Goal: Task Accomplishment & Management: Manage account settings

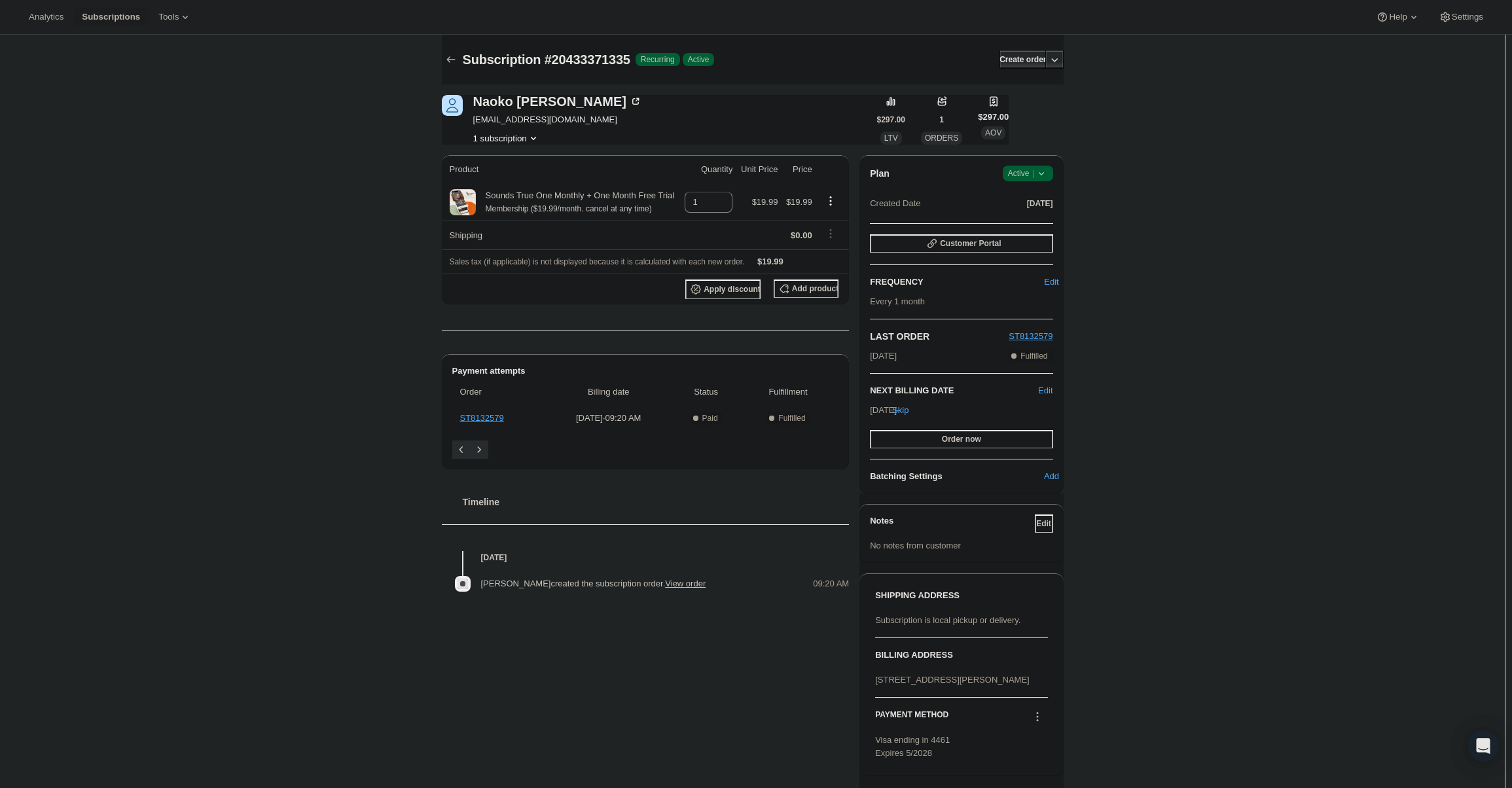
click at [1041, 173] on icon at bounding box center [1041, 173] width 13 height 13
click at [1031, 219] on span "Cancel subscription" at bounding box center [1032, 221] width 74 height 10
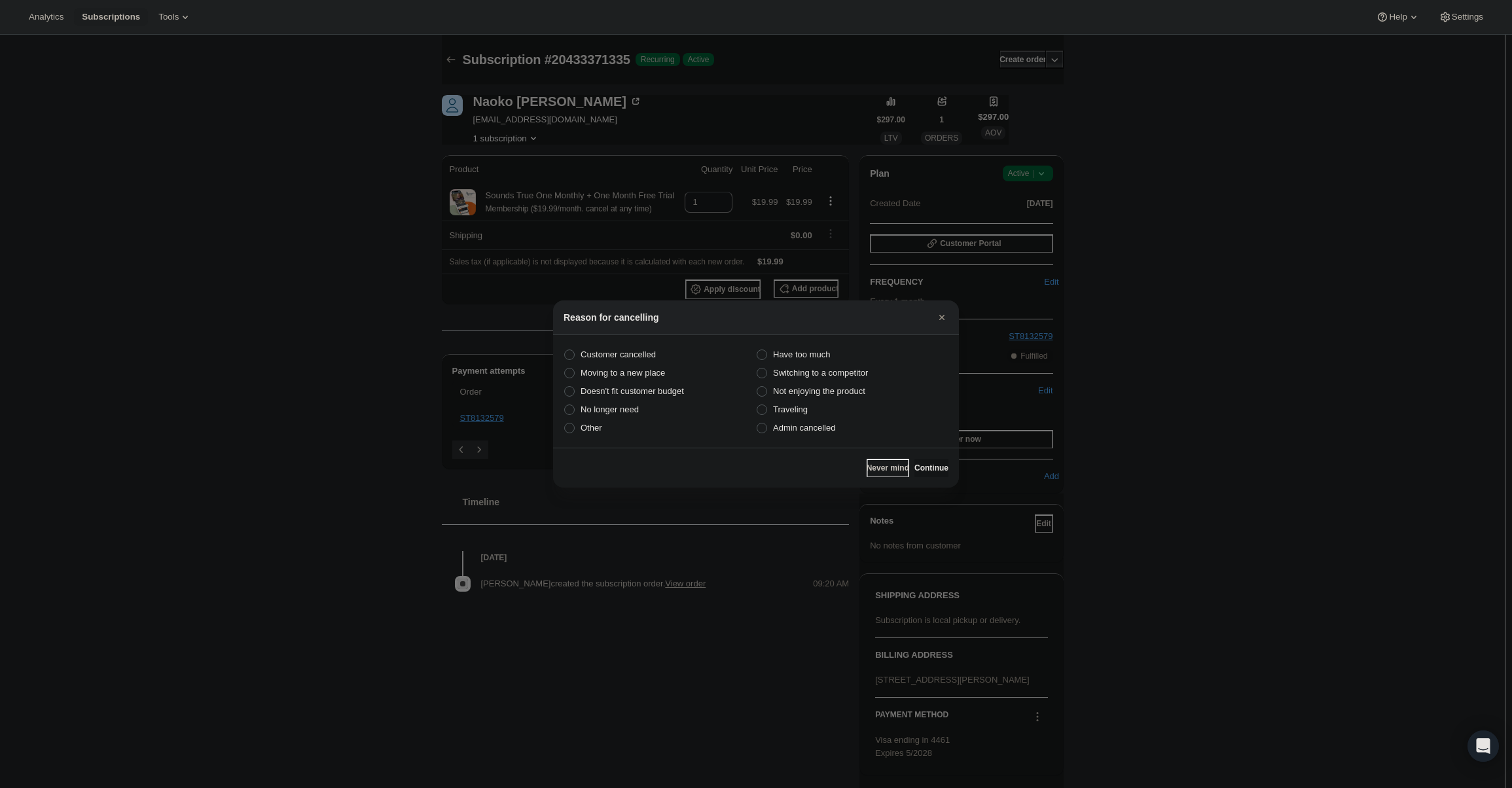
drag, startPoint x: 822, startPoint y: 429, endPoint x: 897, endPoint y: 447, distance: 77.1
click at [822, 429] on span "Admin cancelled" at bounding box center [804, 427] width 62 height 10
click at [757, 423] on input "Admin cancelled" at bounding box center [756, 422] width 1 height 1
radio input "true"
click at [915, 469] on span "Continue" at bounding box center [931, 467] width 34 height 11
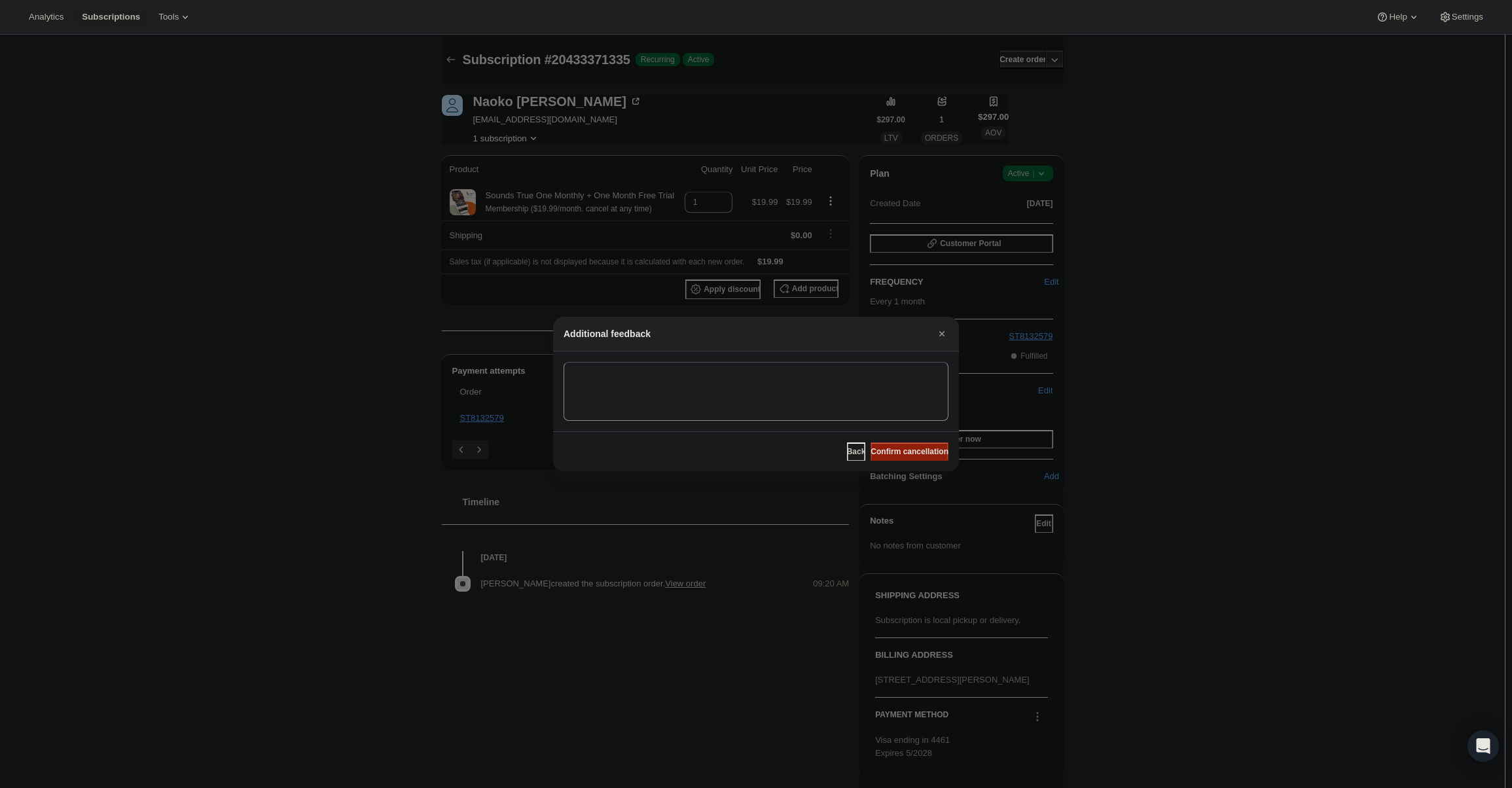
click at [917, 446] on button "Confirm cancellation" at bounding box center [909, 451] width 78 height 19
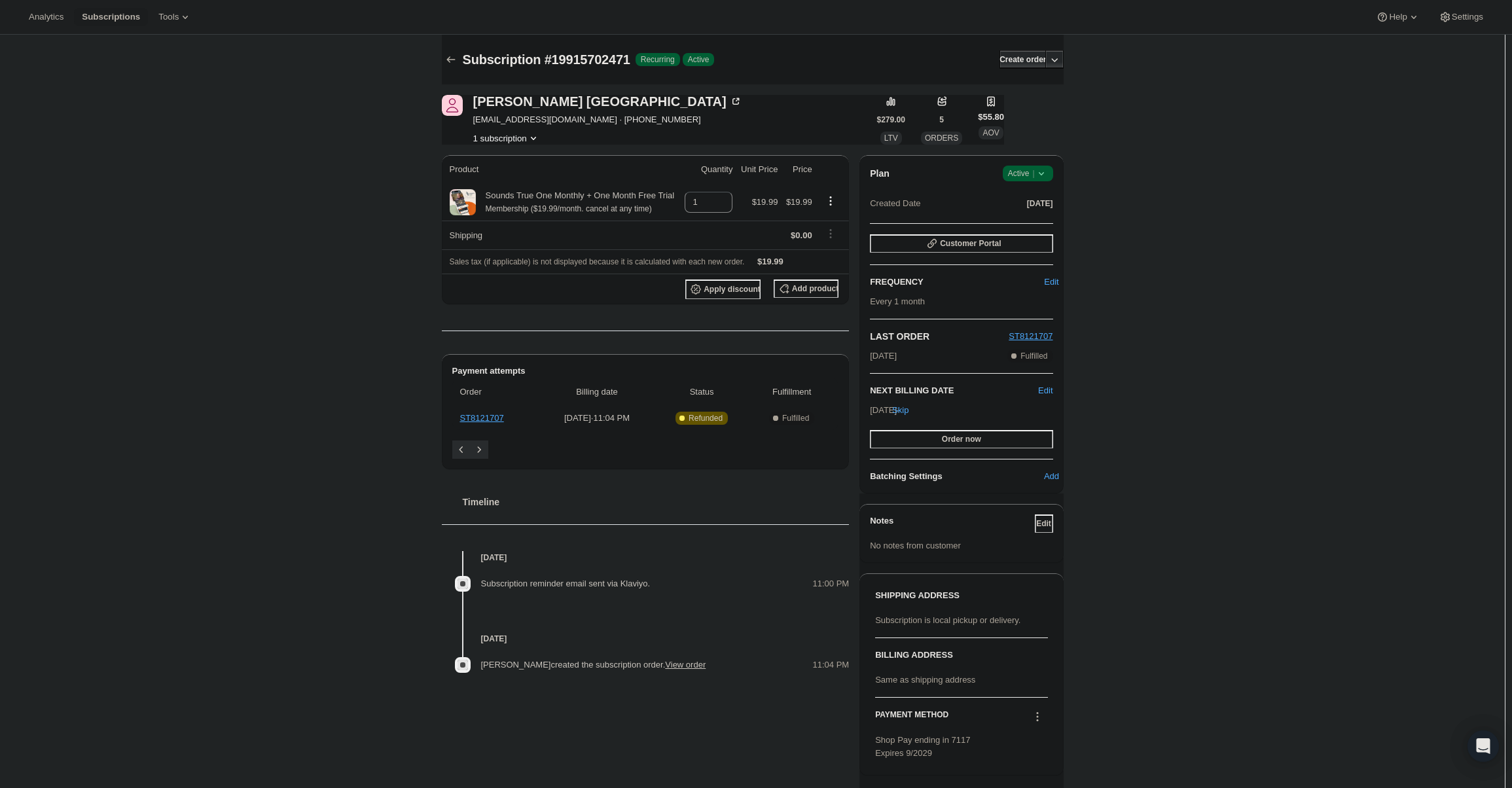
click at [1003, 177] on div "Plan Success Active |" at bounding box center [961, 173] width 182 height 15
click at [1014, 175] on span "Active |" at bounding box center [1028, 173] width 40 height 13
click at [1007, 224] on span "Cancel subscription" at bounding box center [1032, 221] width 74 height 10
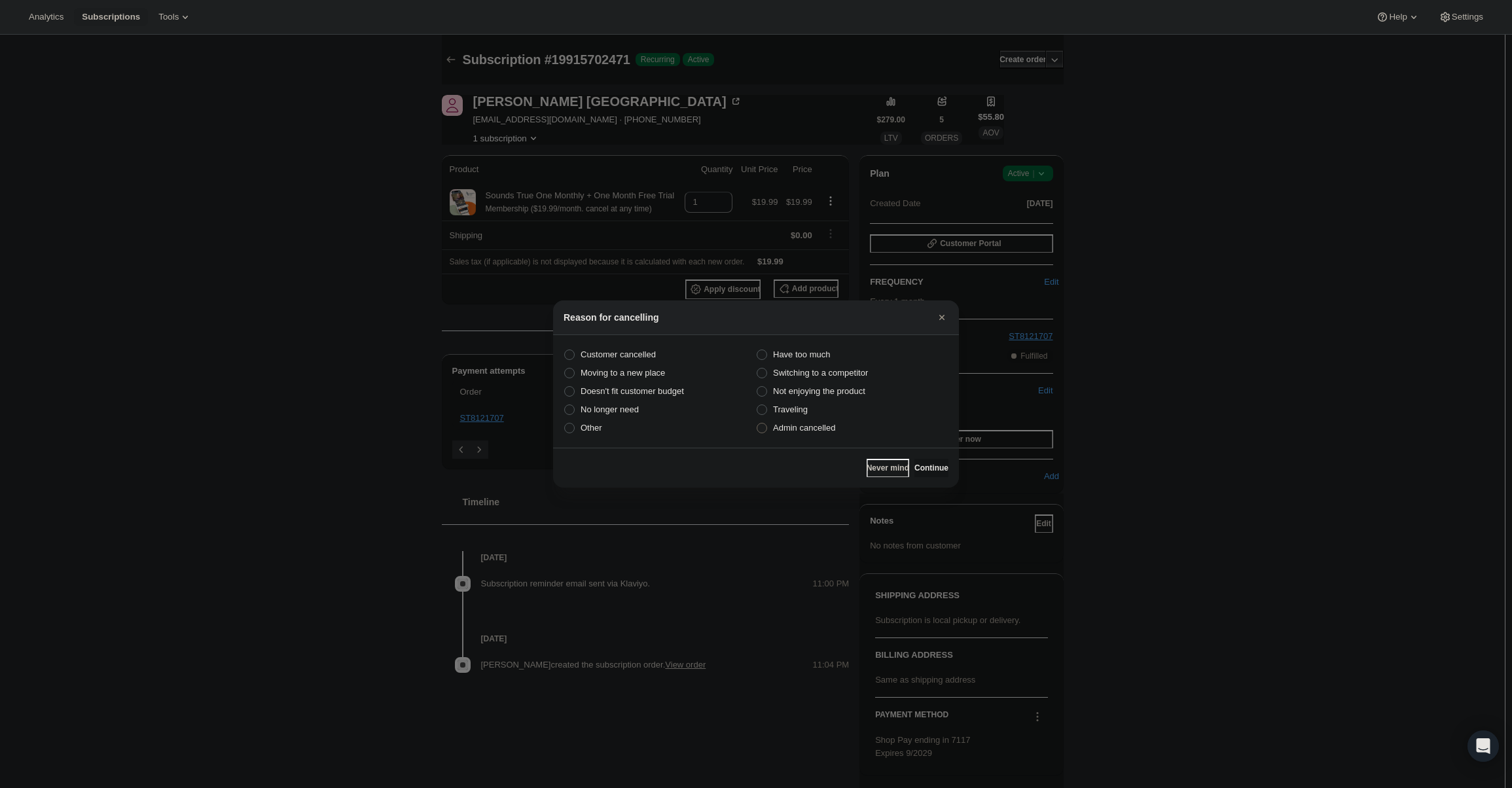
click at [823, 427] on span "Admin cancelled" at bounding box center [804, 427] width 62 height 10
click at [757, 423] on input "Admin cancelled" at bounding box center [756, 422] width 1 height 1
radio input "true"
drag, startPoint x: 923, startPoint y: 462, endPoint x: 914, endPoint y: 452, distance: 13.5
click at [921, 462] on button "Continue" at bounding box center [931, 468] width 34 height 19
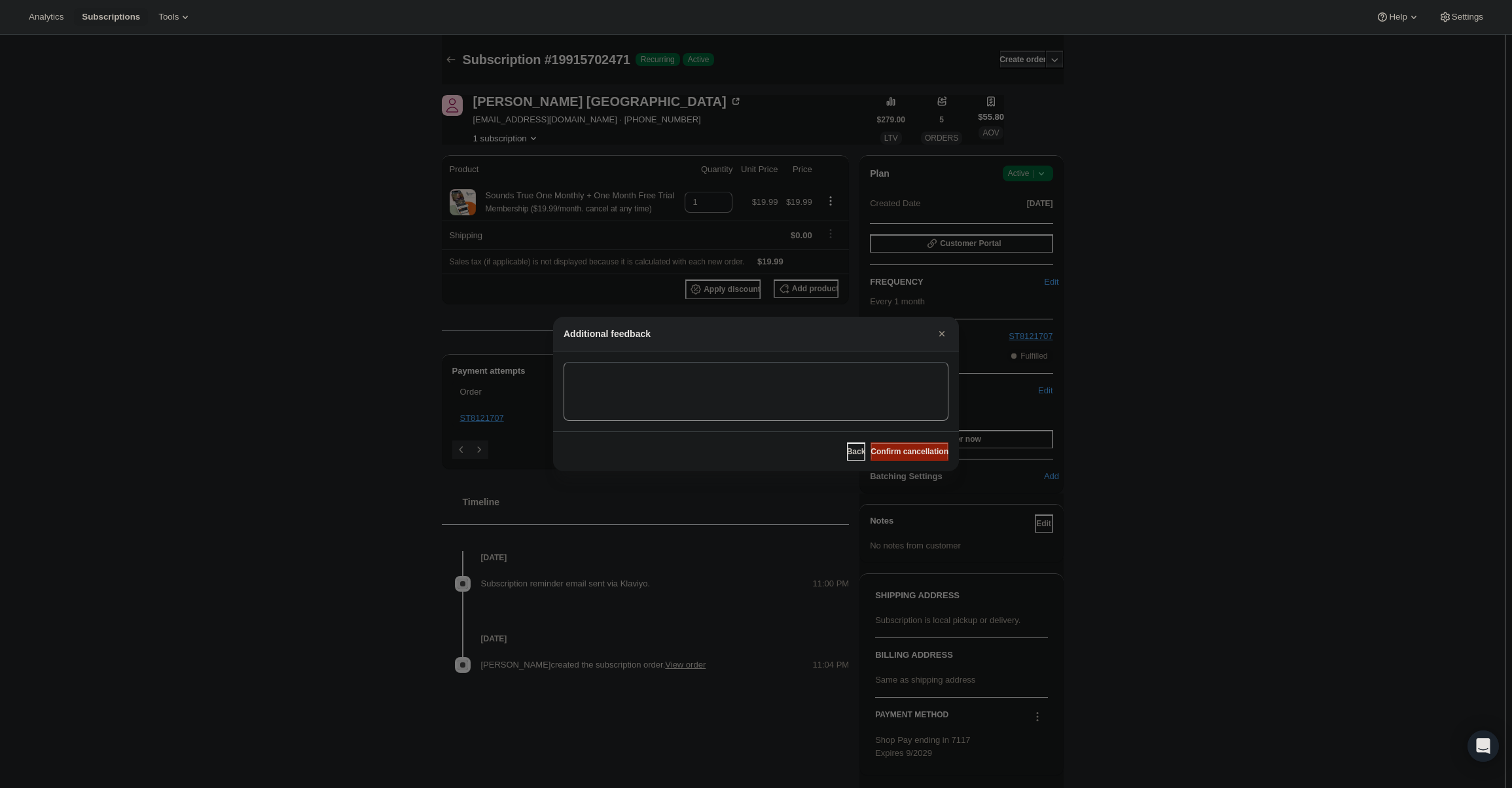
click at [913, 452] on span "Confirm cancellation" at bounding box center [909, 451] width 78 height 11
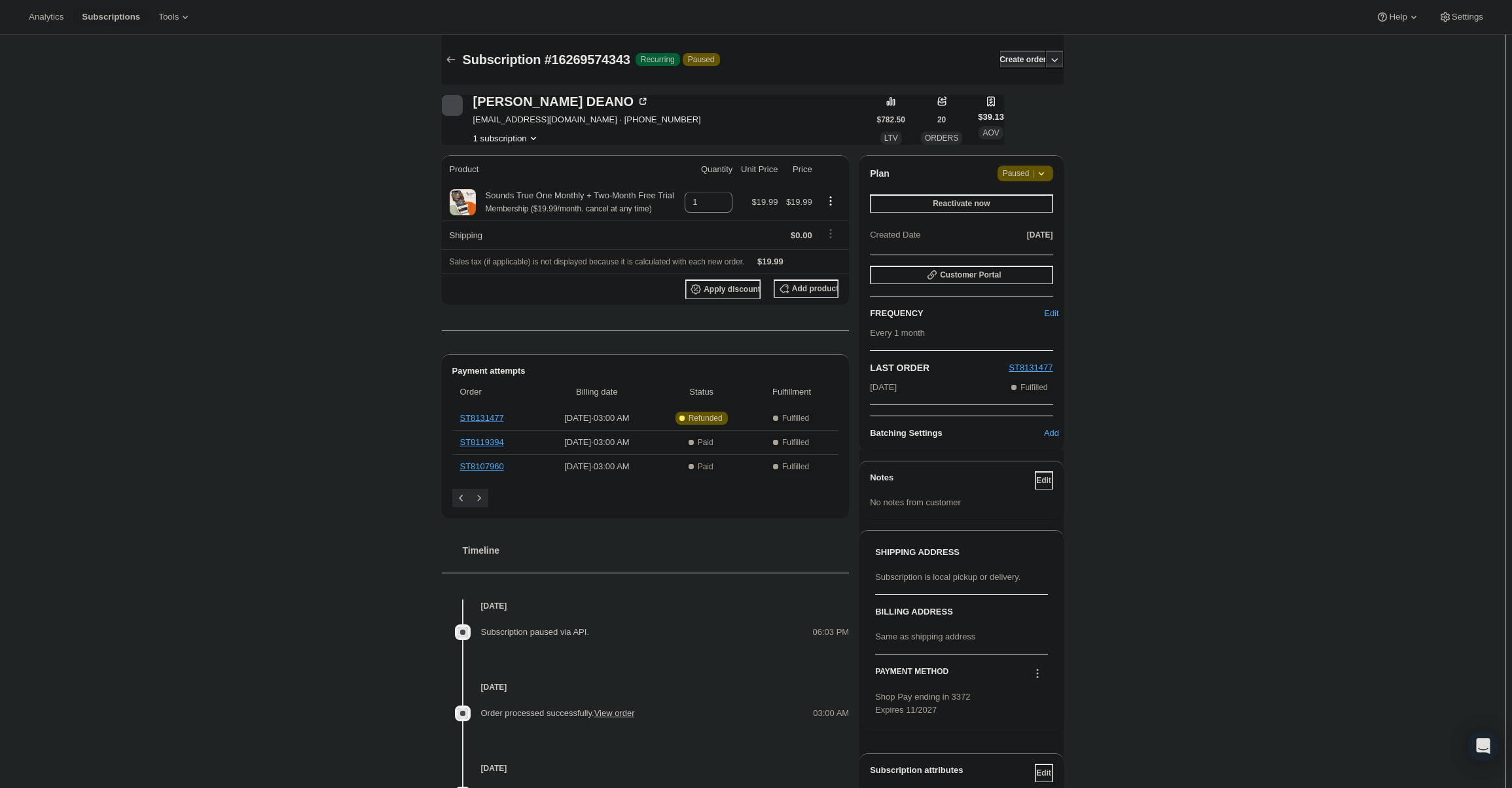
click at [1024, 167] on span "Paused |" at bounding box center [1025, 173] width 45 height 13
click at [1024, 200] on span "Cancel subscription" at bounding box center [1030, 199] width 74 height 10
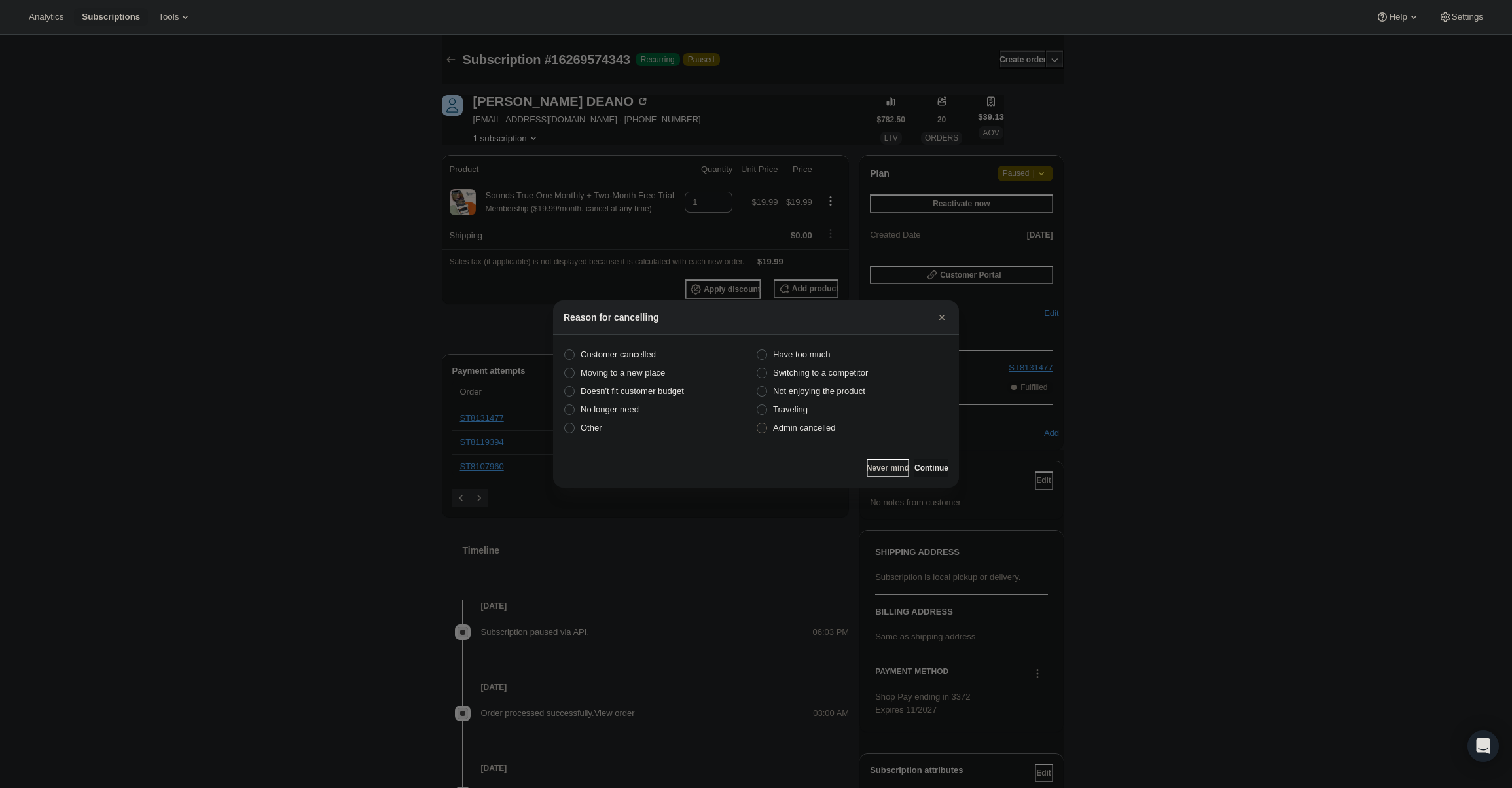
click at [806, 431] on span "Admin cancelled" at bounding box center [804, 427] width 62 height 10
click at [757, 423] on input "Admin cancelled" at bounding box center [756, 422] width 1 height 1
radio input "true"
click at [927, 473] on button "Continue" at bounding box center [931, 468] width 34 height 19
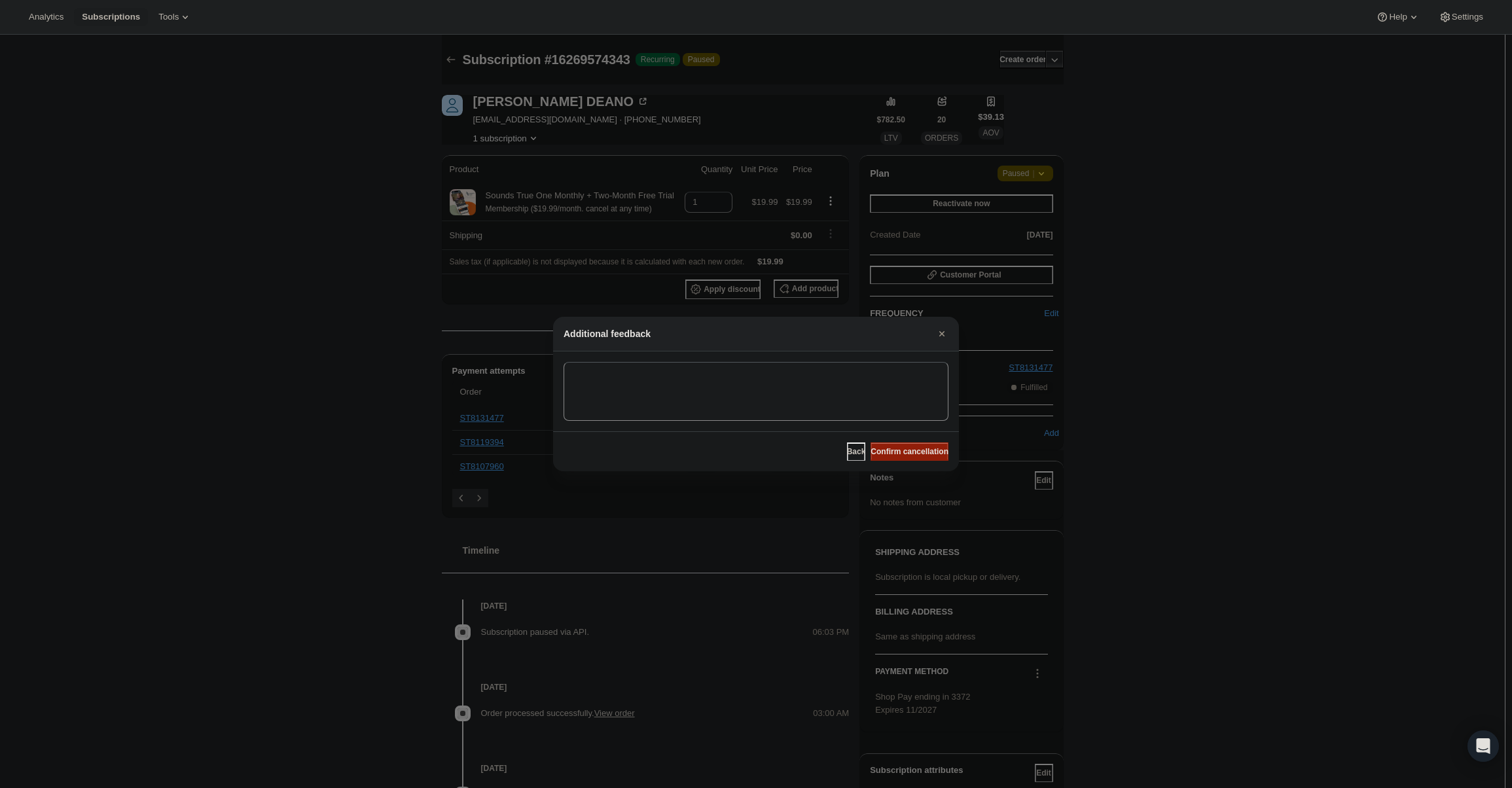
click at [923, 456] on span "Confirm cancellation" at bounding box center [909, 451] width 78 height 11
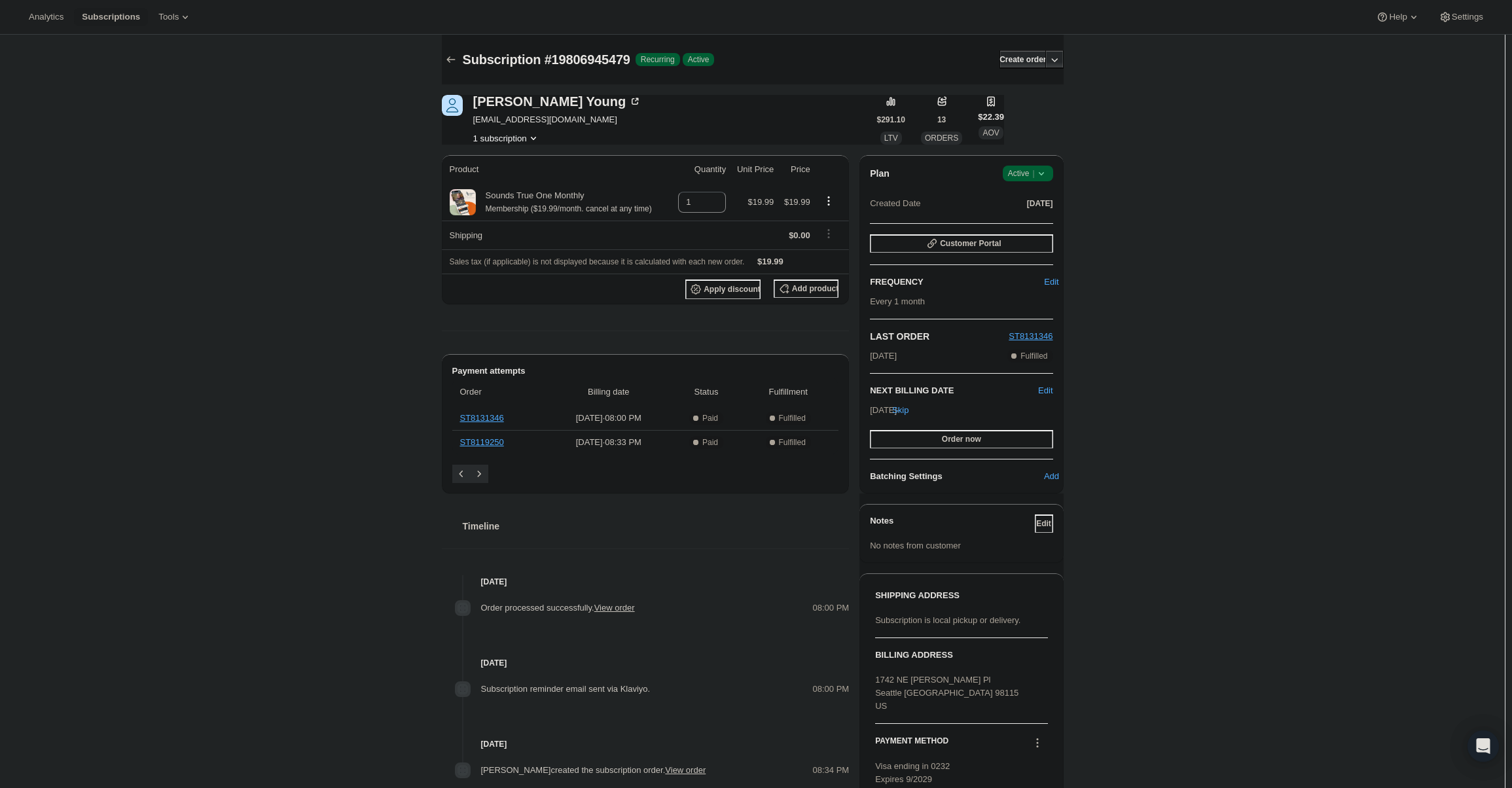
click at [1023, 184] on div "Plan Success Active | Created Date Aug 22, 2025" at bounding box center [961, 189] width 182 height 47
click at [1023, 177] on span "Active |" at bounding box center [1028, 173] width 40 height 13
click at [1036, 223] on span "Cancel subscription" at bounding box center [1032, 221] width 74 height 10
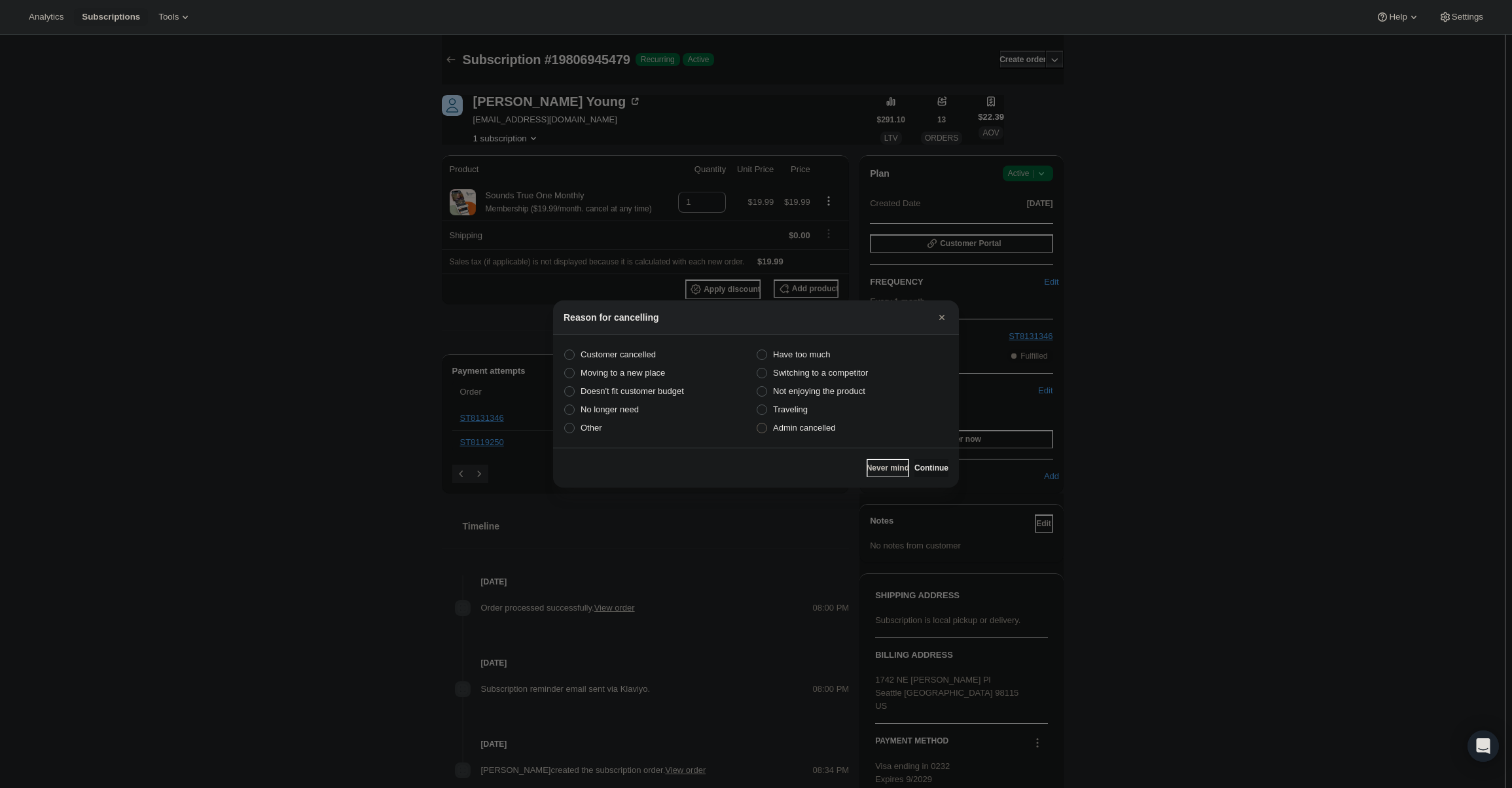
drag, startPoint x: 824, startPoint y: 439, endPoint x: 823, endPoint y: 427, distance: 12.0
click at [823, 427] on section "Customer cancelled Have too much Moving to a new place Switching to a competito…" at bounding box center [756, 392] width 405 height 112
click at [823, 427] on span "Admin cancelled" at bounding box center [804, 427] width 62 height 10
click at [757, 423] on input "Admin cancelled" at bounding box center [756, 422] width 1 height 1
radio input "true"
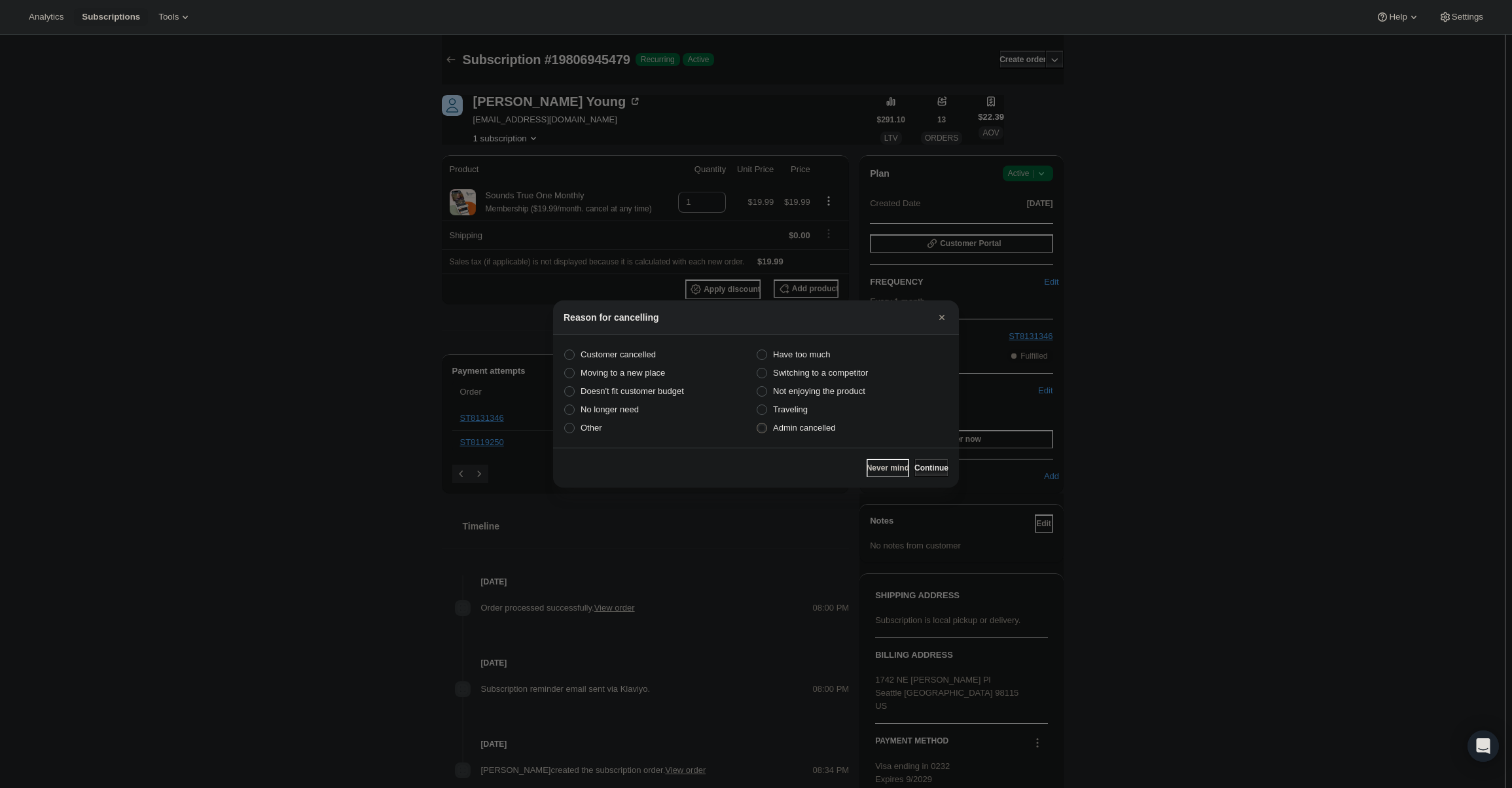
drag, startPoint x: 917, startPoint y: 467, endPoint x: 932, endPoint y: 457, distance: 18.0
click at [925, 465] on span "Continue" at bounding box center [931, 467] width 34 height 11
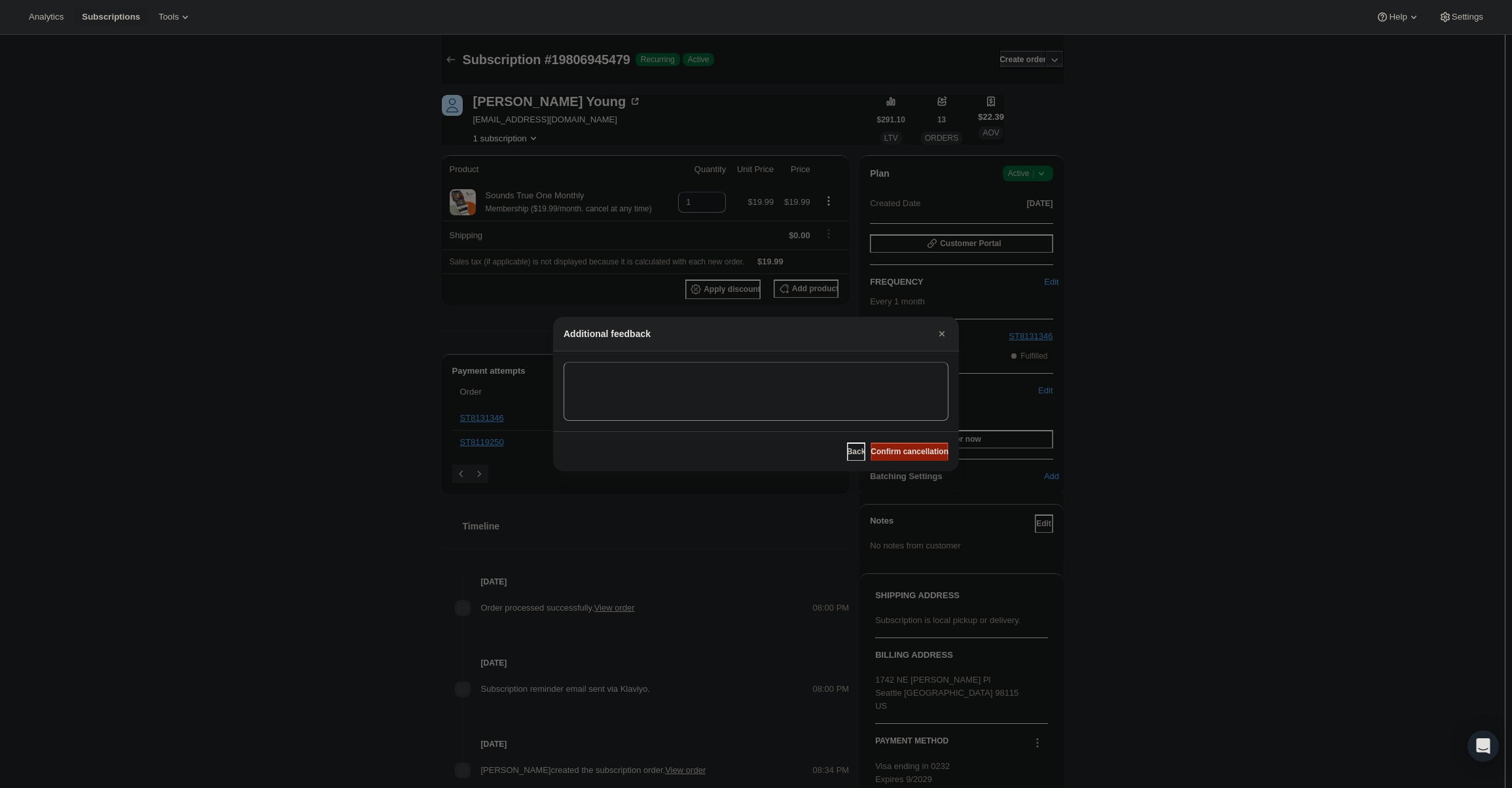
click at [932, 456] on span "Confirm cancellation" at bounding box center [909, 451] width 78 height 11
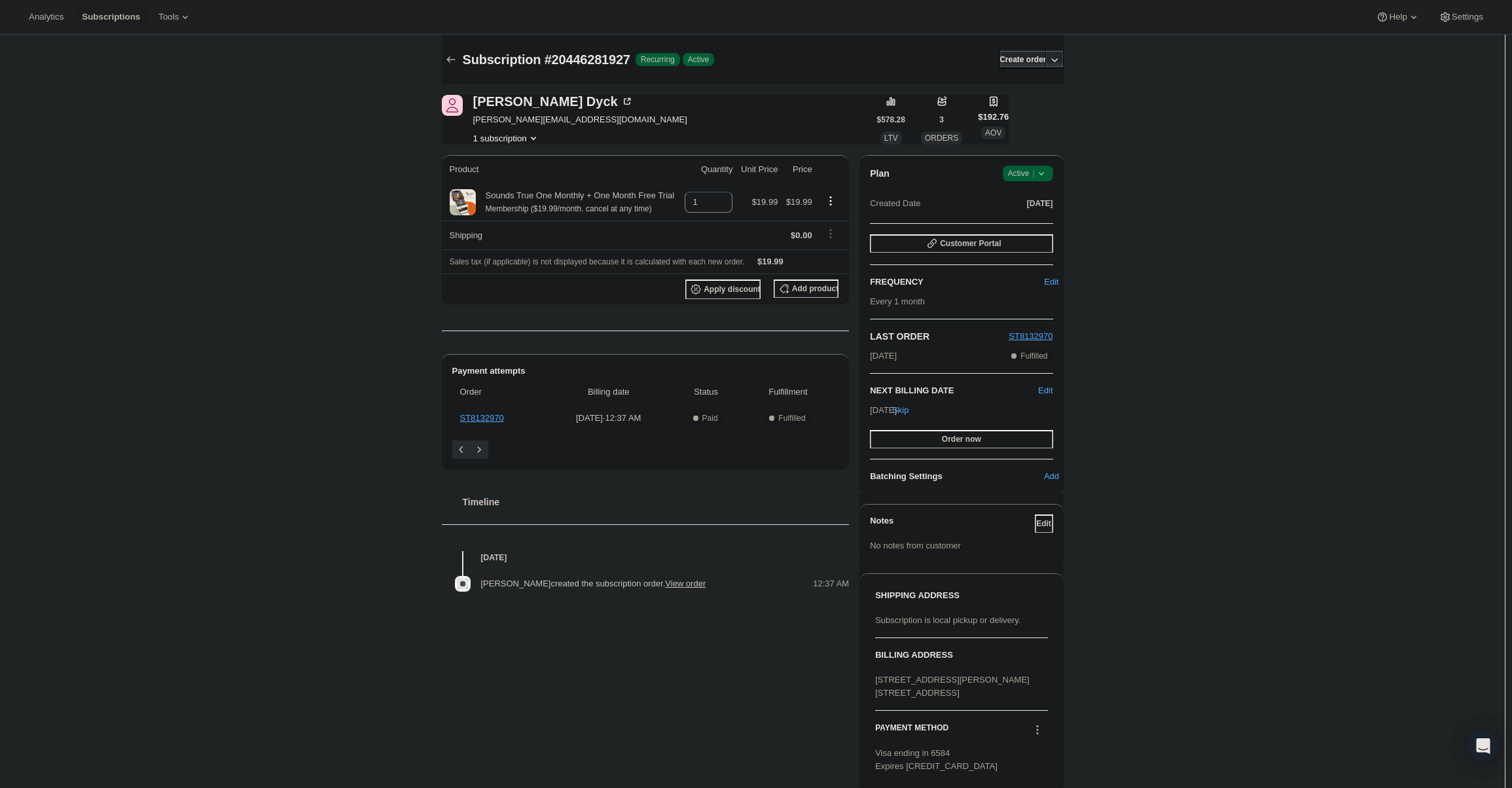
click at [1023, 186] on div "Plan Success Active | Created Date Sep 26, 2025" at bounding box center [961, 189] width 182 height 47
click at [1027, 173] on span "Active |" at bounding box center [1028, 173] width 40 height 13
click at [1032, 214] on button "Cancel subscription" at bounding box center [1032, 221] width 81 height 21
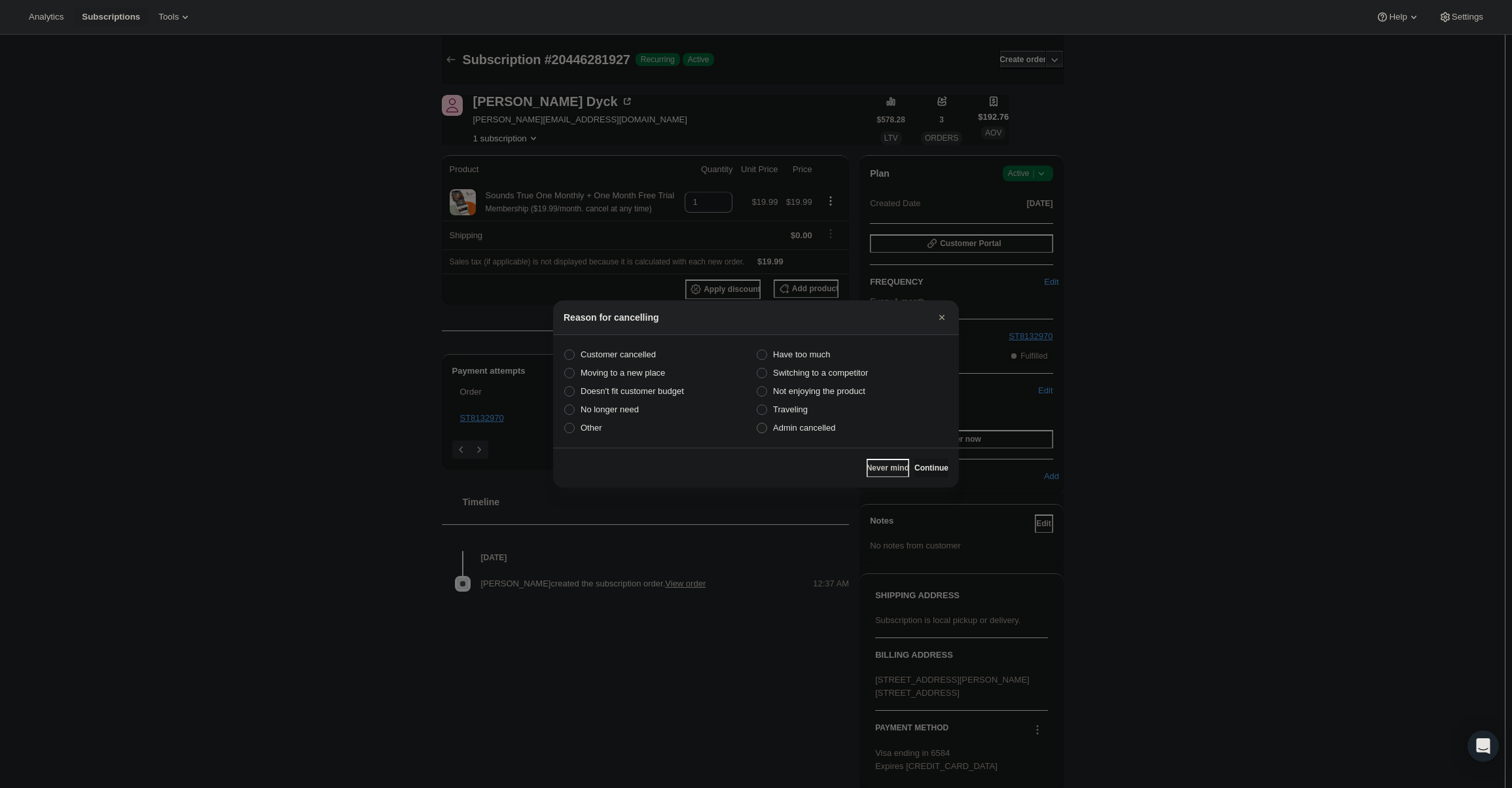
click at [775, 429] on span "Admin cancelled" at bounding box center [804, 427] width 62 height 10
click at [757, 423] on input "Admin cancelled" at bounding box center [756, 422] width 1 height 1
radio input "true"
drag, startPoint x: 923, startPoint y: 459, endPoint x: 917, endPoint y: 473, distance: 15.2
click at [922, 460] on div "Never mind Continue" at bounding box center [756, 467] width 405 height 40
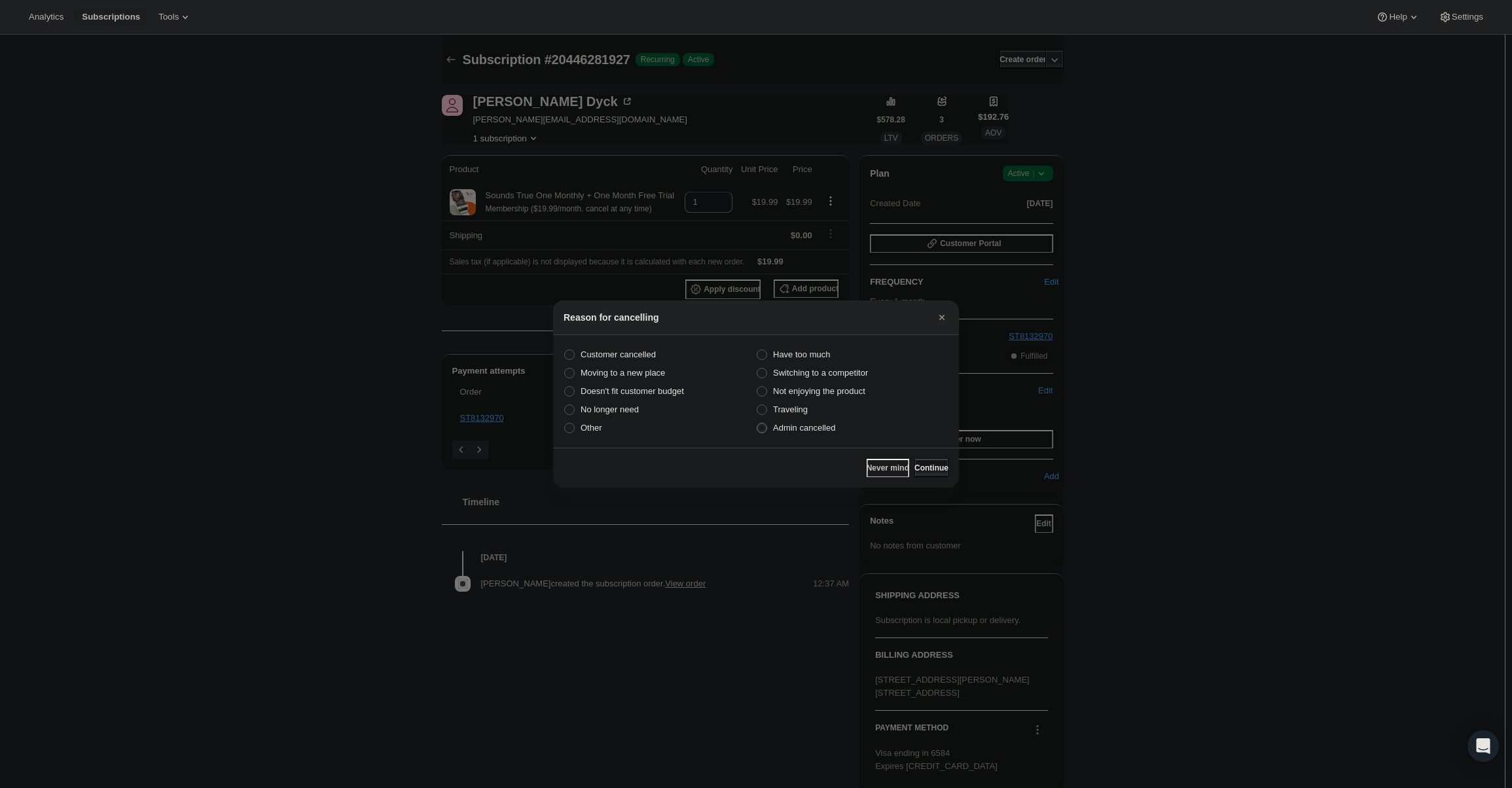
drag, startPoint x: 917, startPoint y: 473, endPoint x: 918, endPoint y: 457, distance: 16.0
click at [916, 471] on button "Continue" at bounding box center [931, 468] width 34 height 19
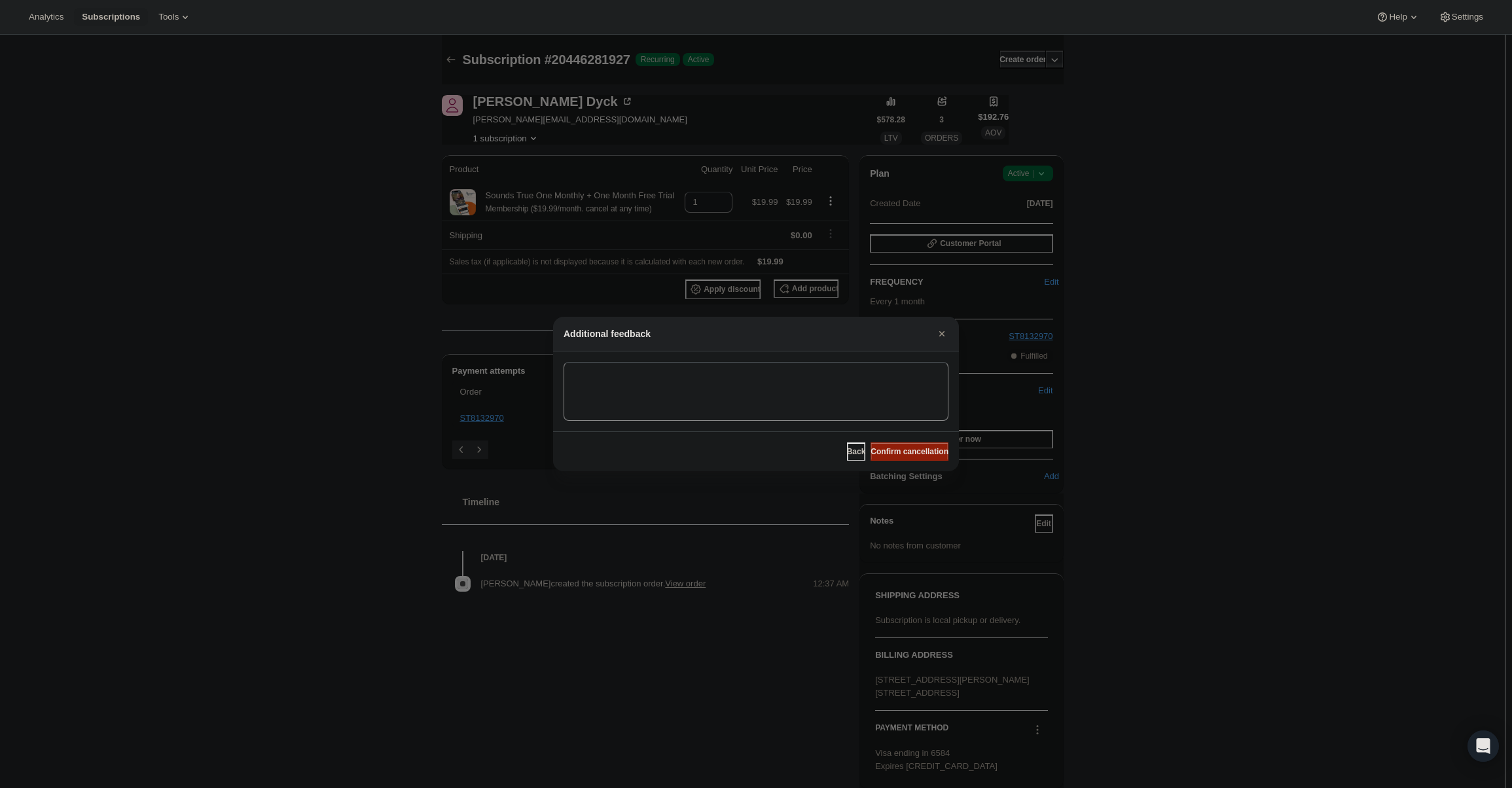
click at [918, 457] on button "Confirm cancellation" at bounding box center [909, 451] width 78 height 19
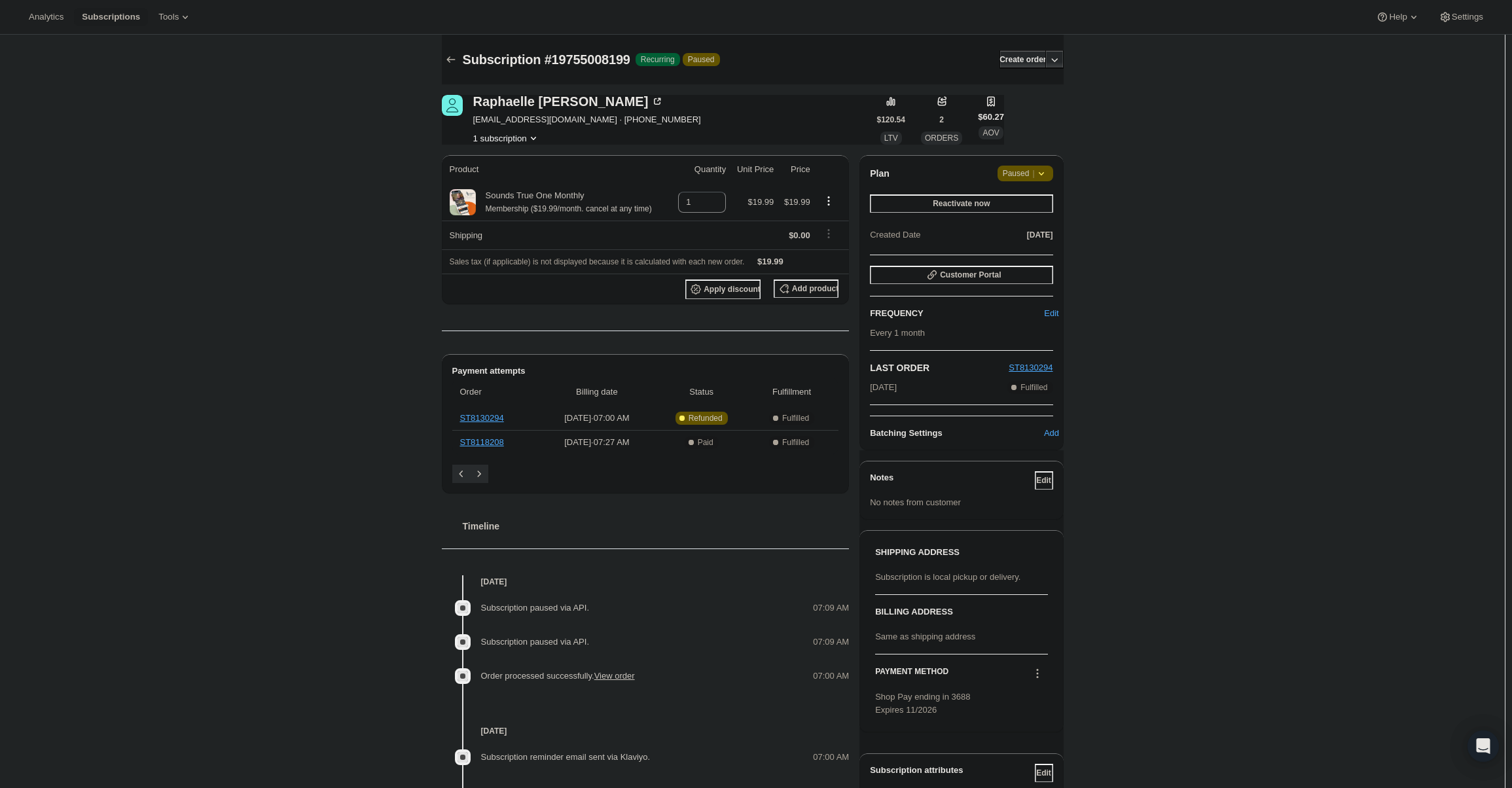
click at [1033, 172] on span "Paused |" at bounding box center [1025, 173] width 45 height 13
drag, startPoint x: 1033, startPoint y: 225, endPoint x: 1033, endPoint y: 199, distance: 26.0
click at [1033, 215] on div "Analytics Subscriptions Tools Help Settings Skip to content Subscription #19755…" at bounding box center [756, 442] width 1512 height 884
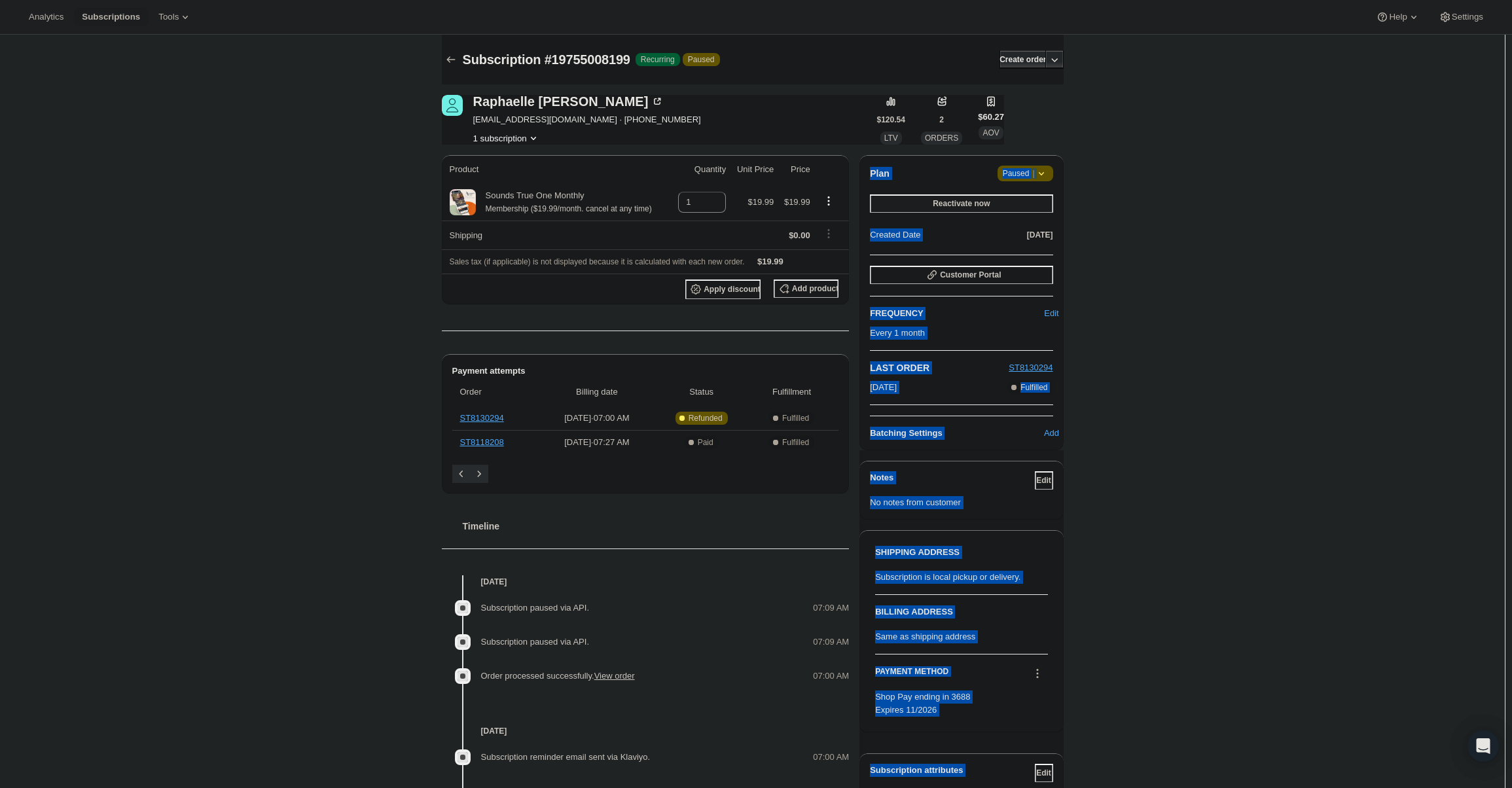
click at [1033, 199] on button "Reactivate now" at bounding box center [961, 204] width 182 height 19
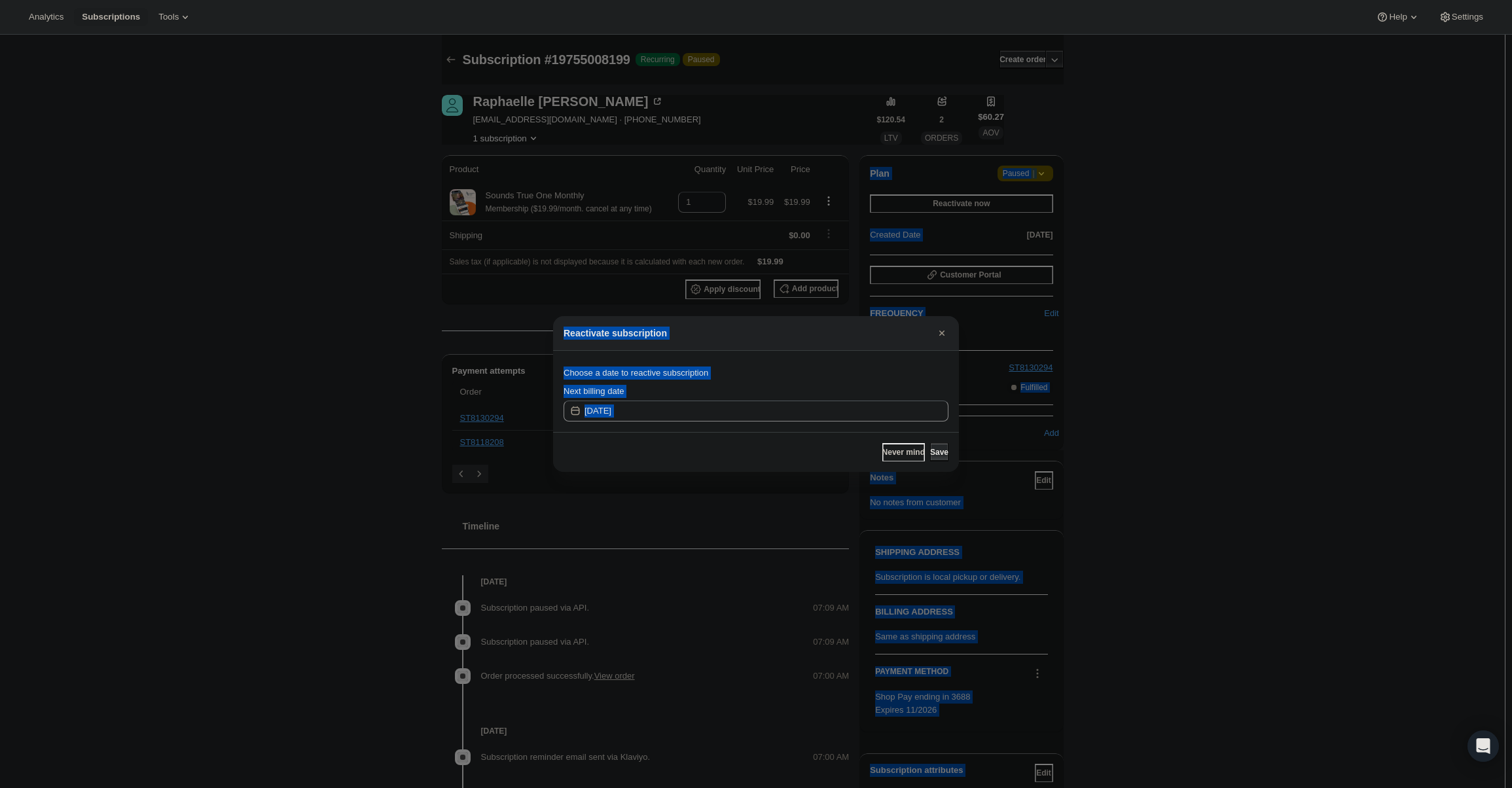
click at [1197, 239] on div at bounding box center [756, 394] width 1512 height 788
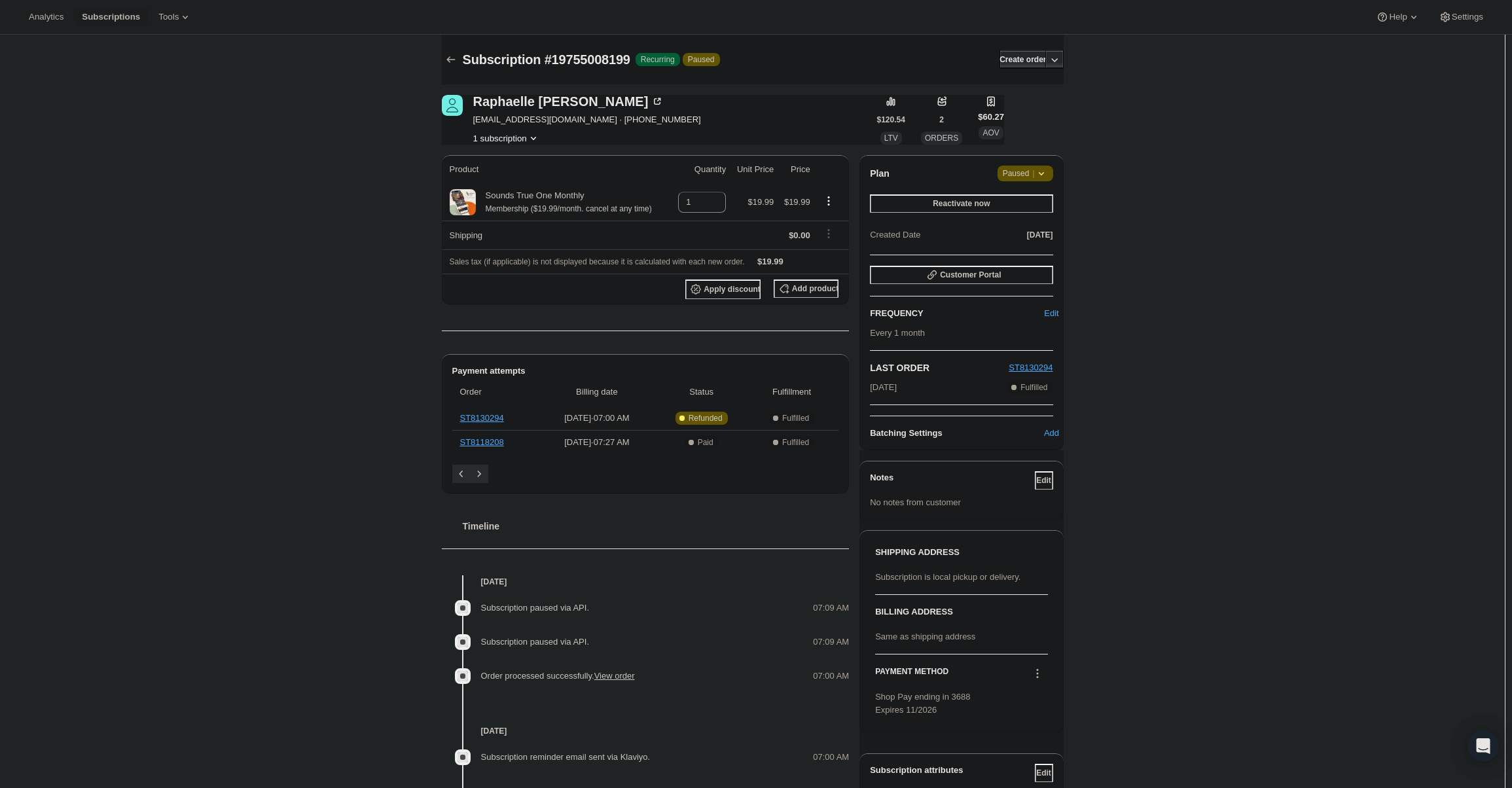
click at [1028, 173] on span "Paused |" at bounding box center [1025, 173] width 45 height 13
click at [1034, 197] on span "Cancel subscription" at bounding box center [1030, 199] width 74 height 10
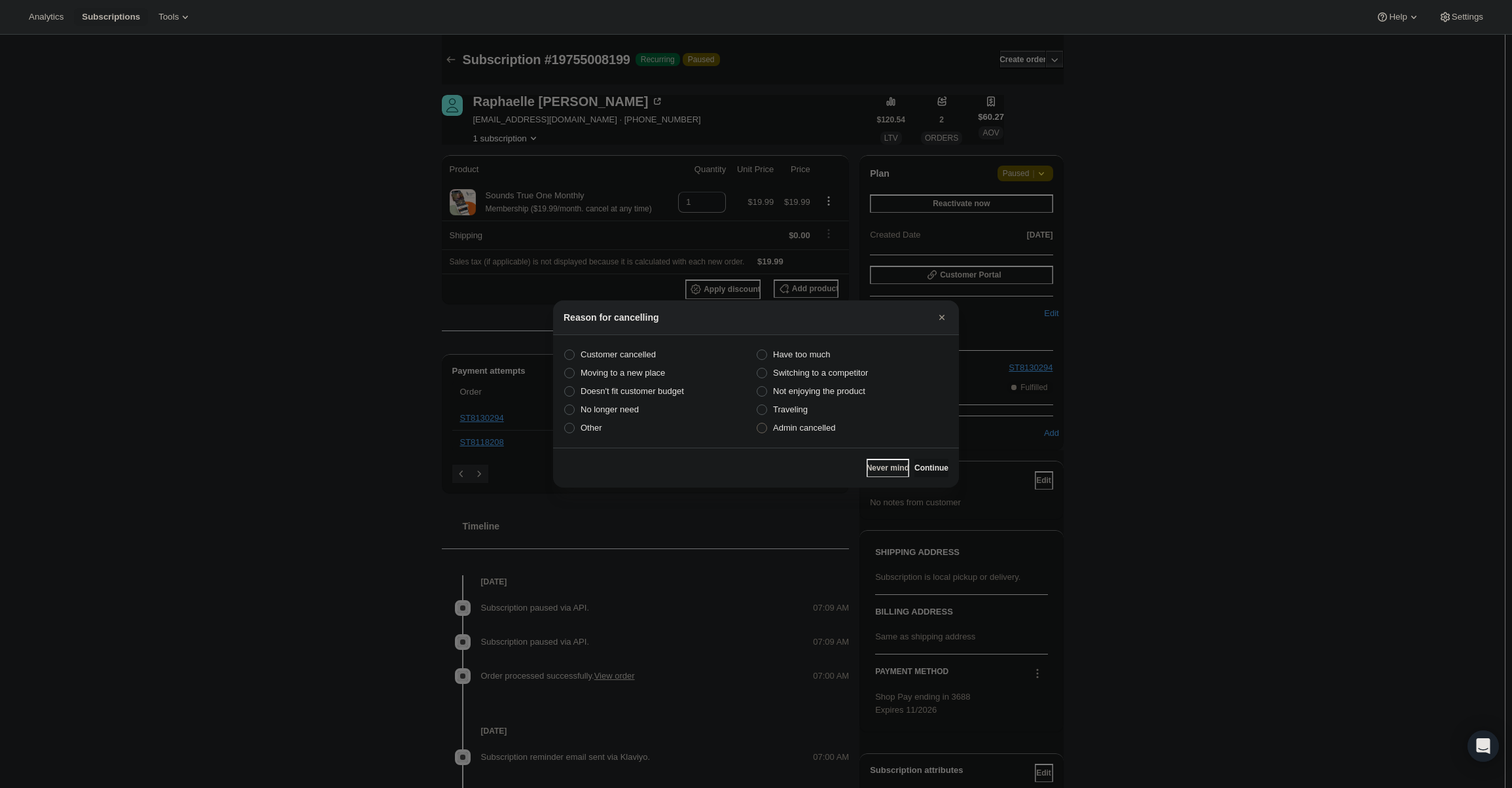
click at [828, 425] on span "Admin cancelled" at bounding box center [804, 427] width 62 height 10
click at [757, 423] on input "Admin cancelled" at bounding box center [756, 422] width 1 height 1
radio input "true"
click at [915, 456] on div "Never mind Continue" at bounding box center [756, 467] width 405 height 40
click at [916, 463] on button "Continue" at bounding box center [931, 468] width 34 height 19
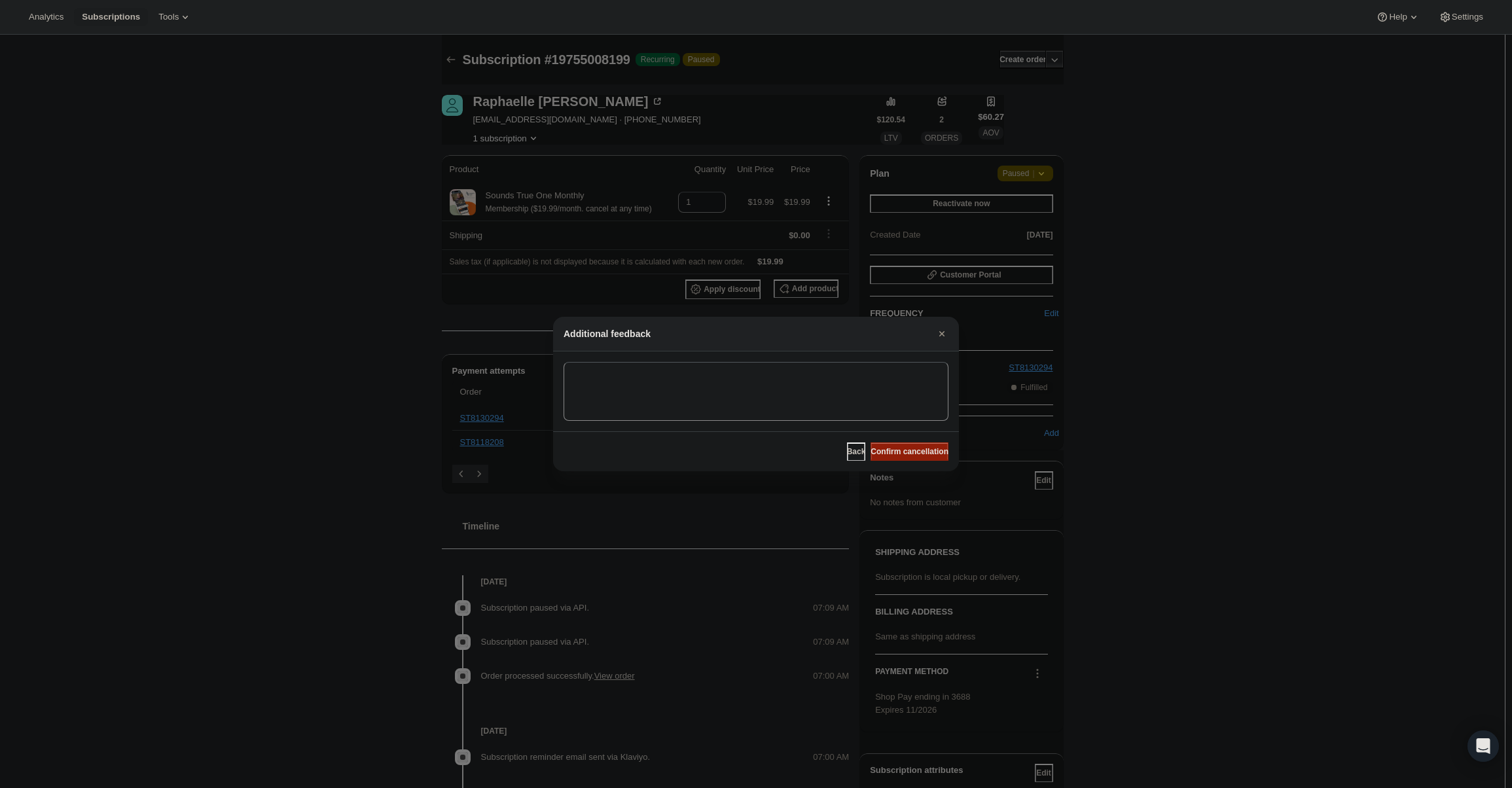
click at [909, 448] on span "Confirm cancellation" at bounding box center [909, 451] width 78 height 11
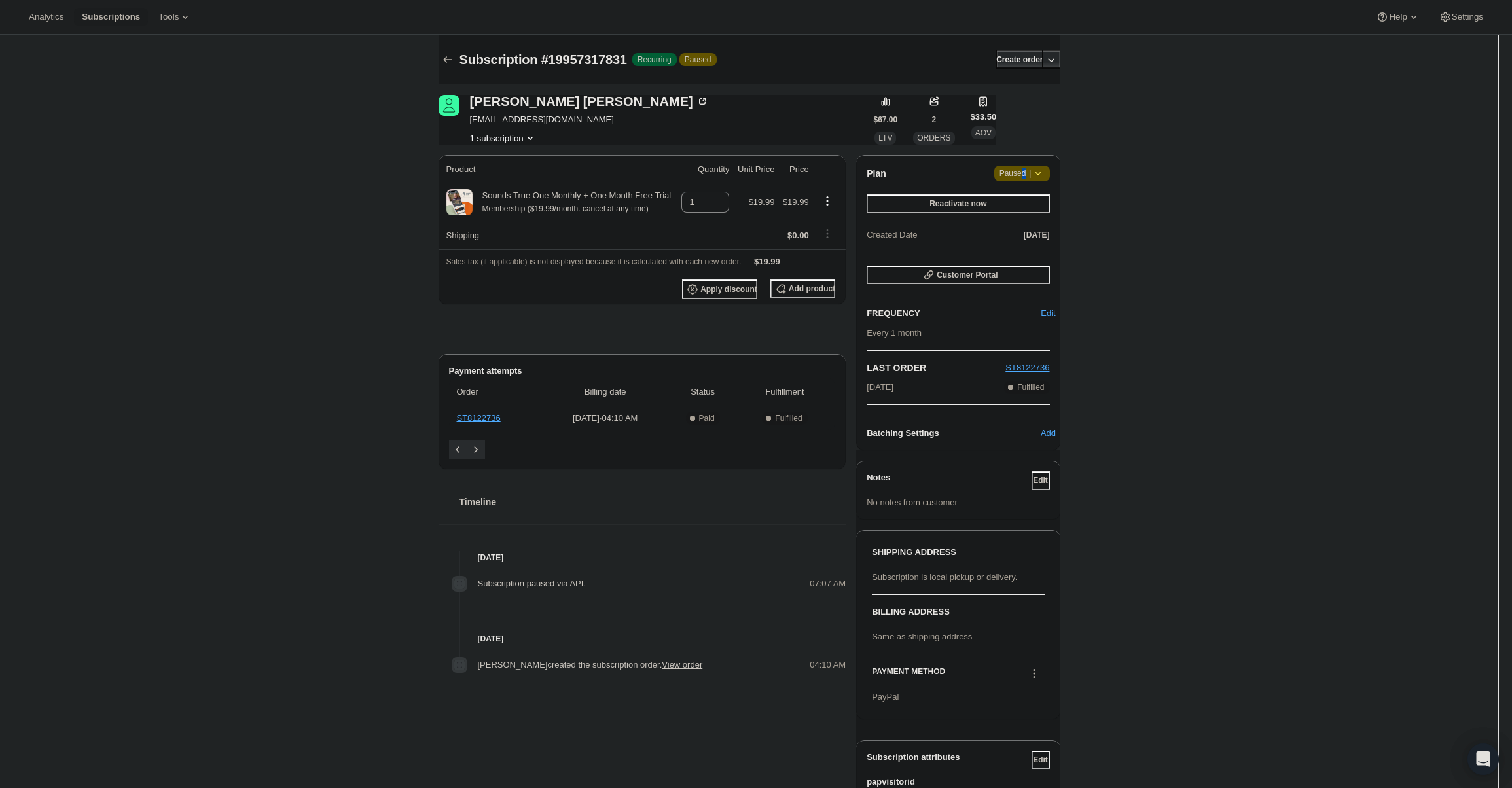
click at [1026, 179] on span "Paused |" at bounding box center [1022, 173] width 45 height 13
click at [1011, 208] on button "Cancel subscription" at bounding box center [1027, 199] width 81 height 21
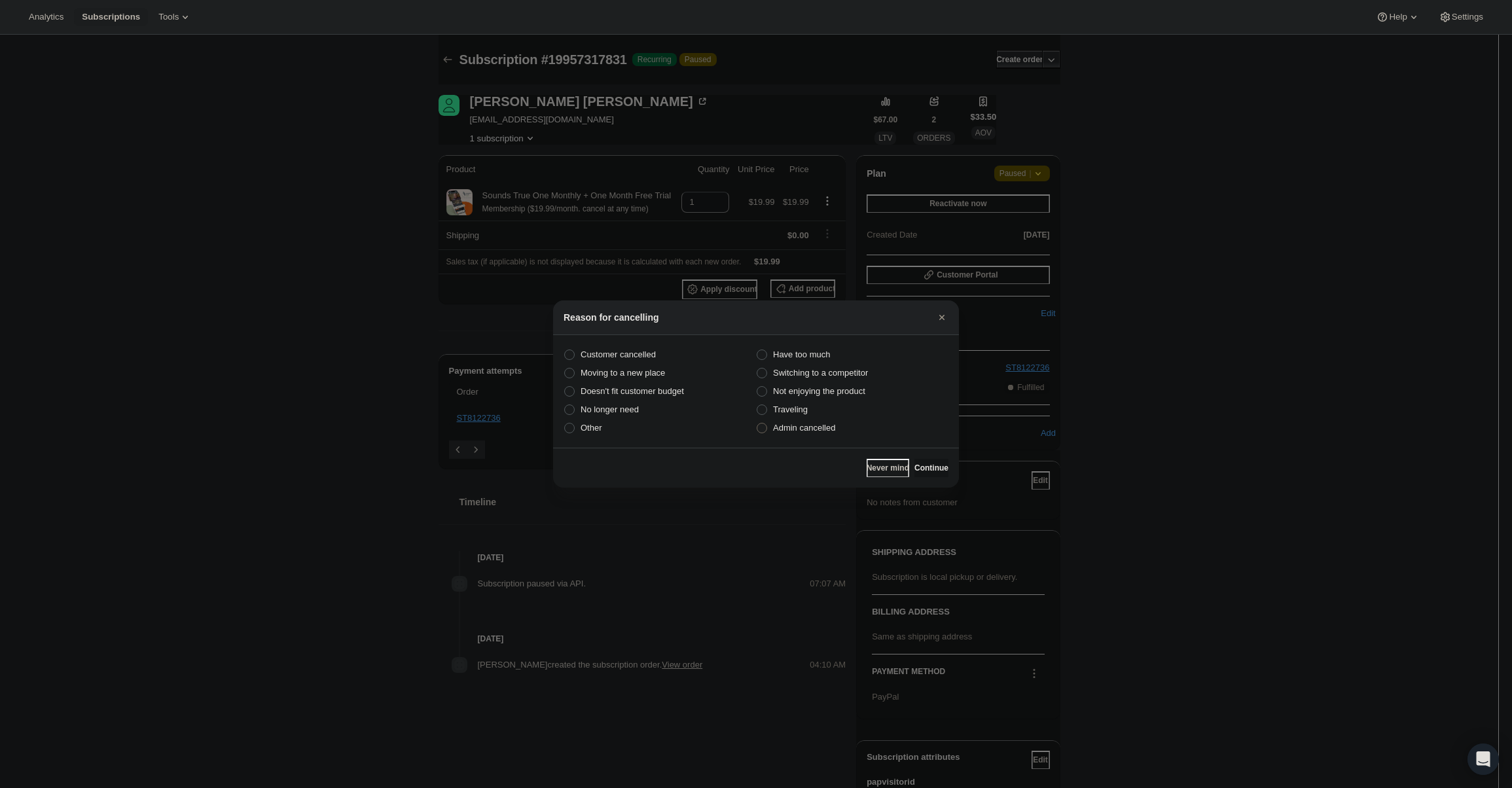
click at [820, 430] on span "Admin cancelled" at bounding box center [804, 427] width 62 height 10
click at [757, 423] on input "Admin cancelled" at bounding box center [756, 422] width 1 height 1
radio input "true"
drag, startPoint x: 926, startPoint y: 465, endPoint x: 920, endPoint y: 442, distance: 23.8
click at [924, 459] on button "Continue" at bounding box center [931, 468] width 34 height 19
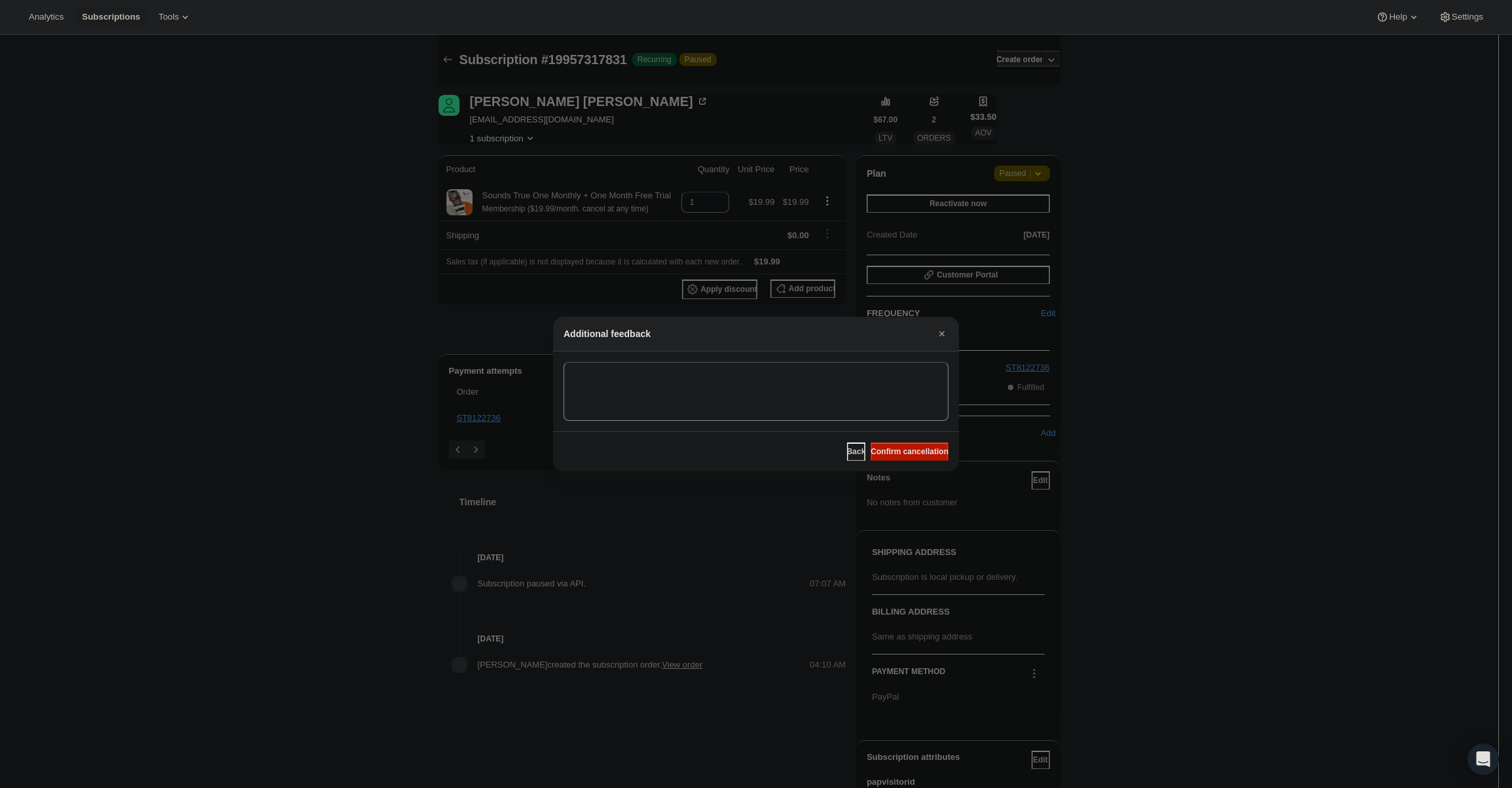
drag, startPoint x: 920, startPoint y: 441, endPoint x: 914, endPoint y: 436, distance: 7.8
click at [920, 441] on div "Back Confirm cancellation" at bounding box center [756, 451] width 405 height 40
click at [916, 442] on button "Confirm cancellation" at bounding box center [909, 451] width 78 height 19
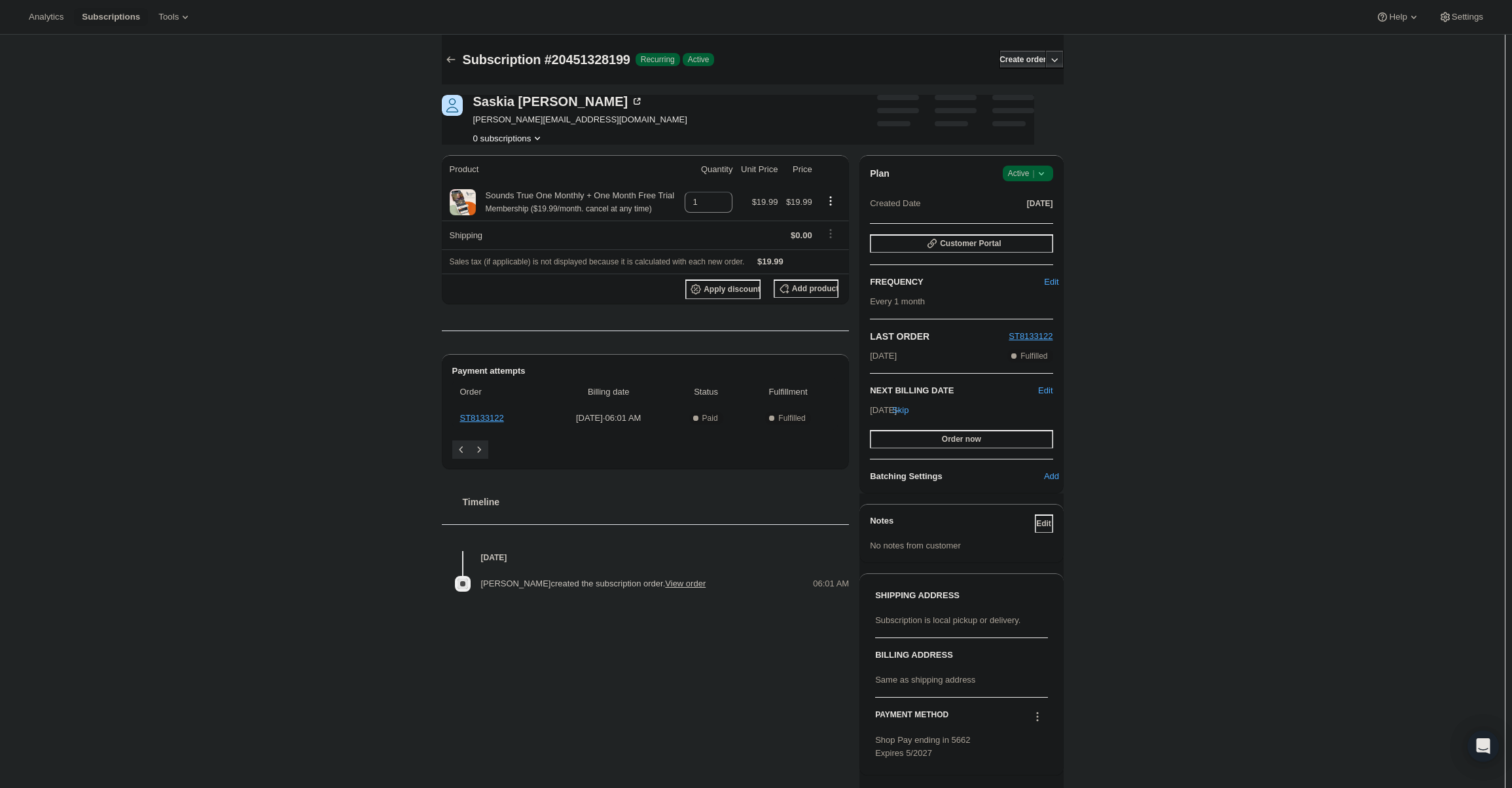
click at [1034, 175] on span "|" at bounding box center [1033, 173] width 2 height 11
click at [1033, 217] on span "Cancel subscription" at bounding box center [1032, 221] width 74 height 10
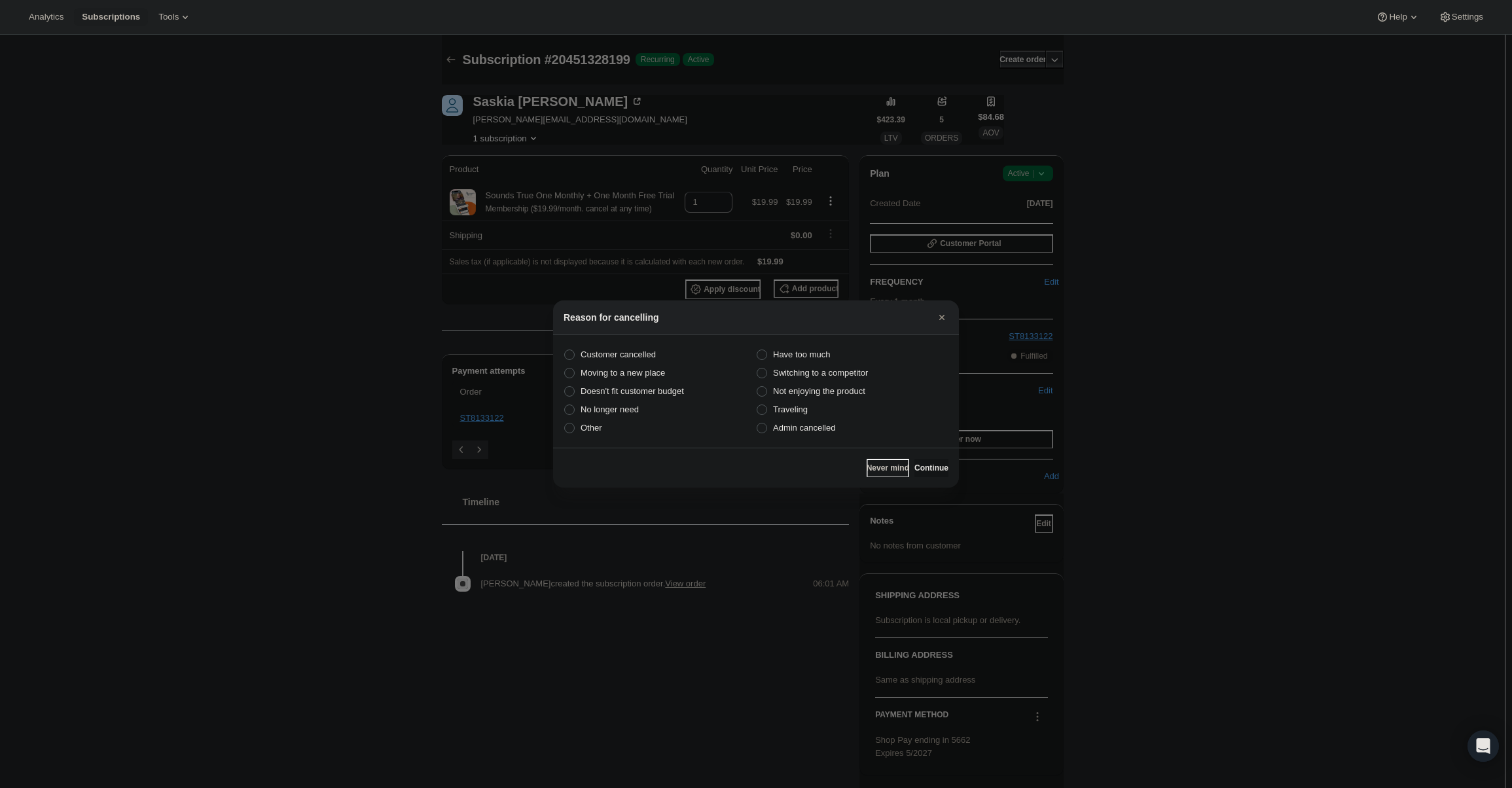
click at [856, 438] on section "Customer cancelled Have too much Moving to a new place Switching to a competito…" at bounding box center [756, 392] width 405 height 112
click at [840, 431] on label "Admin cancelled" at bounding box center [852, 428] width 192 height 19
click at [757, 423] on input "Admin cancelled" at bounding box center [756, 422] width 1 height 1
radio input "true"
drag, startPoint x: 942, startPoint y: 475, endPoint x: 936, endPoint y: 467, distance: 10.0
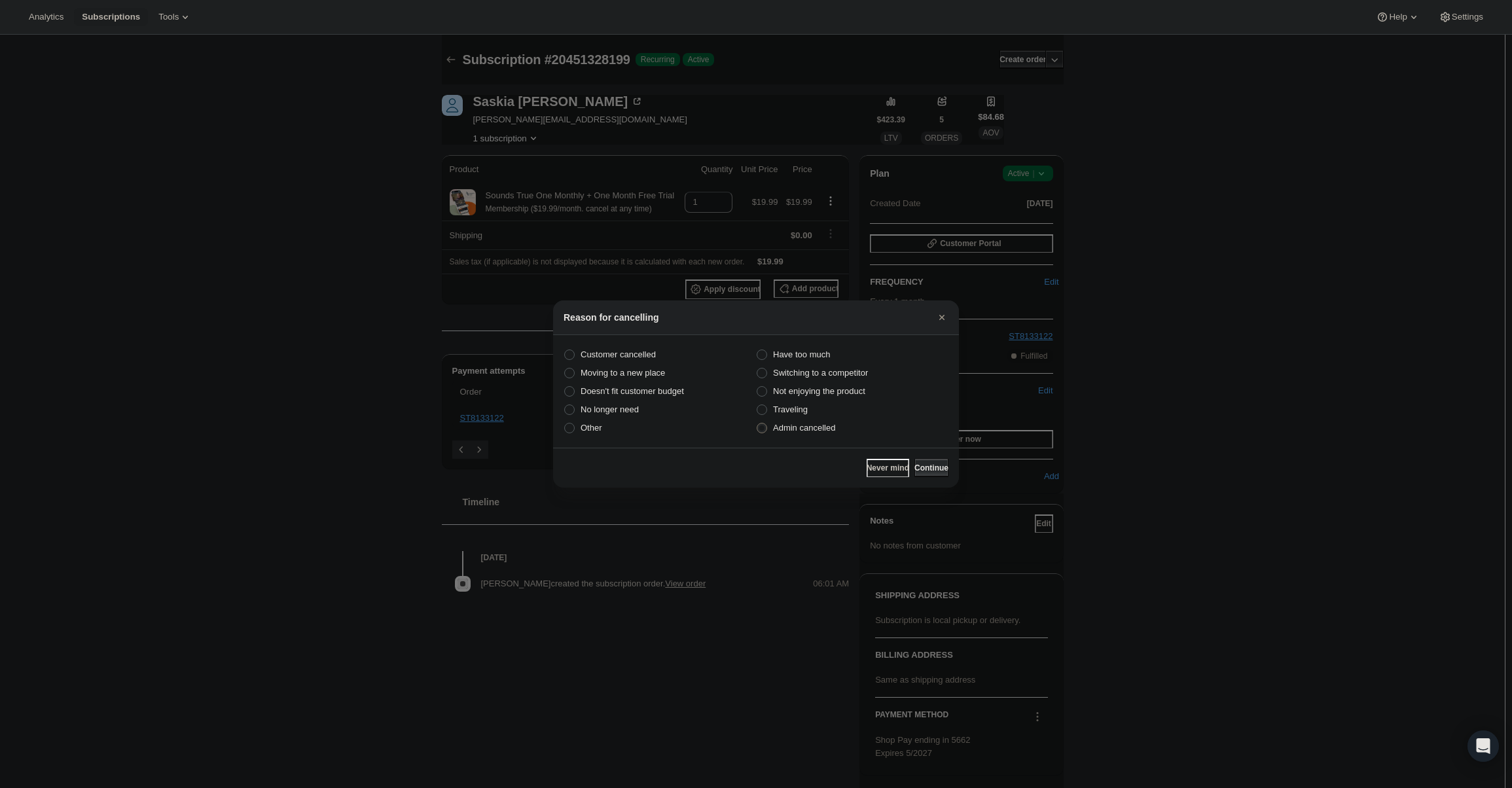
click at [940, 475] on button "Continue" at bounding box center [931, 468] width 34 height 19
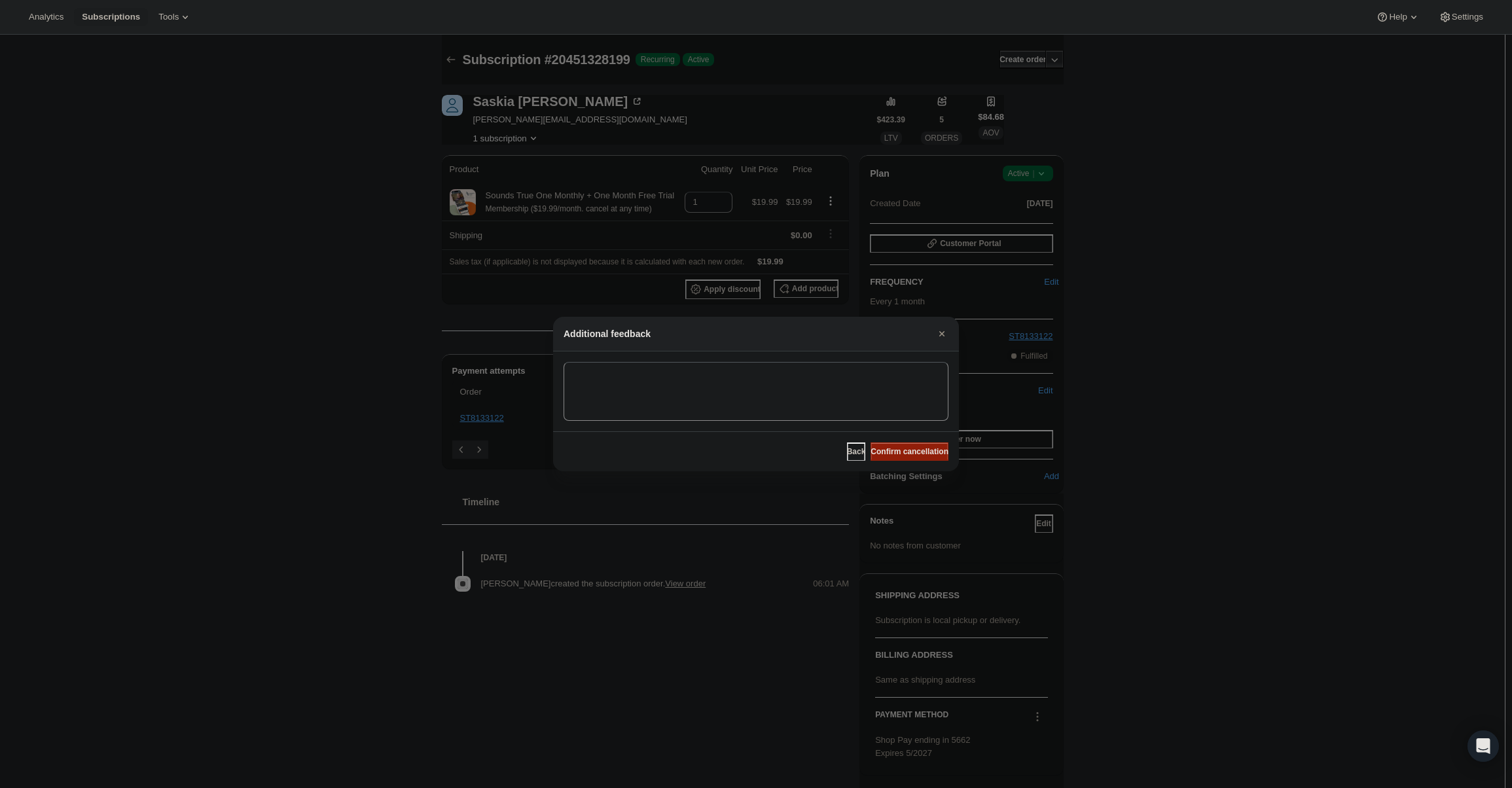
click at [930, 457] on button "Confirm cancellation" at bounding box center [909, 451] width 78 height 19
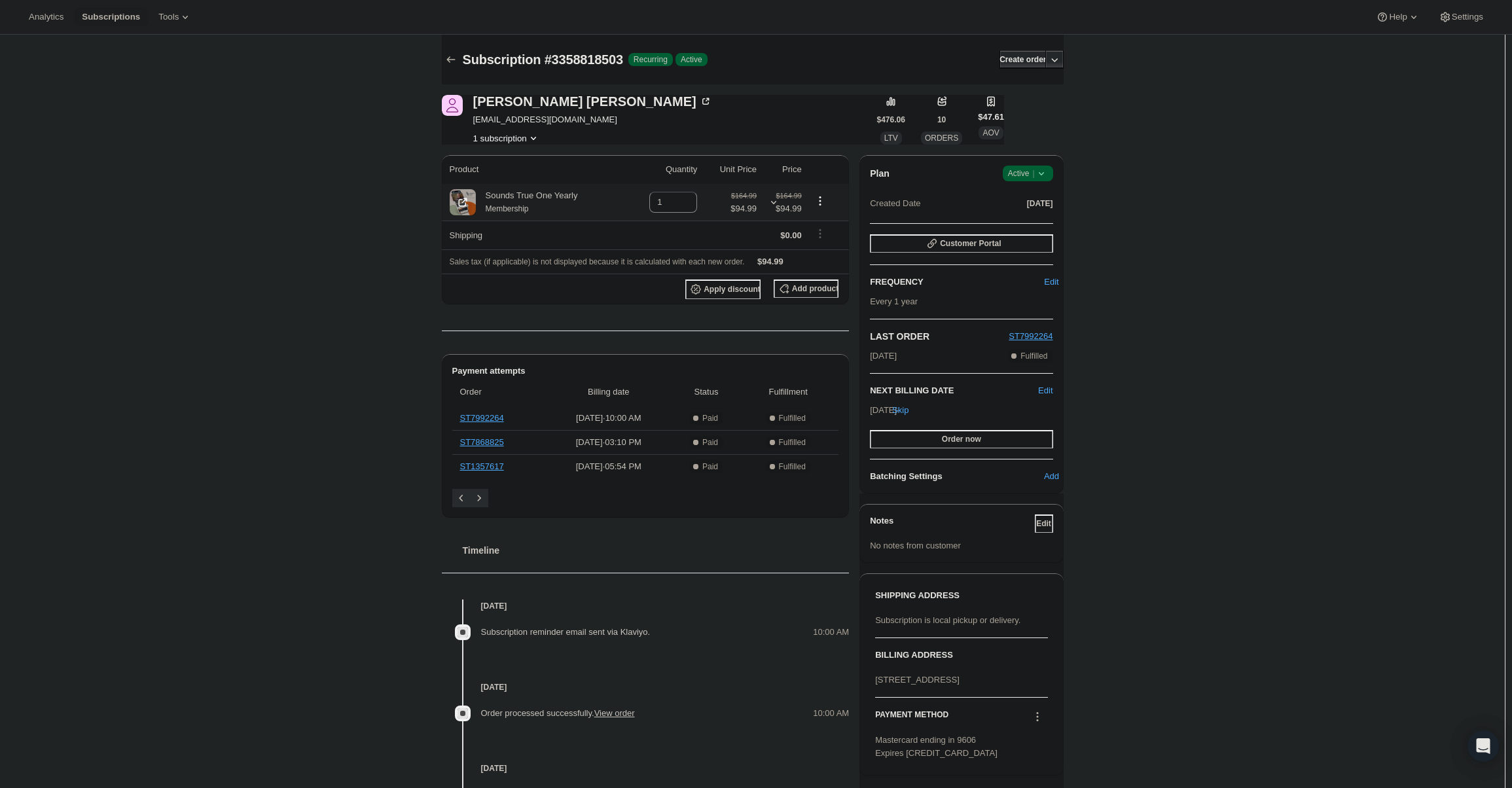
click at [752, 208] on span "$94.99" at bounding box center [743, 208] width 26 height 13
click at [291, 227] on div "Subscription #3358818503. This page is ready Subscription #3358818503 Success R…" at bounding box center [752, 545] width 1505 height 1022
click at [211, 225] on div "Subscription #3358818503. This page is ready Subscription #3358818503 Success R…" at bounding box center [752, 545] width 1505 height 1022
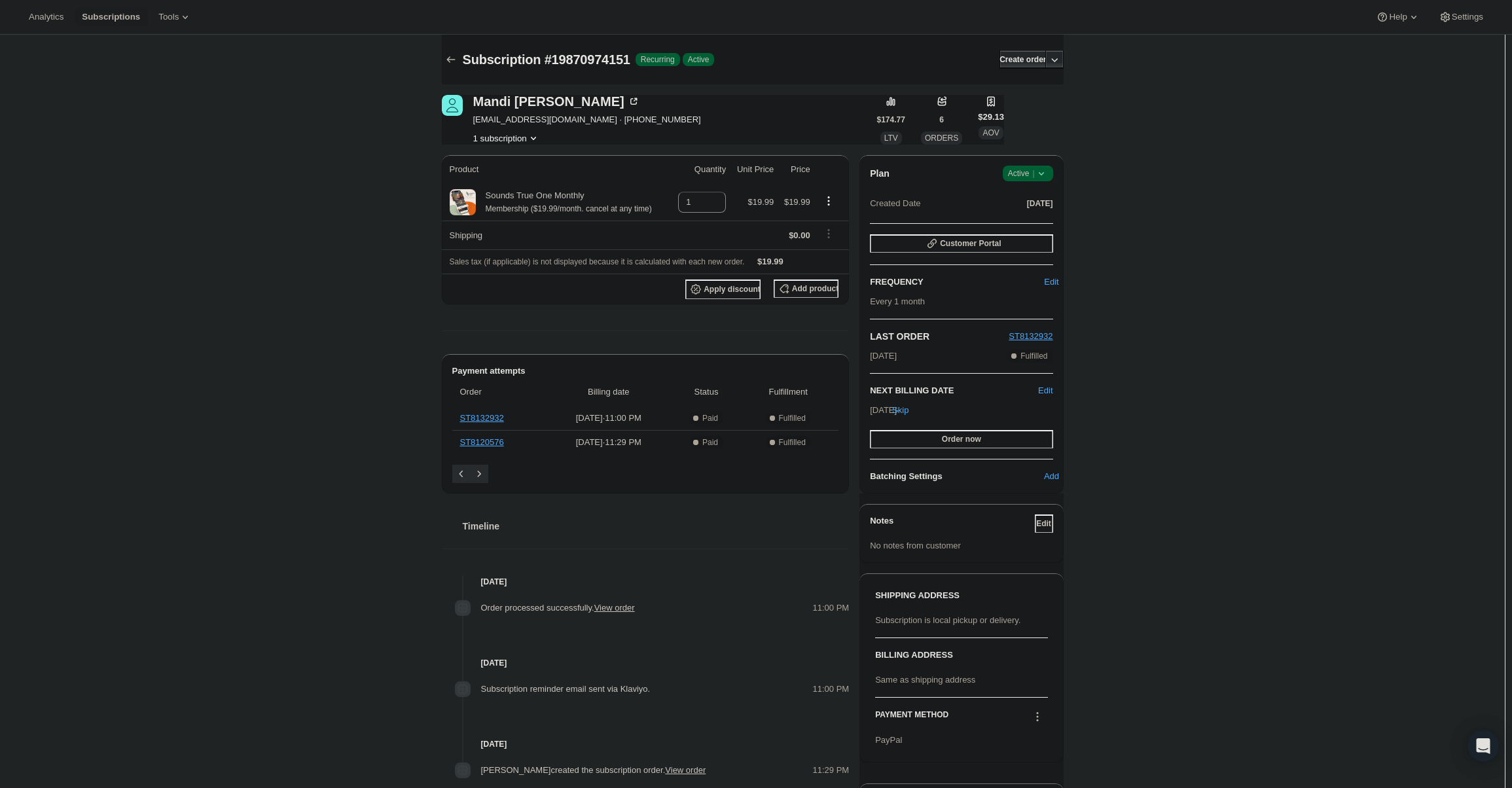
click at [1020, 167] on span "Active |" at bounding box center [1028, 173] width 40 height 13
click at [1030, 220] on span "Cancel subscription" at bounding box center [1032, 221] width 74 height 10
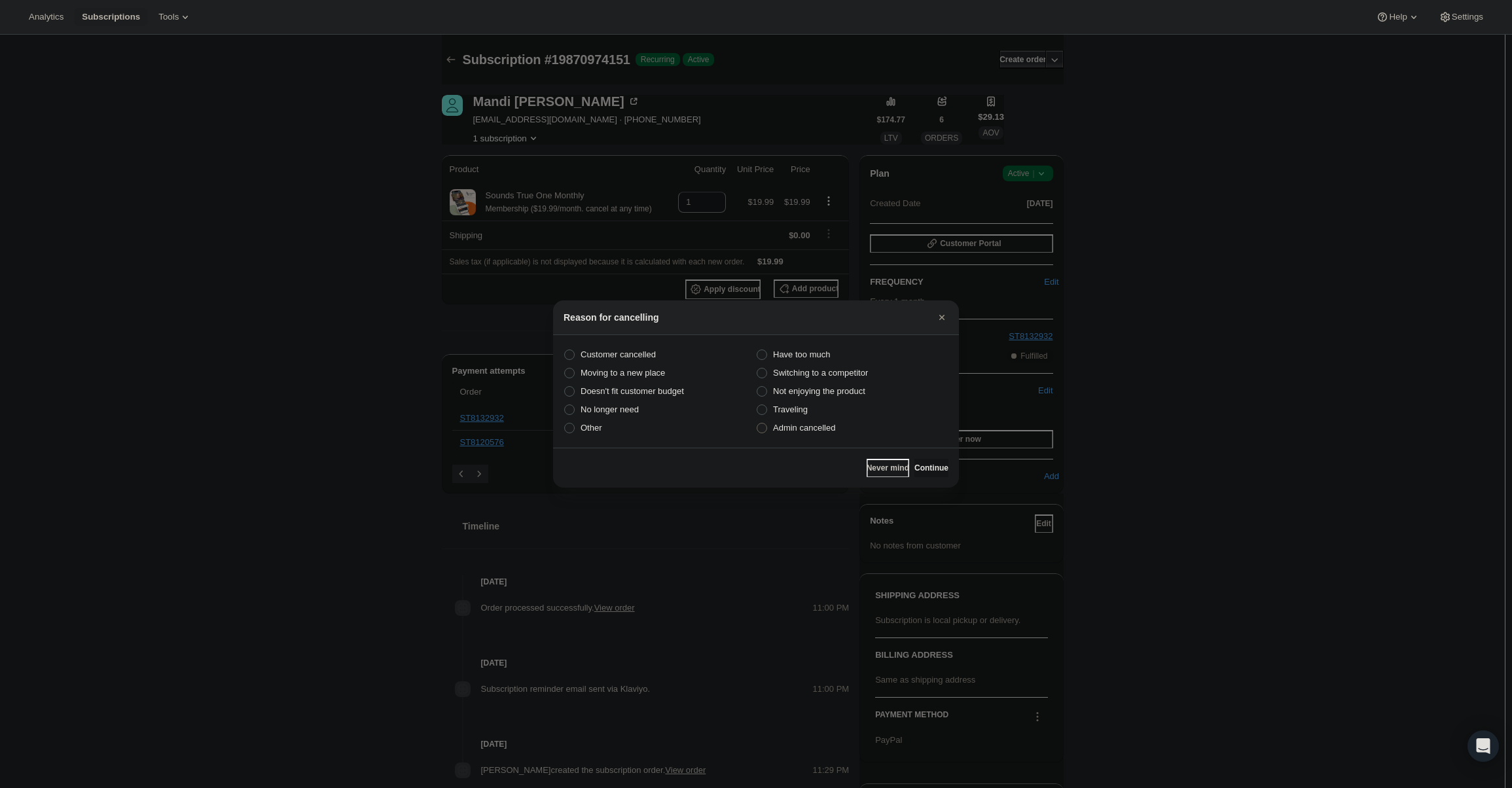
click at [832, 422] on span "Admin cancelled" at bounding box center [804, 427] width 62 height 10
click at [757, 422] on input "Admin cancelled" at bounding box center [756, 422] width 1 height 1
radio input "true"
click at [925, 472] on span "Continue" at bounding box center [931, 467] width 34 height 11
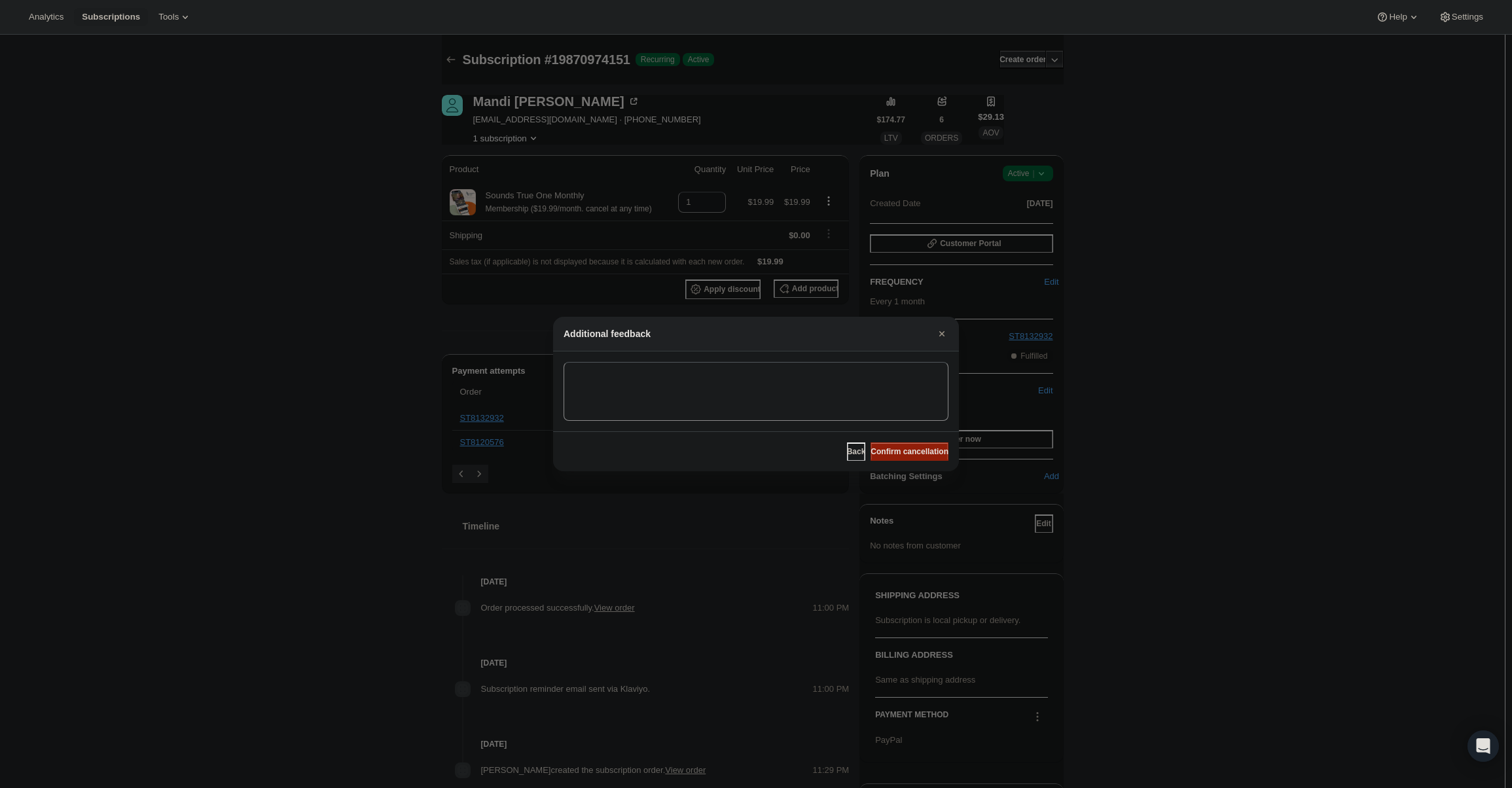
click at [921, 458] on button "Confirm cancellation" at bounding box center [909, 451] width 78 height 19
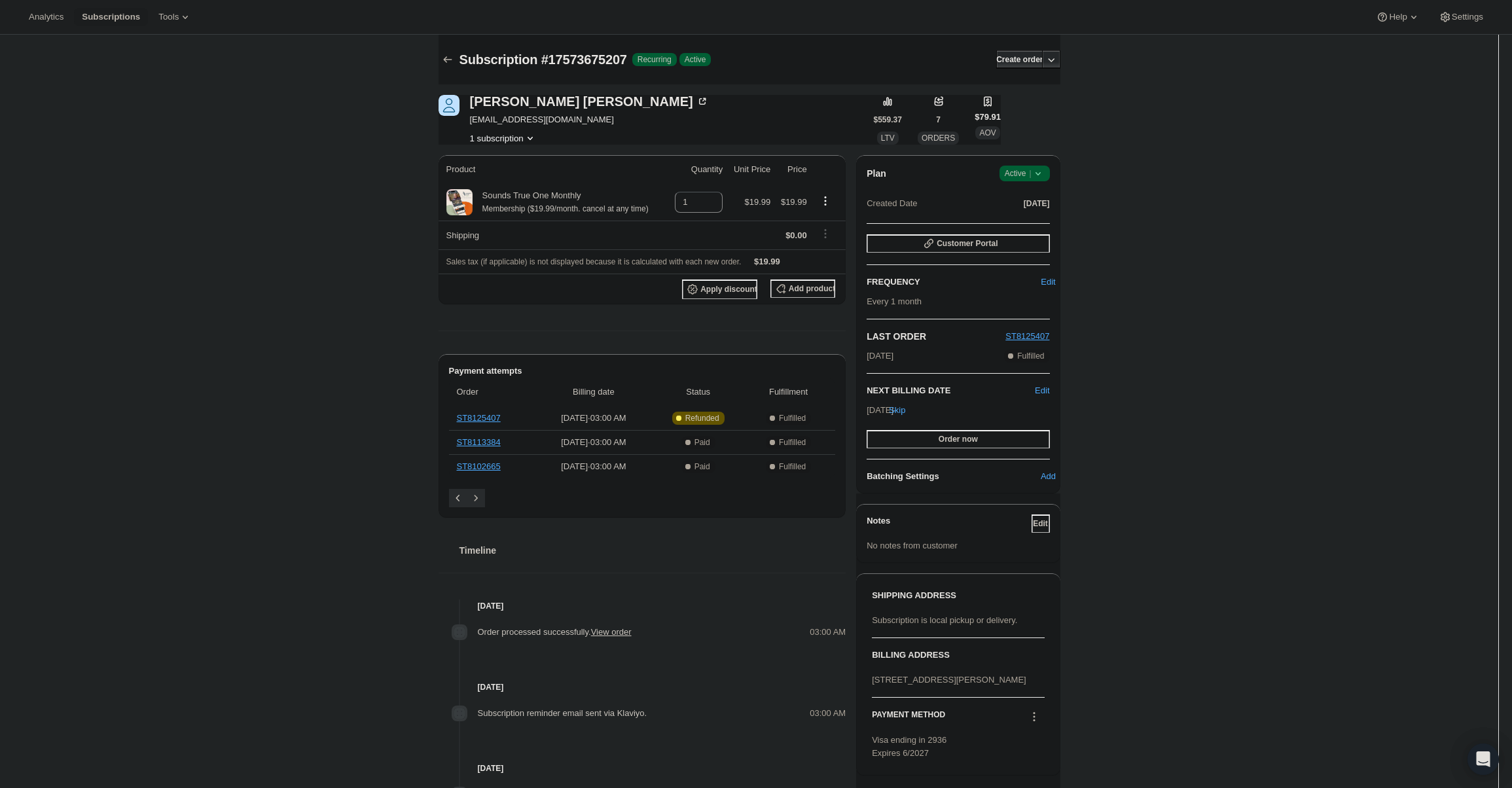
click at [1045, 182] on div "Plan Success Active | Created Date Jun 7, 2025" at bounding box center [958, 189] width 182 height 47
drag, startPoint x: 1037, startPoint y: 173, endPoint x: 1033, endPoint y: 181, distance: 8.9
click at [1036, 173] on icon at bounding box center [1038, 173] width 13 height 13
click at [1036, 230] on button "Cancel subscription" at bounding box center [1028, 221] width 81 height 21
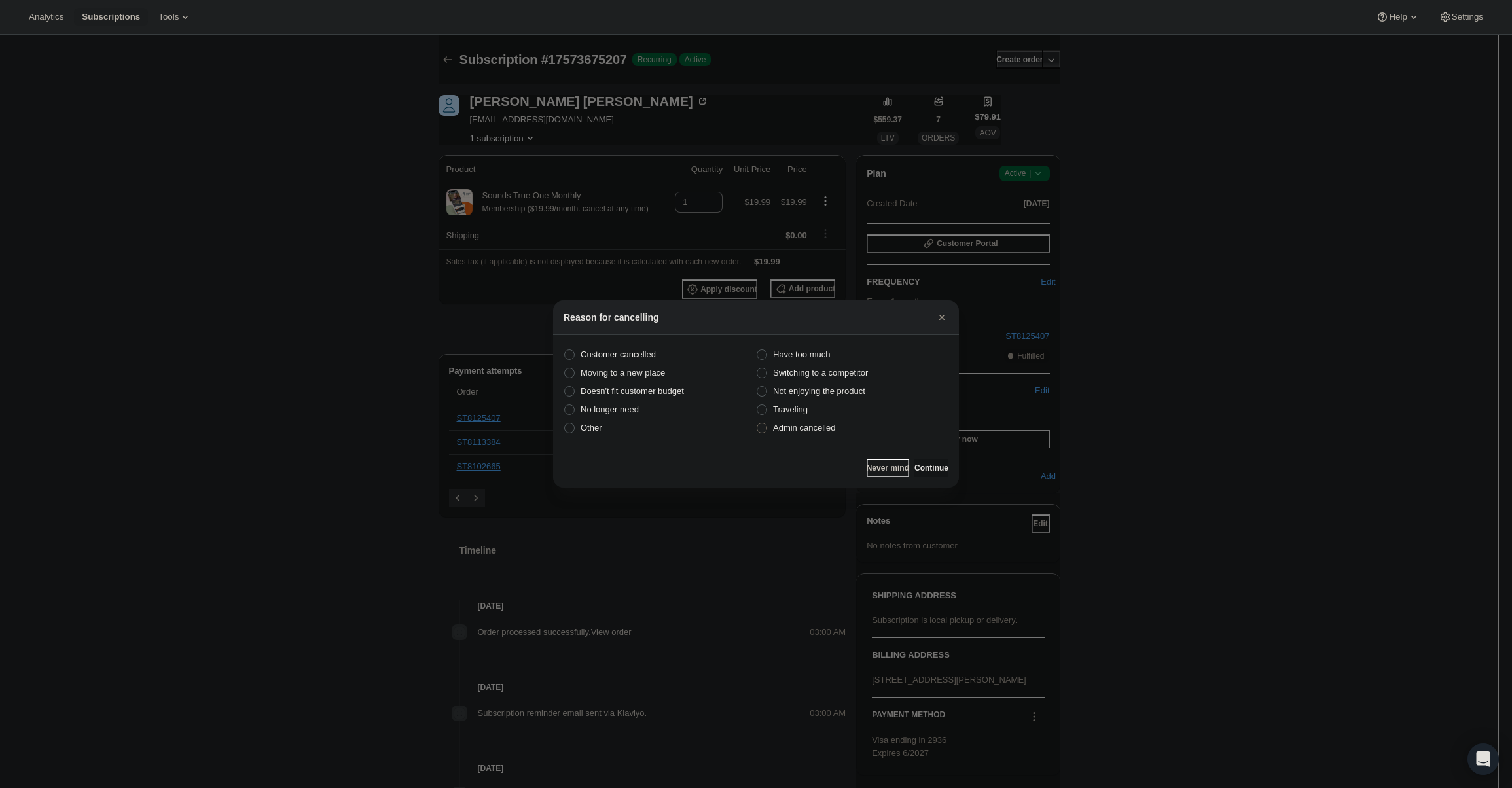
click at [807, 431] on span "Admin cancelled" at bounding box center [804, 427] width 62 height 10
click at [757, 423] on input "Admin cancelled" at bounding box center [756, 422] width 1 height 1
radio input "true"
click at [918, 469] on span "Continue" at bounding box center [931, 467] width 34 height 11
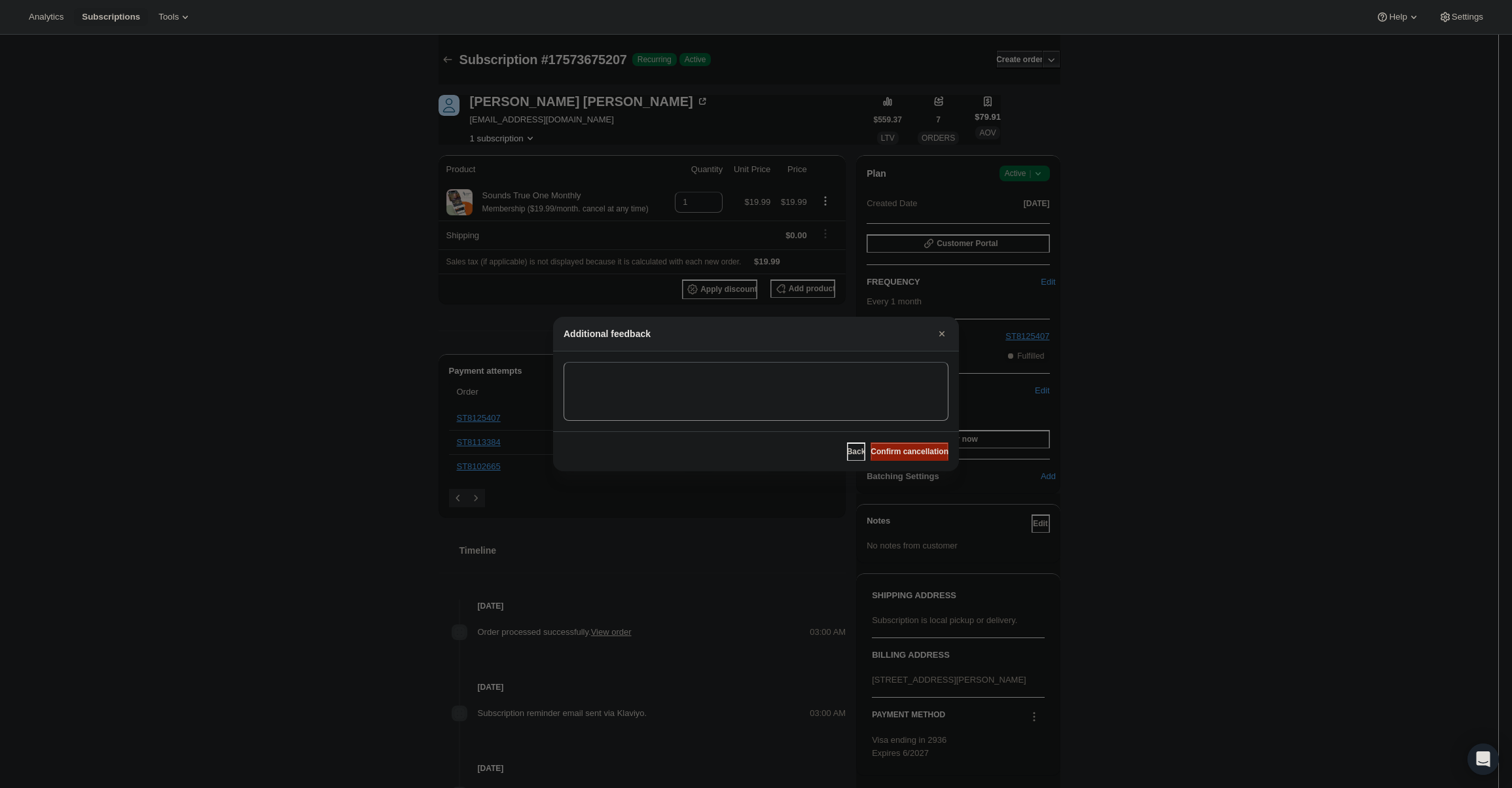
click at [920, 452] on span "Confirm cancellation" at bounding box center [909, 451] width 78 height 11
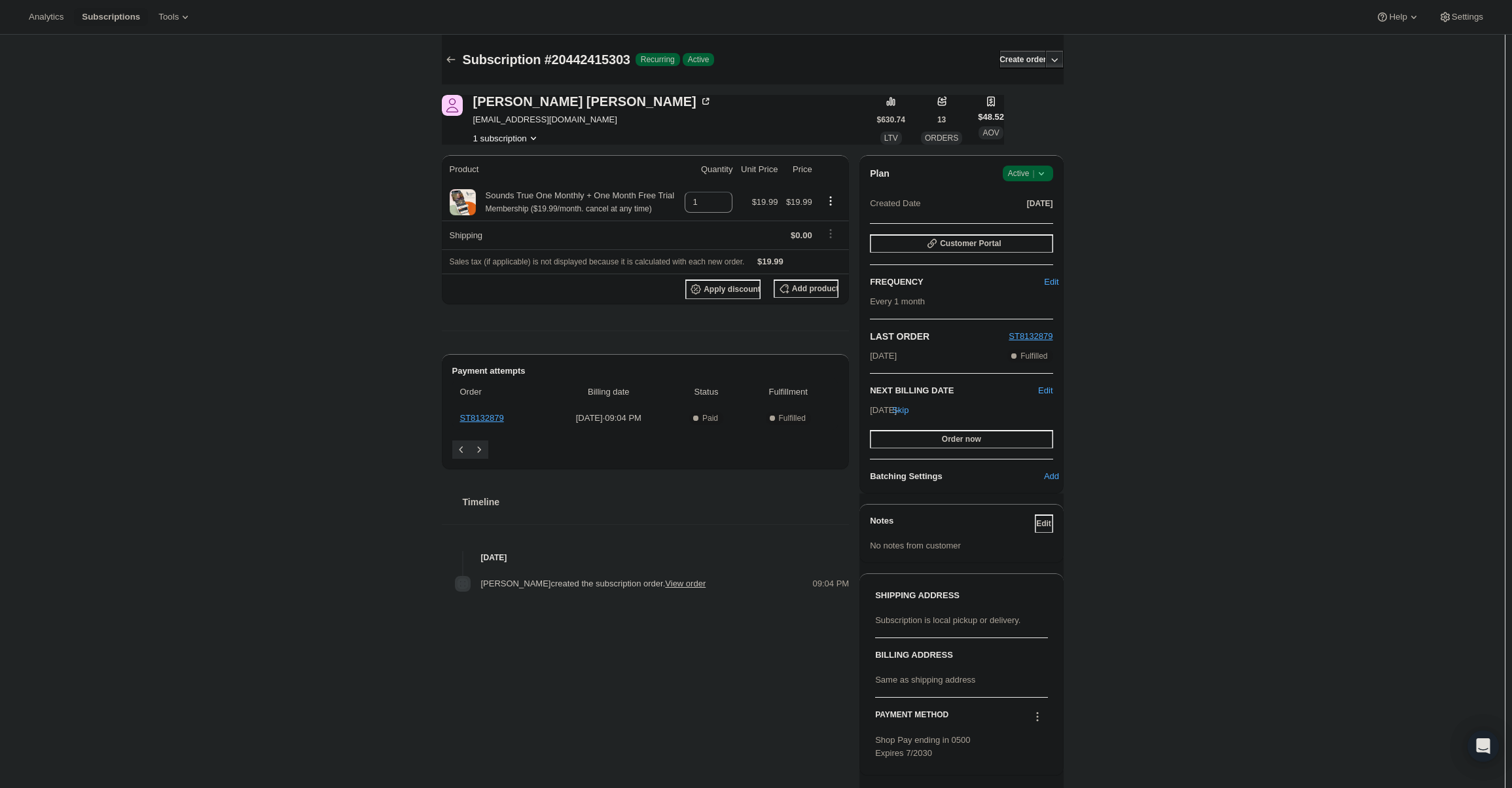
click at [1017, 164] on div "Plan Success Active | Created Date [DATE] Customer Portal FREQUENCY Edit Every …" at bounding box center [962, 325] width 204 height 339
click at [1023, 172] on span "Active |" at bounding box center [1028, 173] width 40 height 13
click at [1027, 217] on span "Cancel subscription" at bounding box center [1032, 221] width 74 height 10
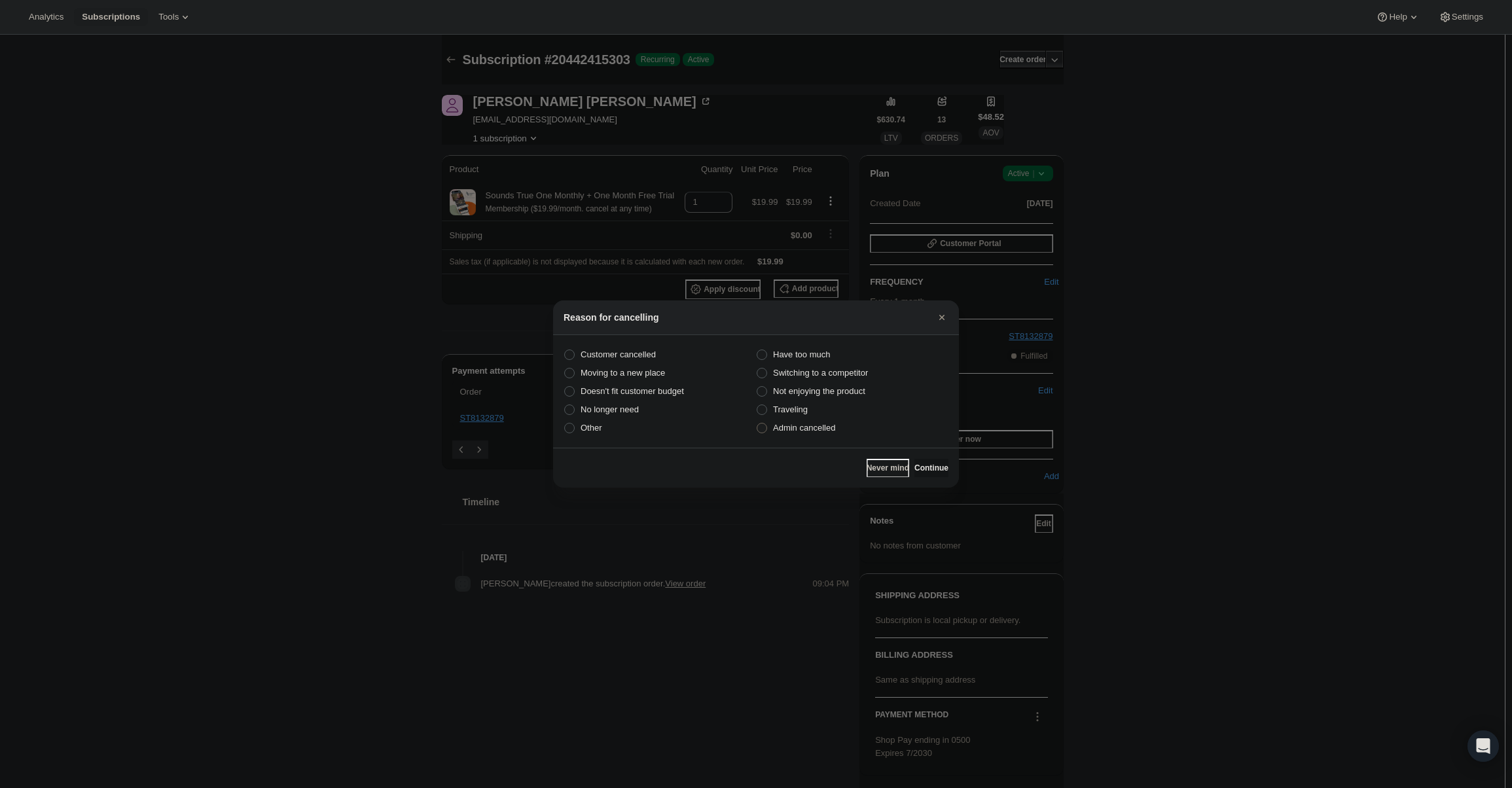
click at [774, 426] on span "Admin cancelled" at bounding box center [804, 427] width 62 height 10
click at [757, 423] on input "Admin cancelled" at bounding box center [756, 422] width 1 height 1
radio input "true"
click at [914, 471] on span "Continue" at bounding box center [931, 467] width 34 height 11
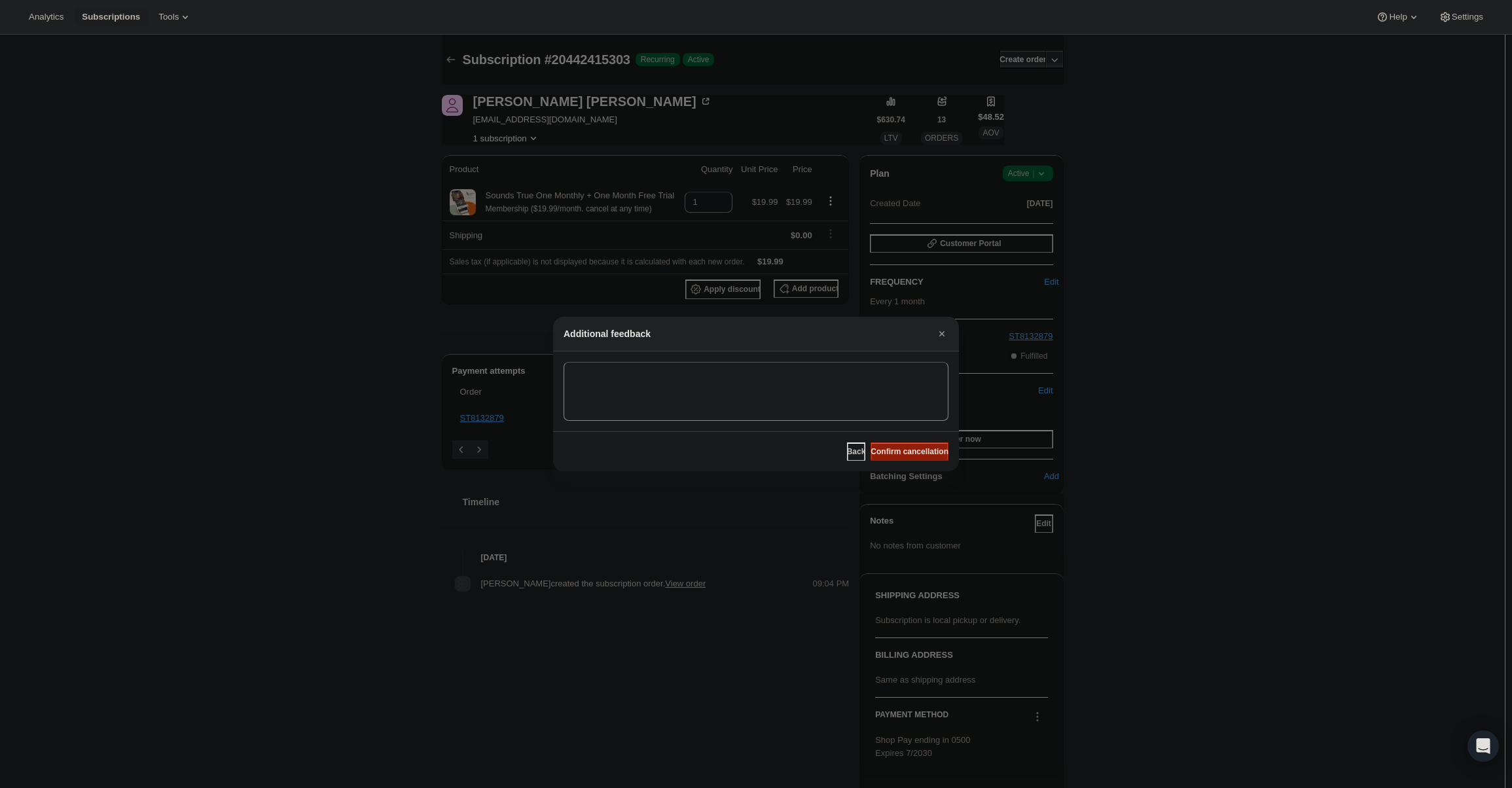
click at [908, 456] on span "Confirm cancellation" at bounding box center [909, 451] width 78 height 11
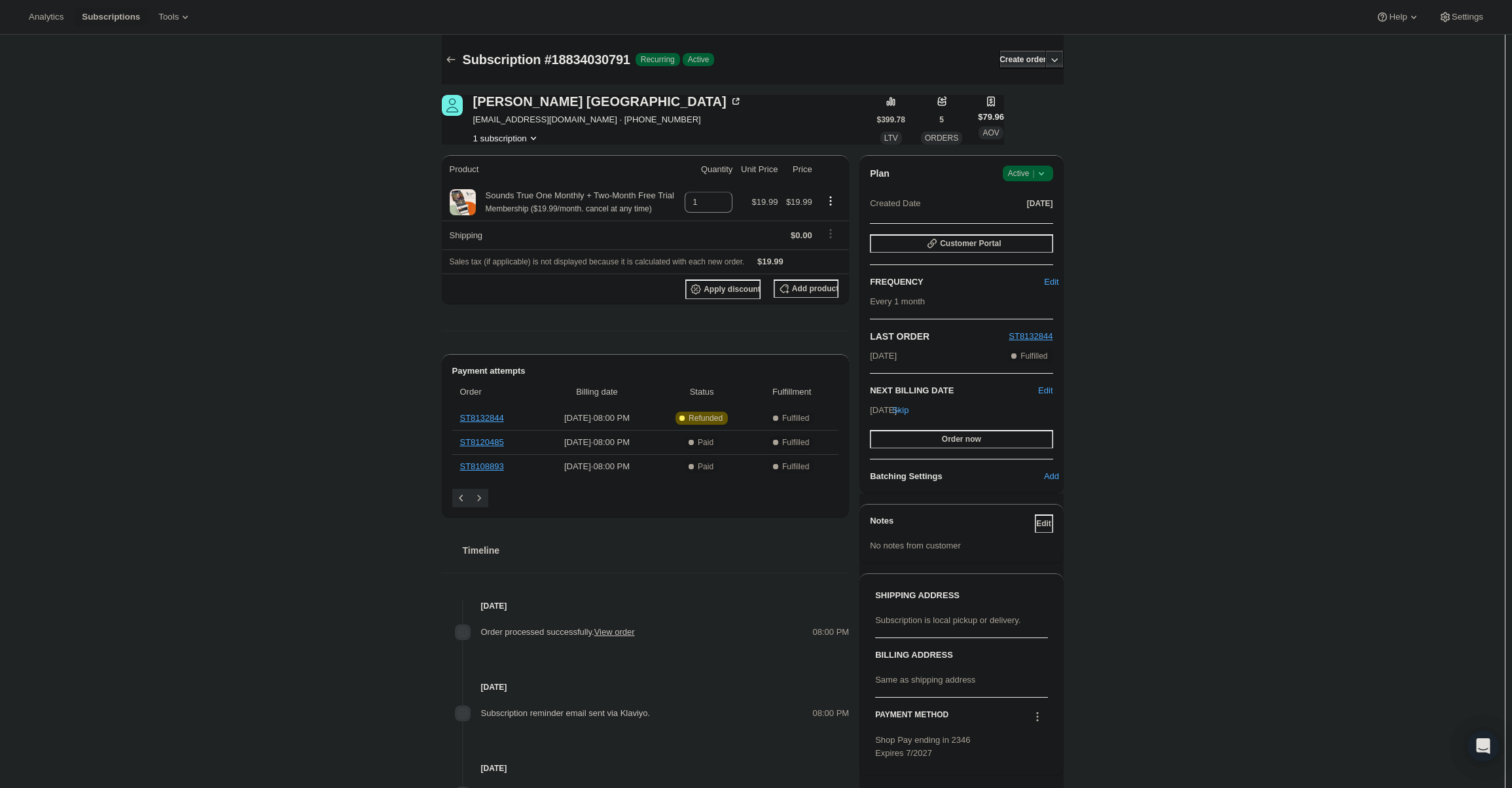
drag, startPoint x: 1041, startPoint y: 160, endPoint x: 1041, endPoint y: 171, distance: 11.0
click at [1041, 162] on div "Plan Success Active | Created Date [DATE] Customer Portal FREQUENCY Edit Every …" at bounding box center [962, 325] width 204 height 339
click at [1041, 171] on icon at bounding box center [1041, 173] width 13 height 13
click at [1032, 221] on span "Cancel subscription" at bounding box center [1032, 221] width 74 height 10
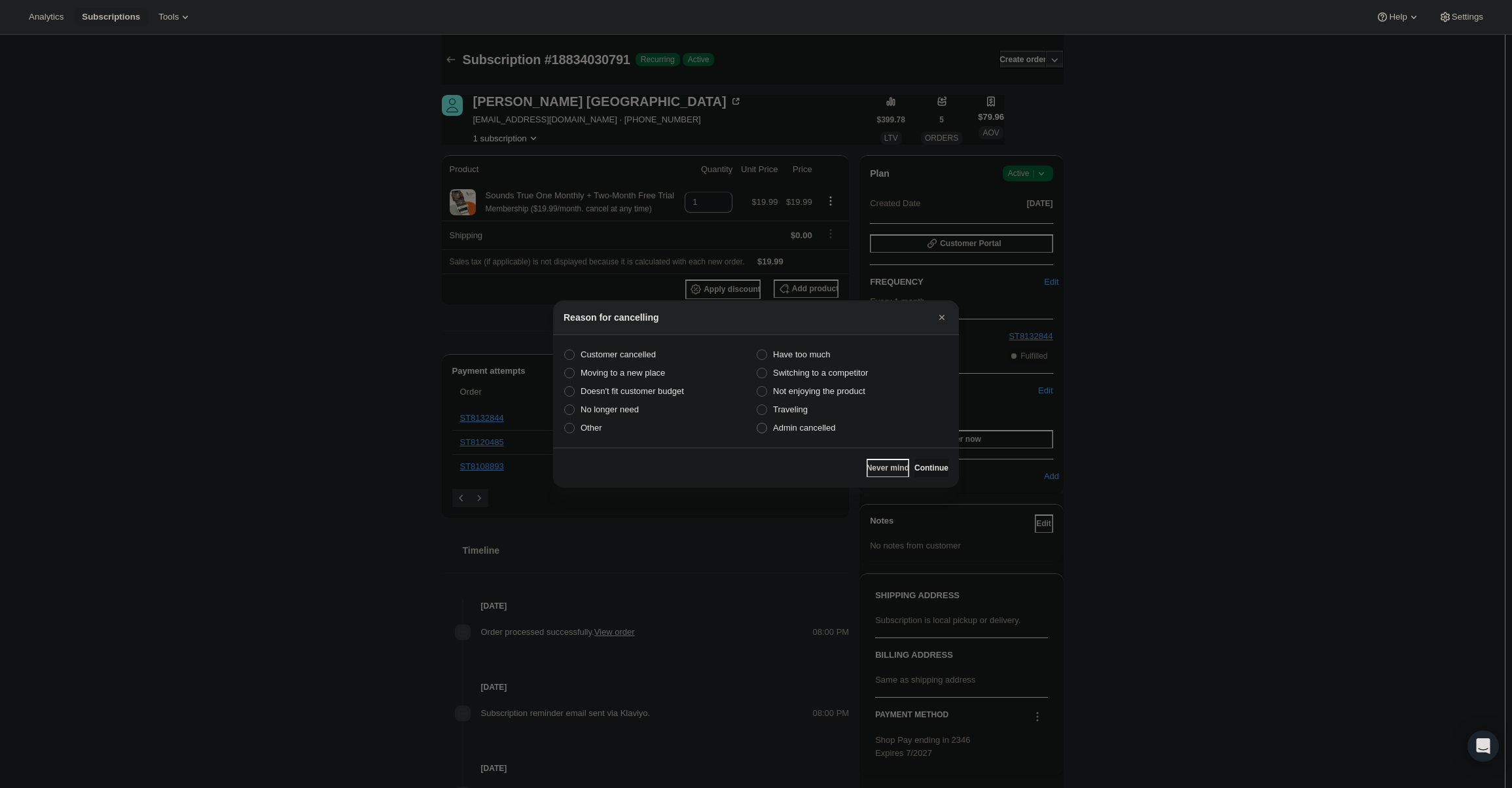
click at [812, 433] on span "Admin cancelled" at bounding box center [804, 428] width 62 height 13
click at [757, 423] on input "Admin cancelled" at bounding box center [756, 422] width 1 height 1
radio input "true"
drag, startPoint x: 947, startPoint y: 470, endPoint x: 940, endPoint y: 465, distance: 8.6
click at [943, 471] on button "Continue" at bounding box center [931, 468] width 34 height 19
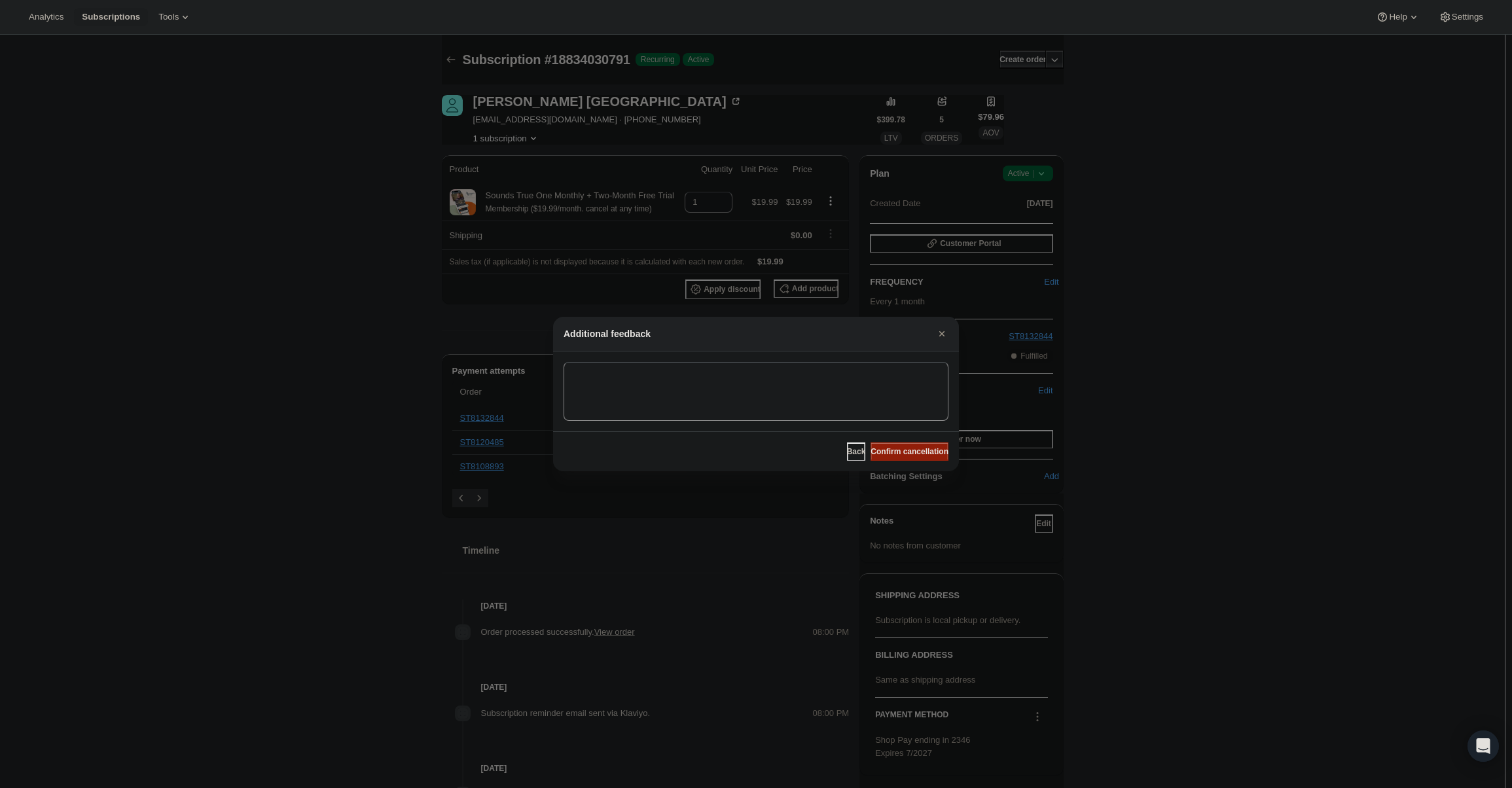
click at [931, 449] on span "Confirm cancellation" at bounding box center [909, 451] width 78 height 11
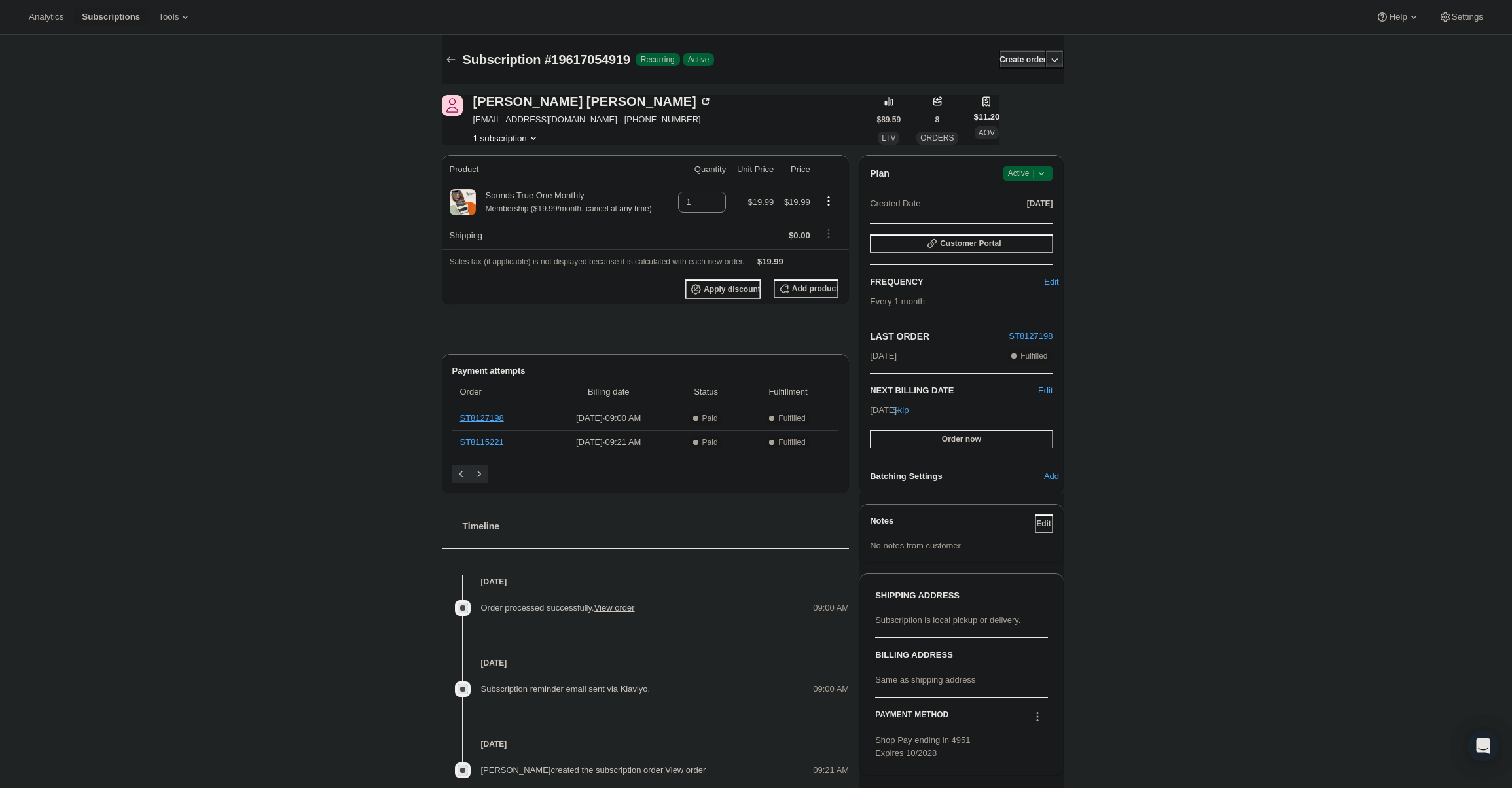
click at [1023, 174] on span "Active |" at bounding box center [1028, 173] width 40 height 13
click at [1037, 222] on span "Cancel subscription" at bounding box center [1032, 221] width 74 height 10
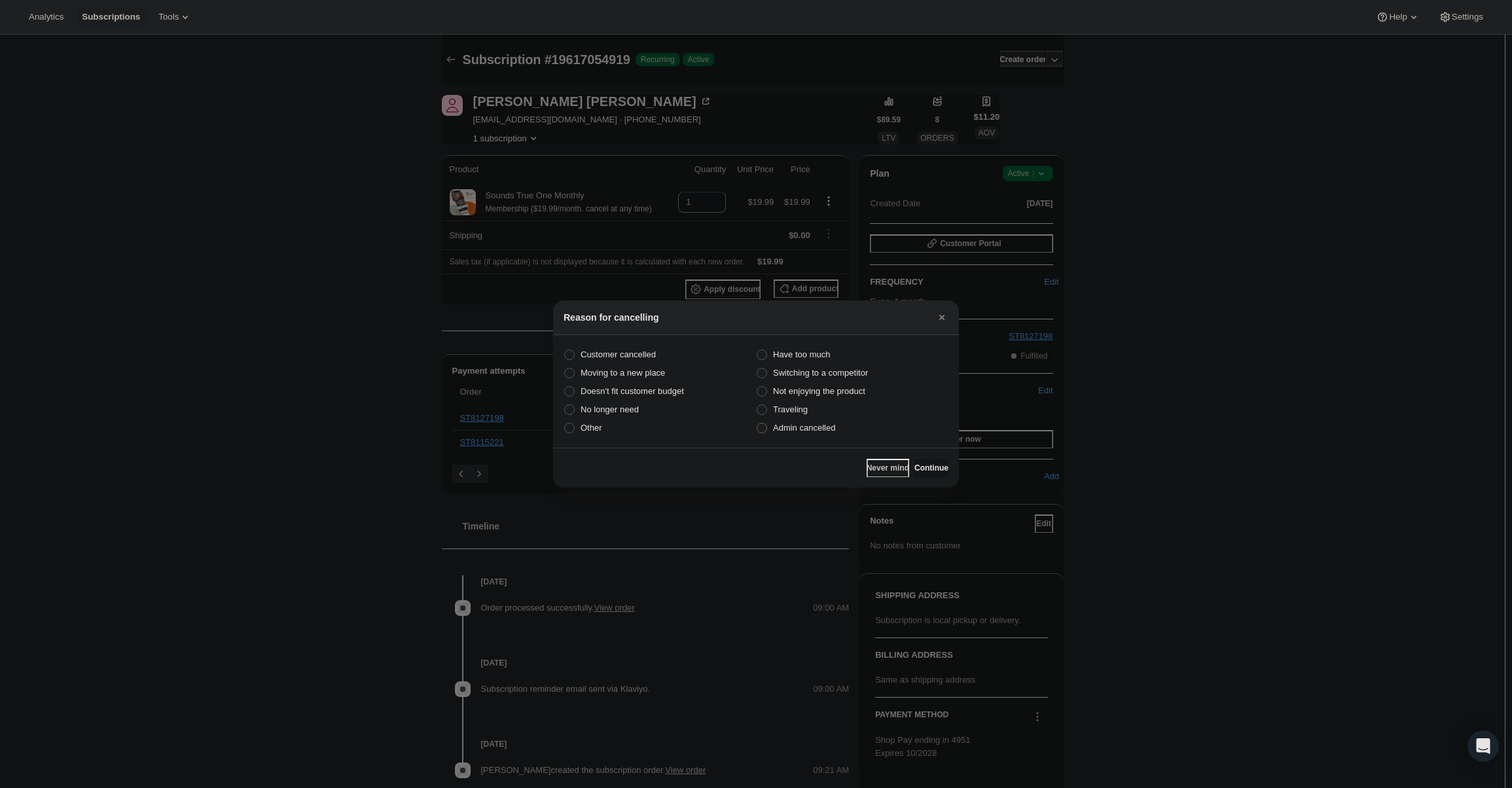
click at [836, 427] on label "Admin cancelled" at bounding box center [852, 428] width 192 height 19
click at [757, 423] on input "Admin cancelled" at bounding box center [756, 422] width 1 height 1
radio input "true"
drag, startPoint x: 903, startPoint y: 477, endPoint x: 909, endPoint y: 462, distance: 16.2
click at [914, 475] on button "Continue" at bounding box center [931, 468] width 34 height 19
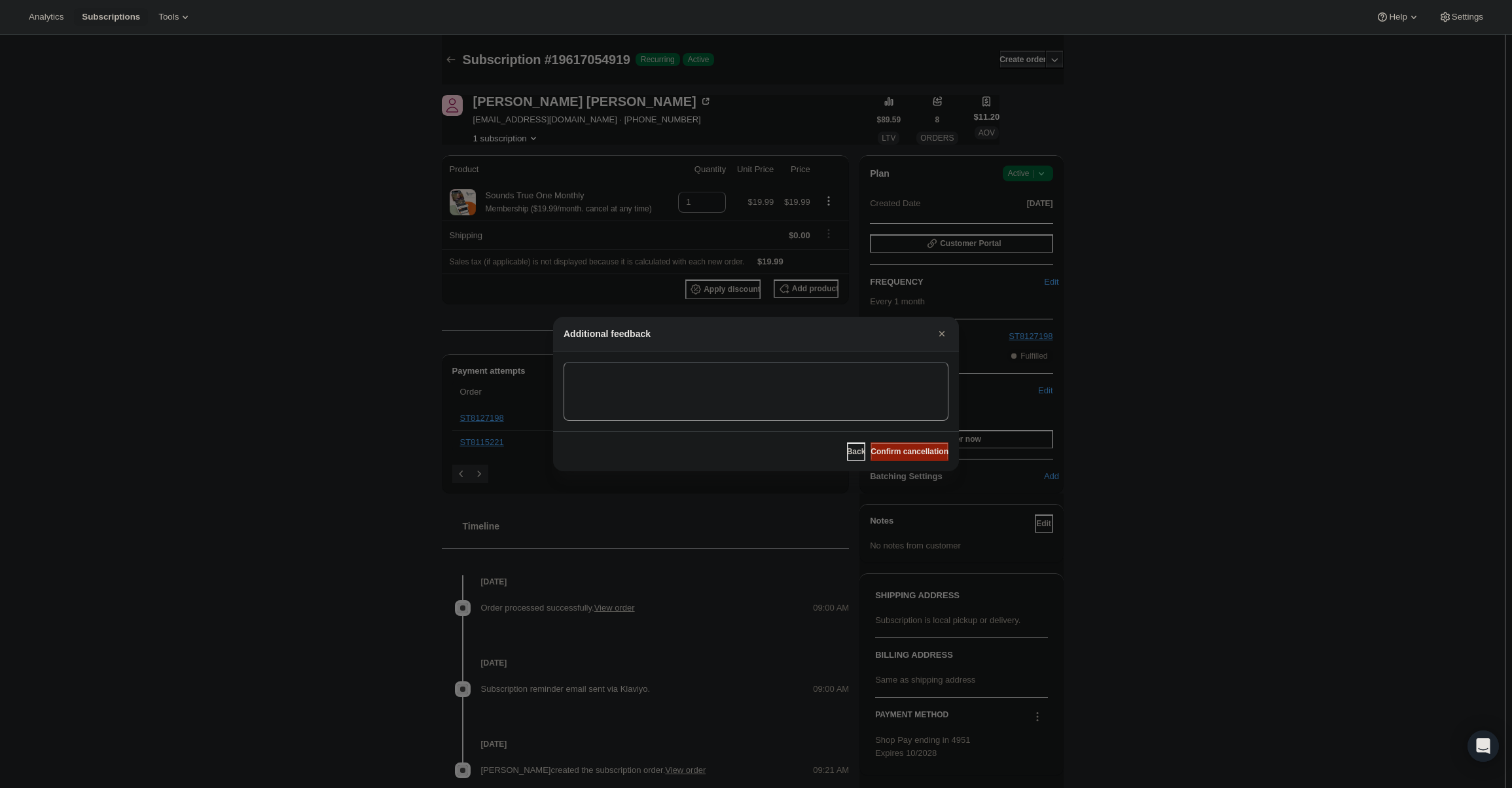
drag, startPoint x: 911, startPoint y: 453, endPoint x: 899, endPoint y: 453, distance: 12.0
click at [905, 458] on button "Confirm cancellation" at bounding box center [909, 451] width 78 height 19
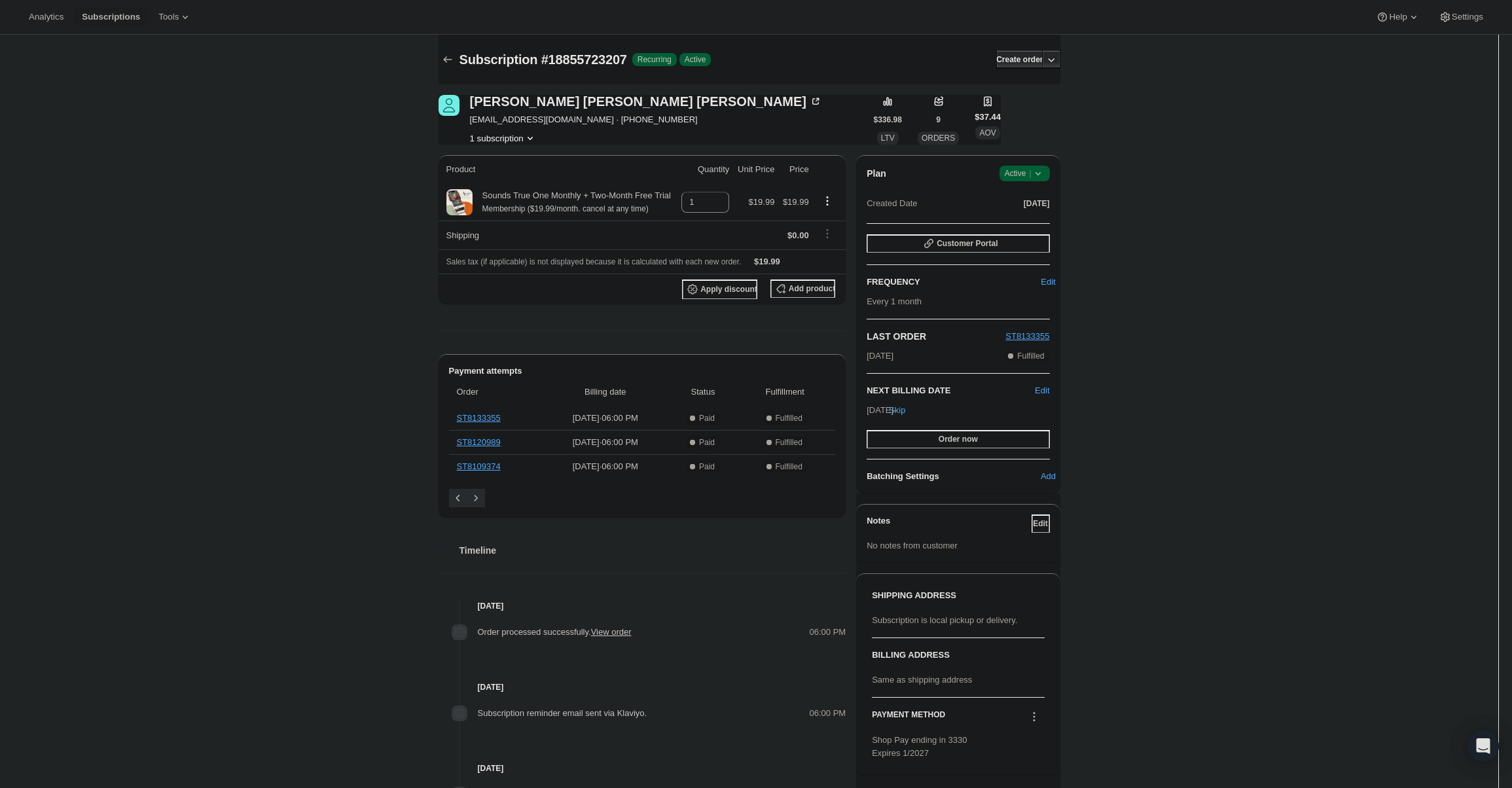
click at [1030, 181] on span "Success Active |" at bounding box center [1025, 173] width 50 height 15
click at [1033, 215] on button "Cancel subscription" at bounding box center [1028, 221] width 81 height 21
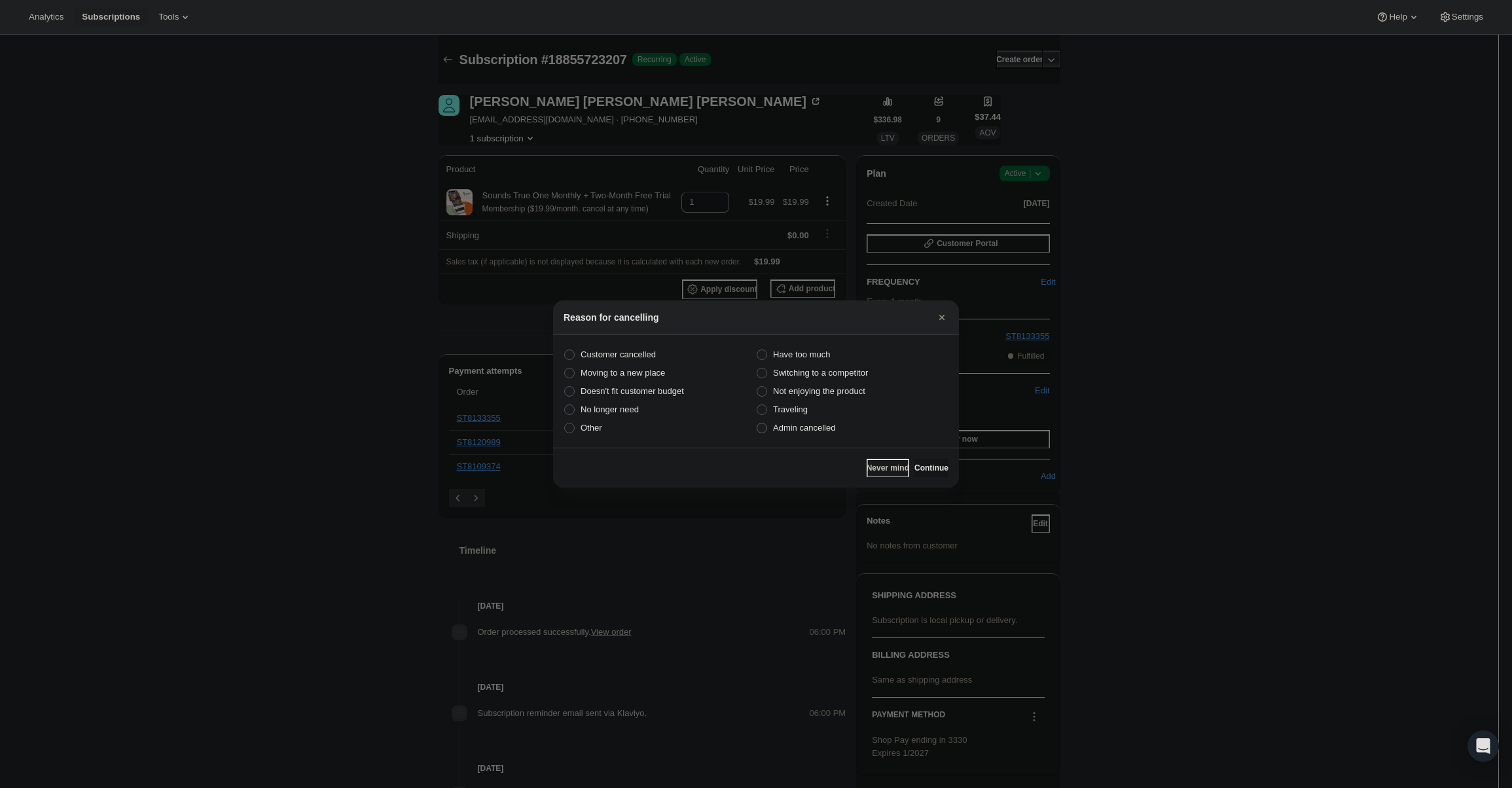
click at [809, 426] on span "Admin cancelled" at bounding box center [804, 427] width 62 height 10
click at [757, 423] on input "Admin cancelled" at bounding box center [756, 422] width 1 height 1
radio input "true"
click at [951, 471] on div "Never mind Continue" at bounding box center [756, 467] width 405 height 40
drag, startPoint x: 933, startPoint y: 468, endPoint x: 930, endPoint y: 457, distance: 11.4
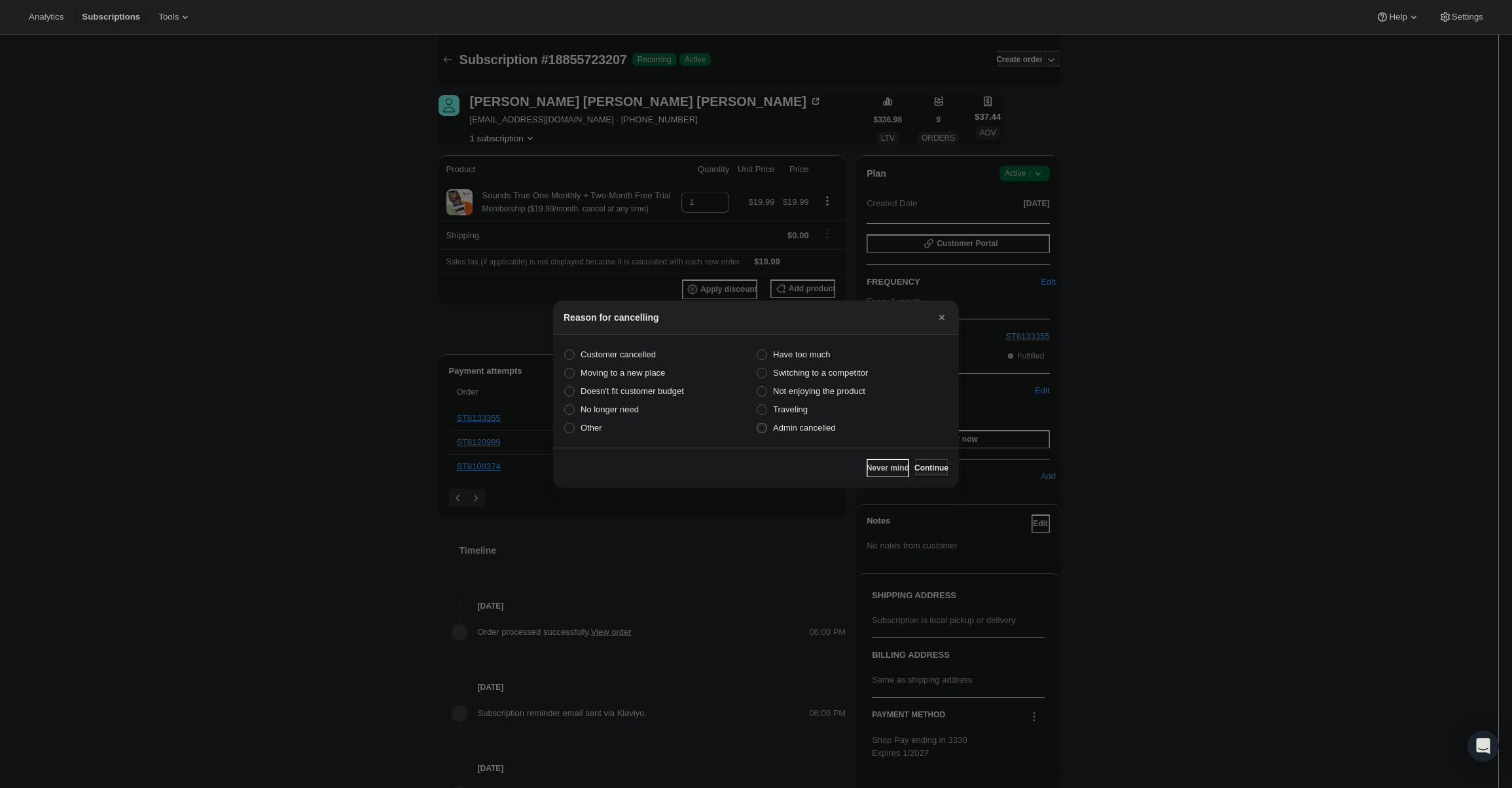
click at [933, 468] on span "Continue" at bounding box center [931, 467] width 34 height 11
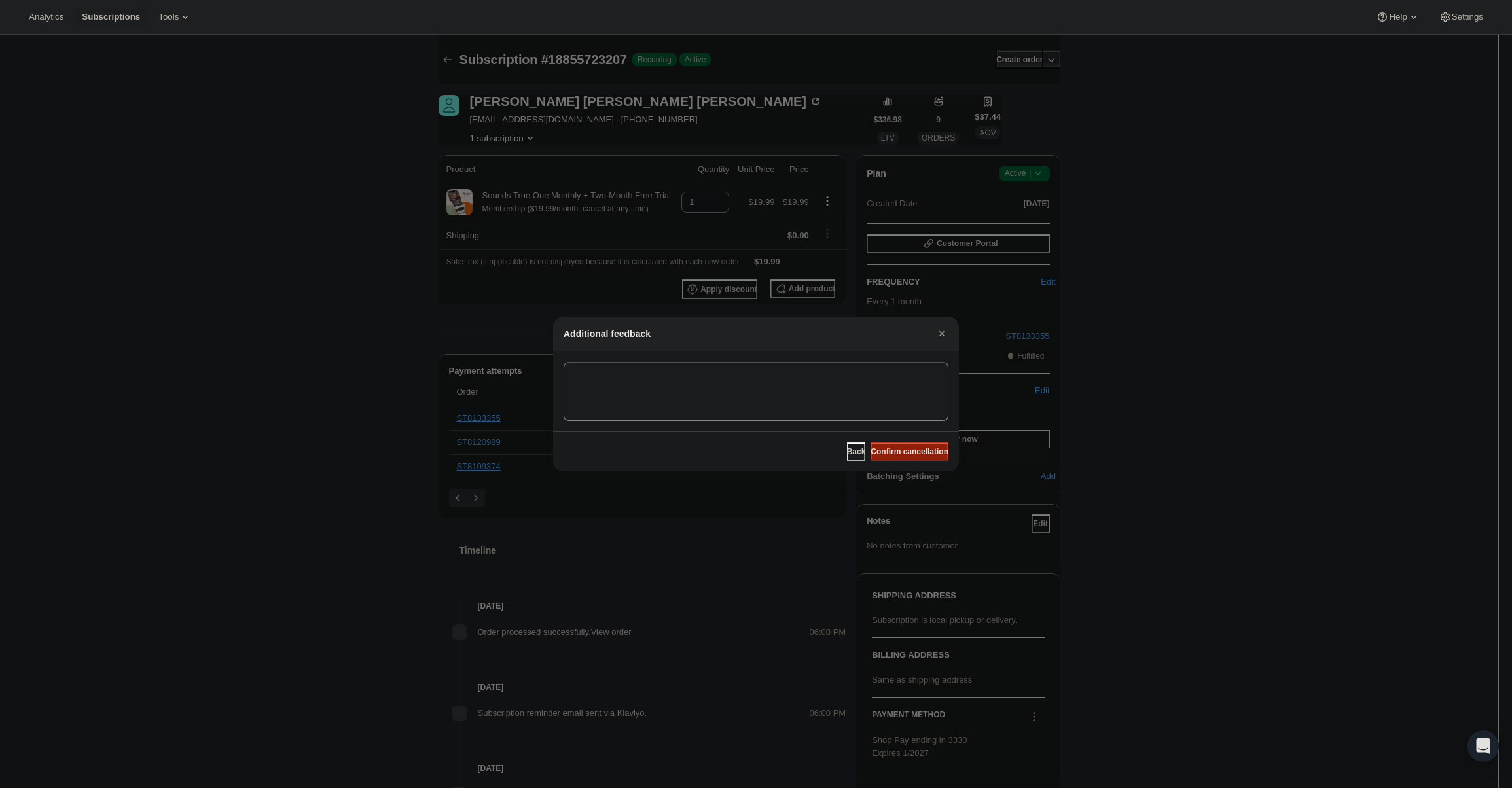
click at [929, 452] on span "Confirm cancellation" at bounding box center [909, 451] width 78 height 11
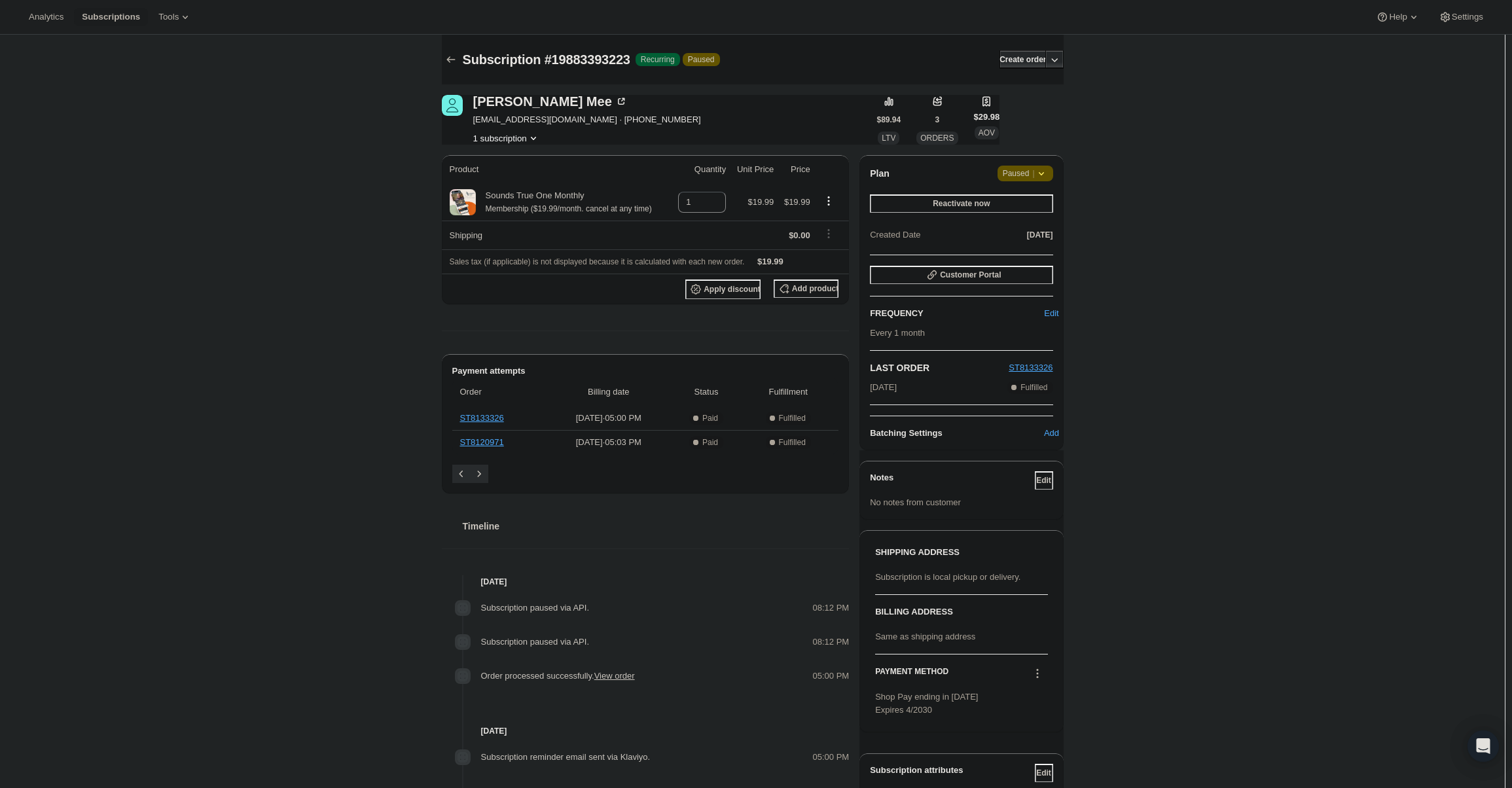
click at [1023, 175] on span "Paused |" at bounding box center [1025, 173] width 45 height 13
click at [1030, 208] on button "Cancel subscription" at bounding box center [1030, 199] width 81 height 21
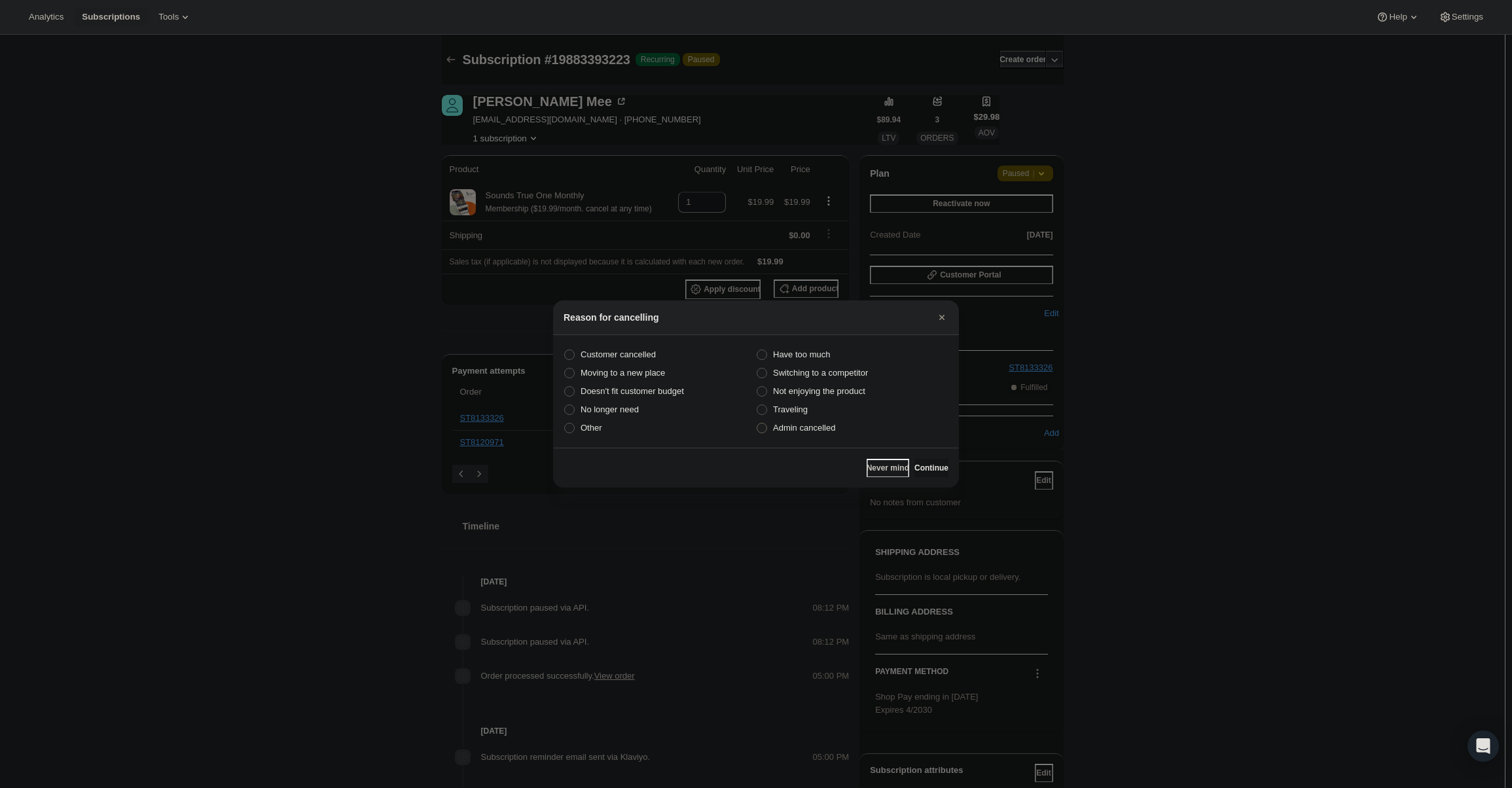
click at [813, 428] on span "Admin cancelled" at bounding box center [804, 427] width 62 height 10
click at [757, 423] on input "Admin cancelled" at bounding box center [756, 422] width 1 height 1
radio input "true"
click at [909, 459] on div "Never mind Continue" at bounding box center [756, 467] width 405 height 40
click at [914, 462] on button "Continue" at bounding box center [931, 468] width 34 height 19
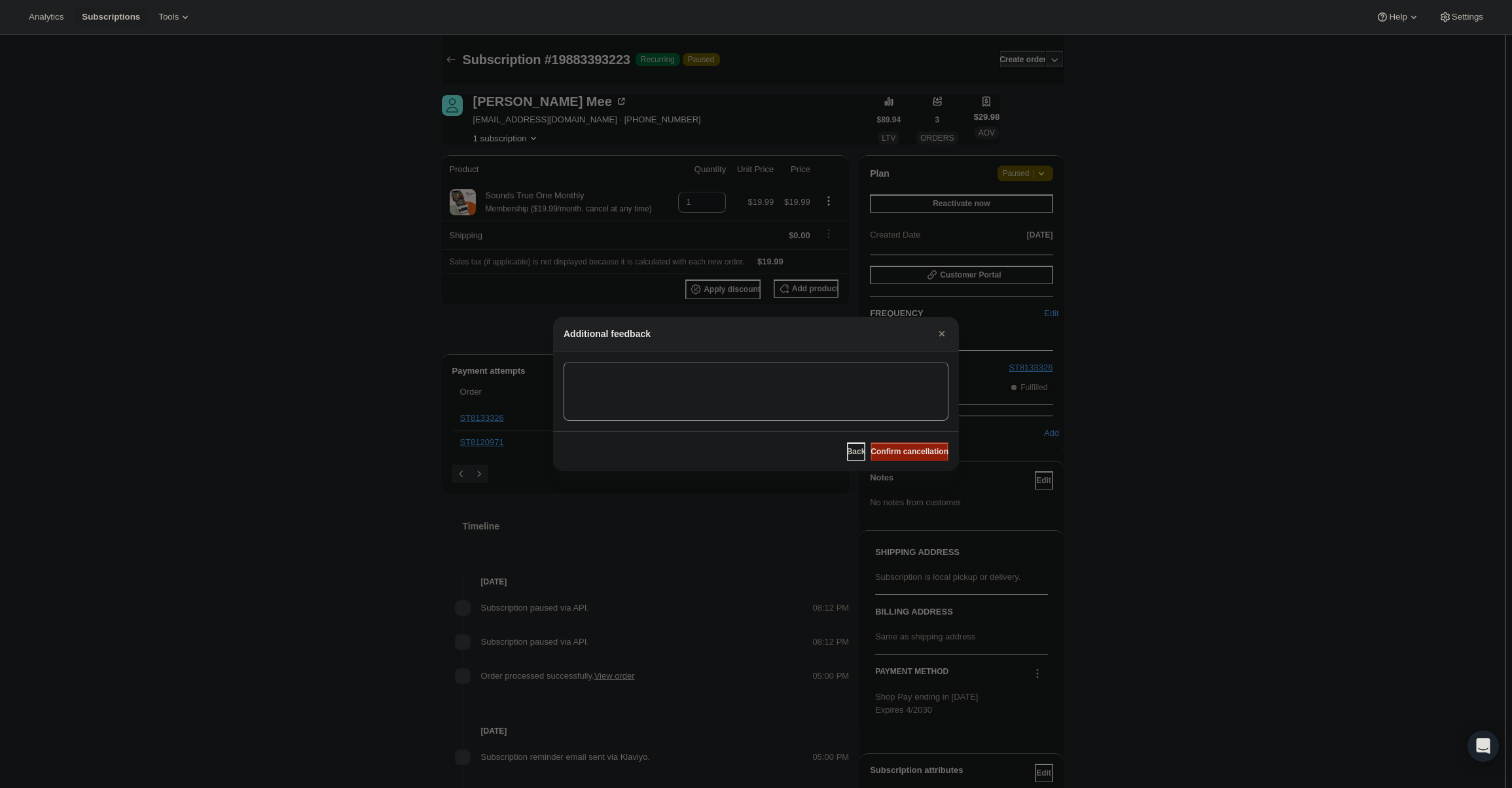
click at [914, 450] on span "Confirm cancellation" at bounding box center [909, 451] width 78 height 11
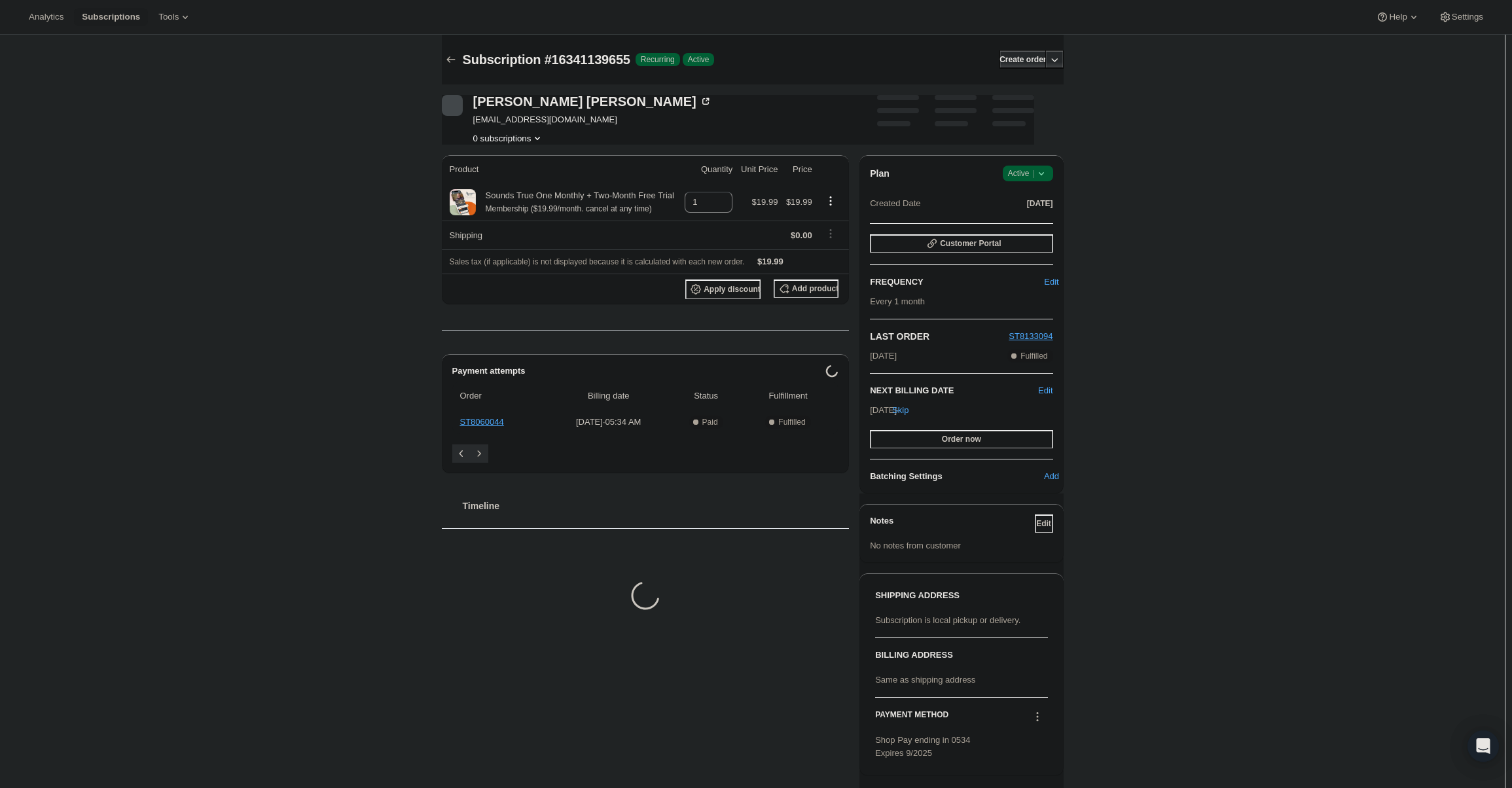
click at [1040, 181] on div "Plan Success Active | Created Date [DATE]" at bounding box center [961, 189] width 182 height 47
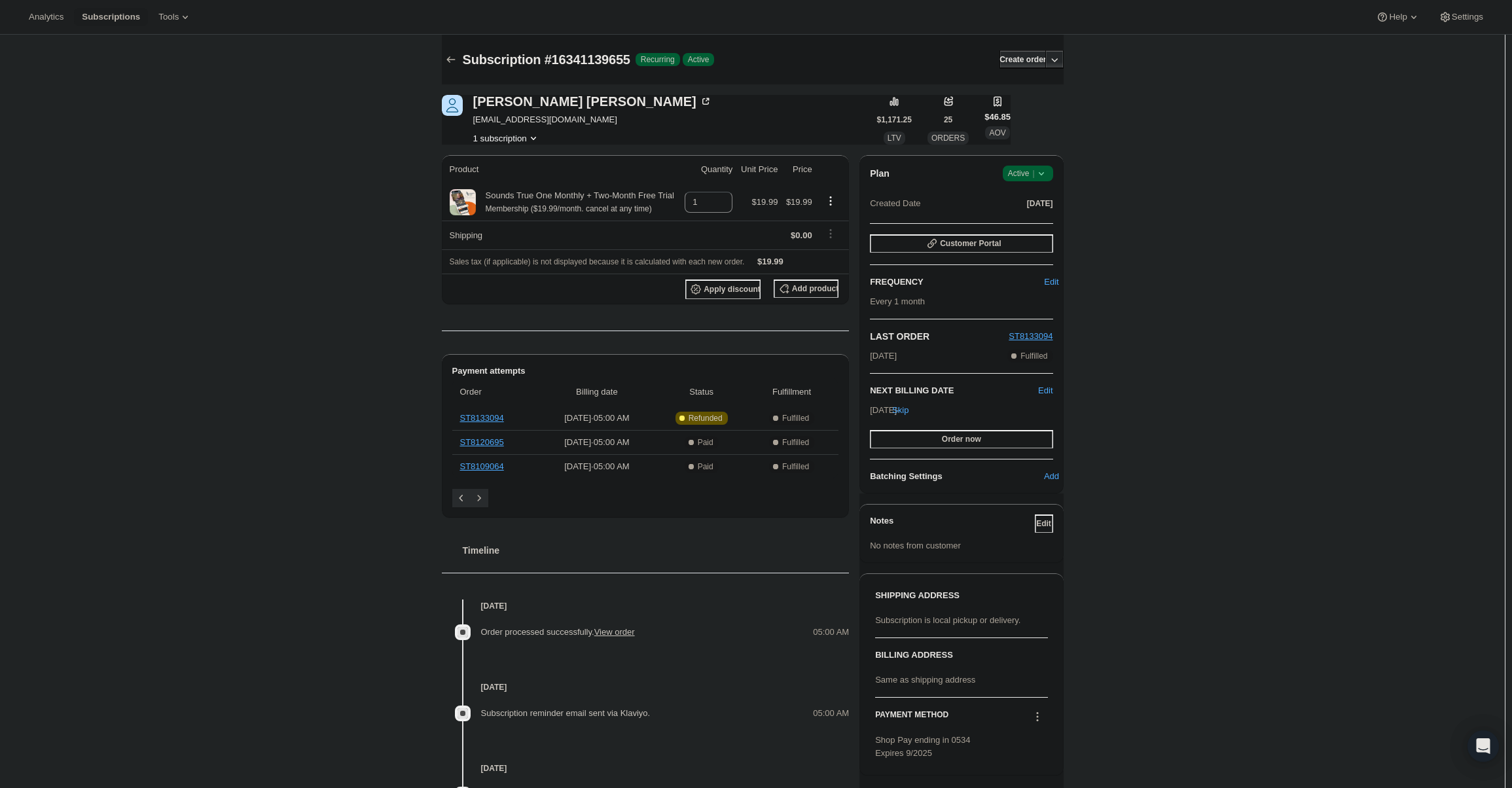
click at [1040, 177] on icon at bounding box center [1041, 173] width 13 height 13
click at [1033, 212] on button "Cancel subscription" at bounding box center [1032, 221] width 81 height 21
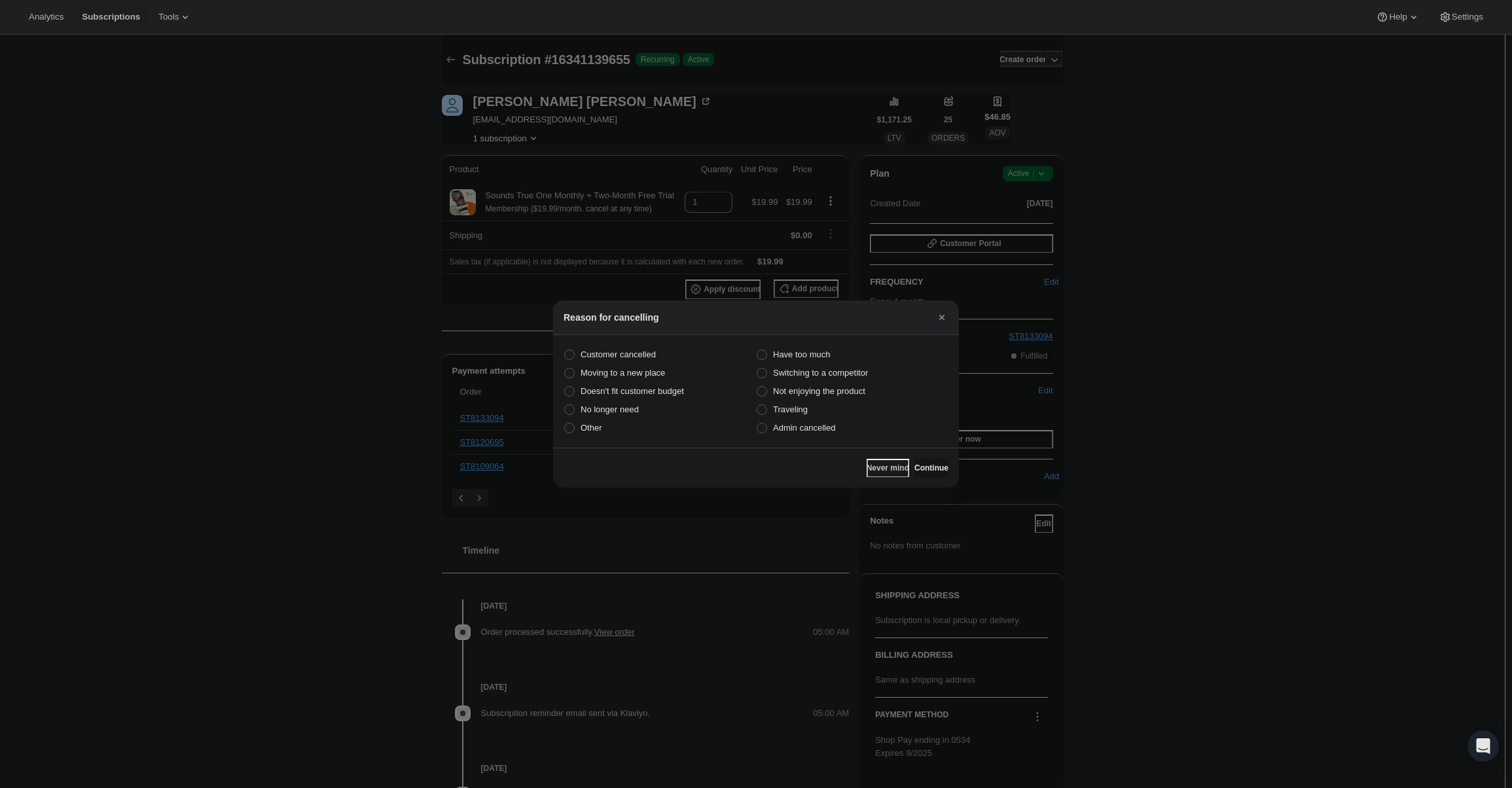
drag, startPoint x: 815, startPoint y: 431, endPoint x: 895, endPoint y: 441, distance: 80.6
click at [817, 430] on span "Admin cancelled" at bounding box center [804, 427] width 62 height 10
click at [830, 426] on span "Admin cancelled" at bounding box center [804, 427] width 62 height 10
click at [757, 423] on input "Admin cancelled" at bounding box center [756, 422] width 1 height 1
radio input "true"
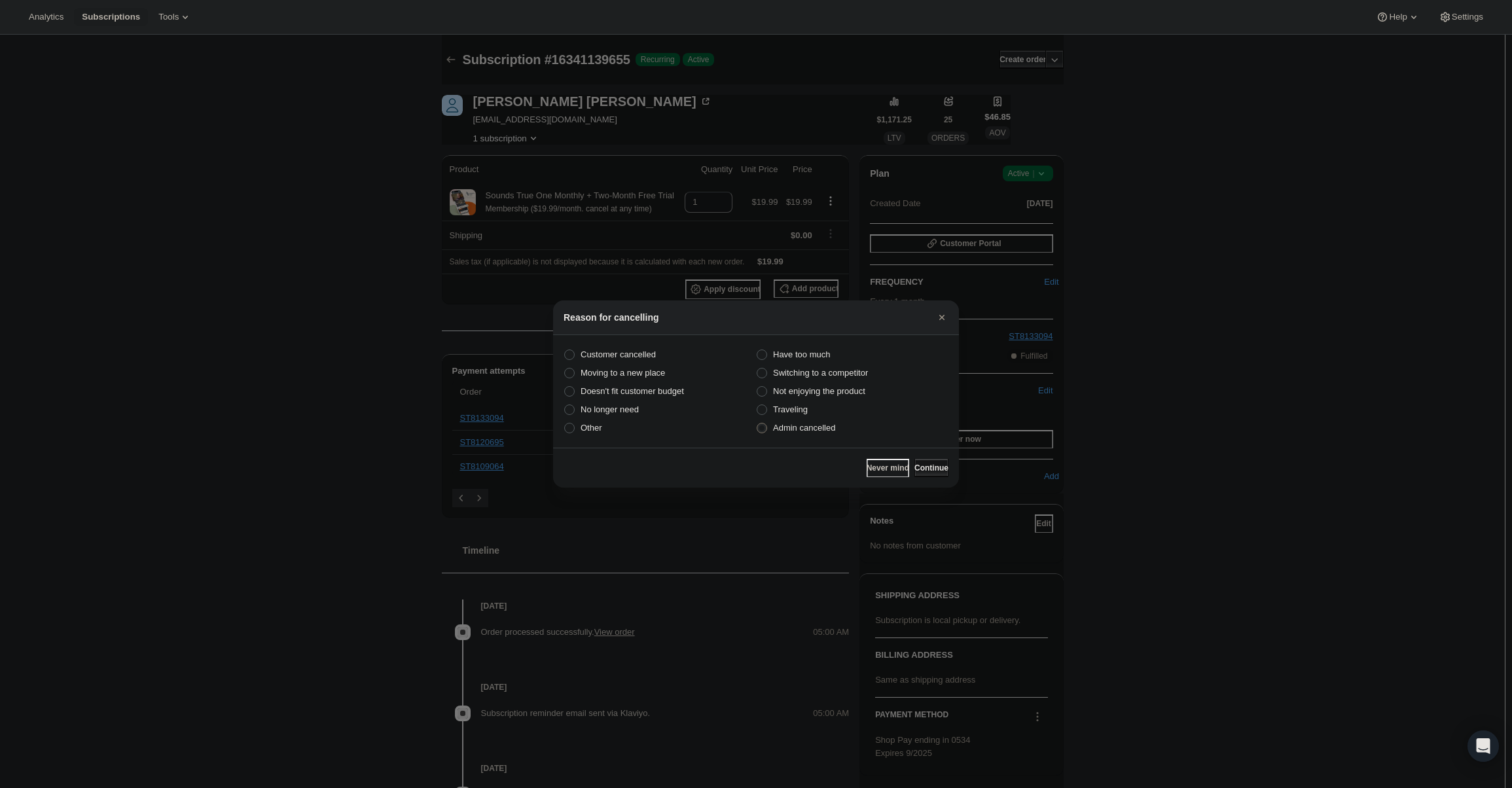
drag, startPoint x: 924, startPoint y: 469, endPoint x: 929, endPoint y: 454, distance: 15.8
click at [925, 468] on span "Continue" at bounding box center [931, 467] width 34 height 11
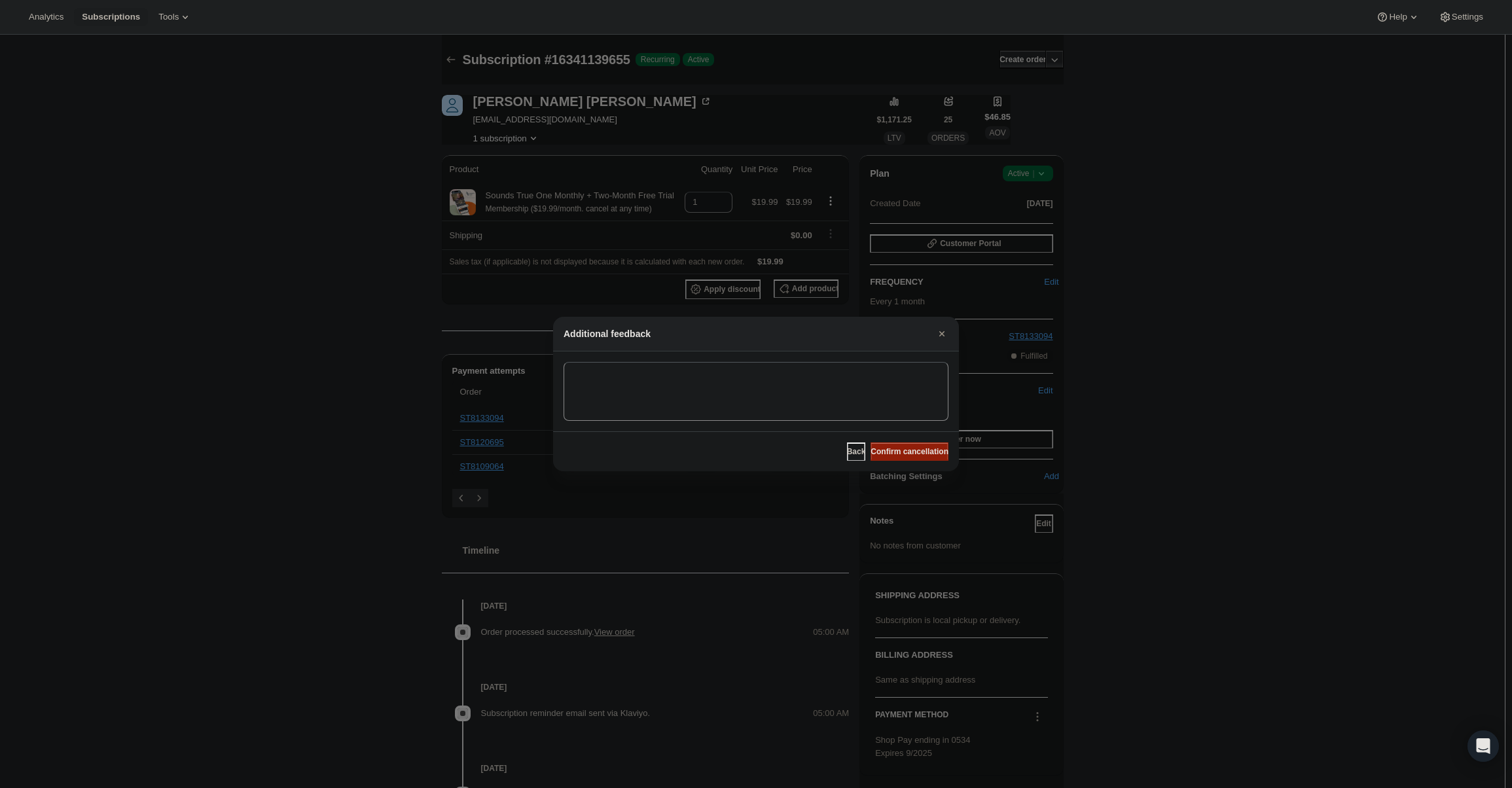
click at [928, 453] on span "Confirm cancellation" at bounding box center [909, 451] width 78 height 11
